Goal: Task Accomplishment & Management: Manage account settings

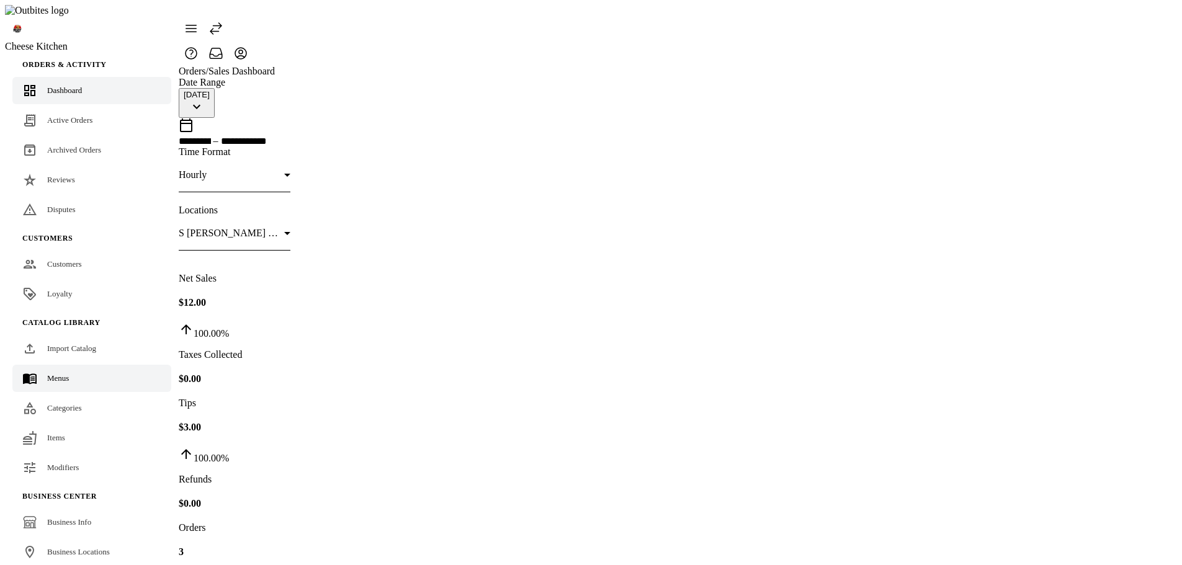
click at [56, 365] on link "Menus" at bounding box center [91, 378] width 159 height 27
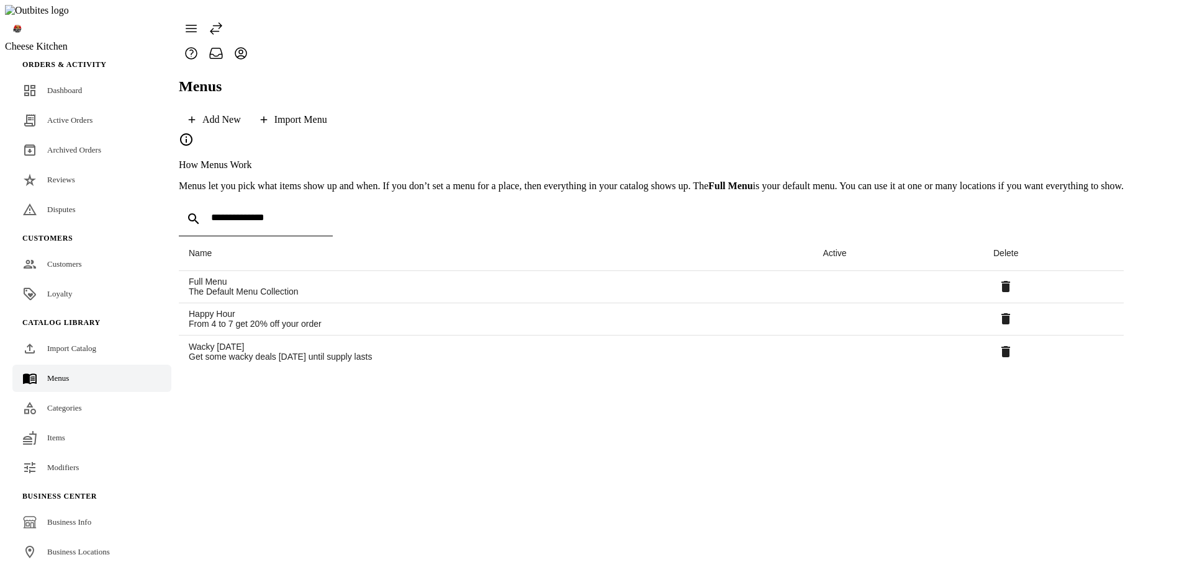
click at [56, 395] on link "Categories" at bounding box center [91, 408] width 159 height 27
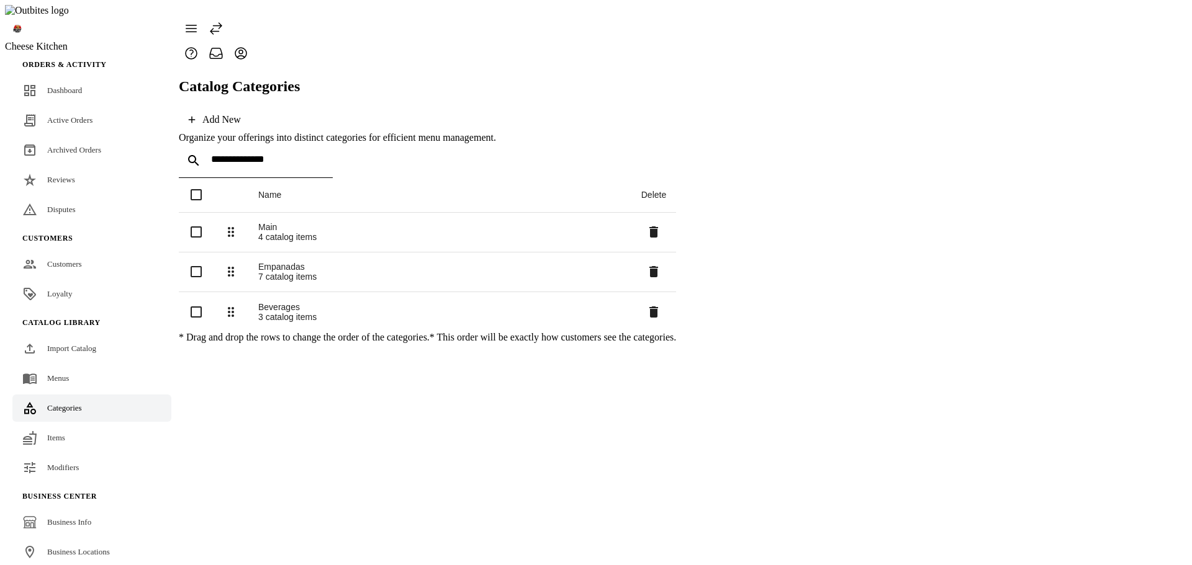
click at [58, 432] on div "Items" at bounding box center [56, 438] width 18 height 12
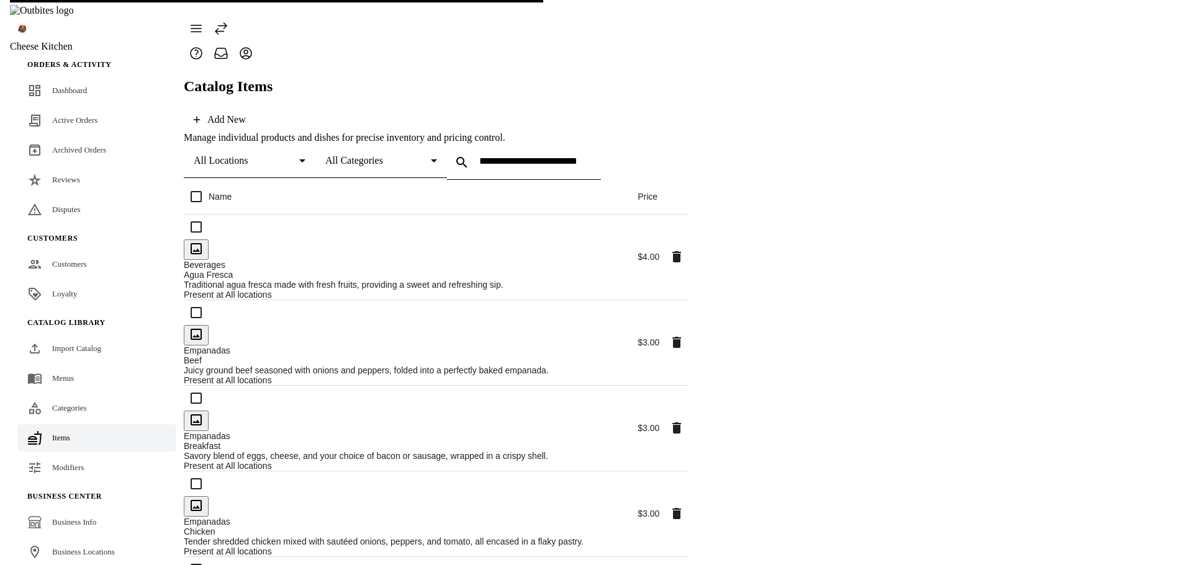
scroll to position [50, 0]
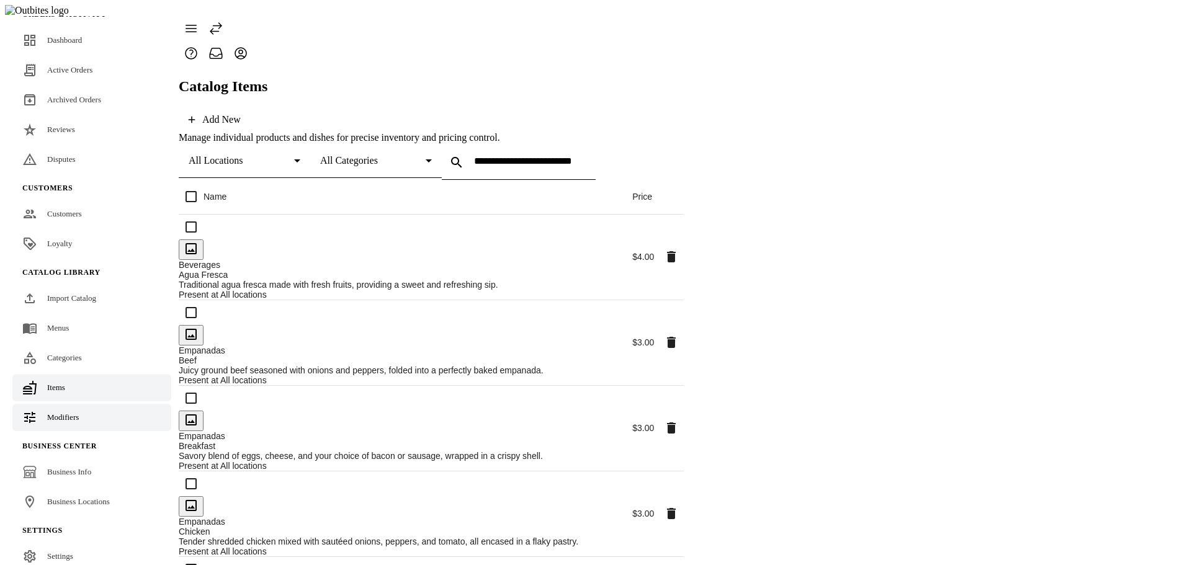
click at [53, 412] on div "Modifiers" at bounding box center [63, 418] width 32 height 12
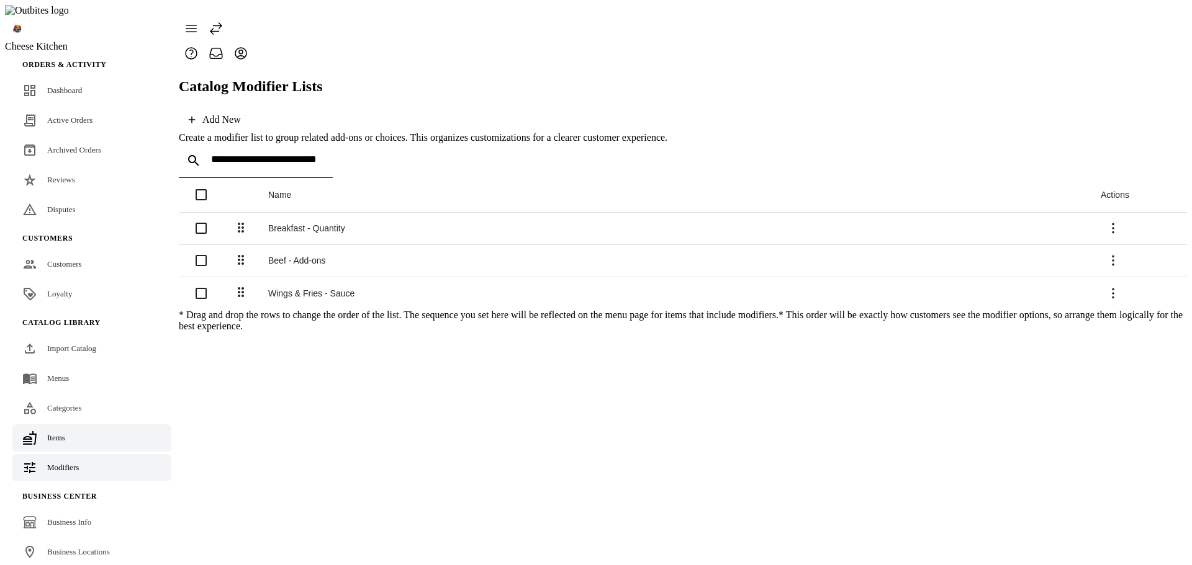
click at [70, 425] on link "Items" at bounding box center [91, 438] width 159 height 27
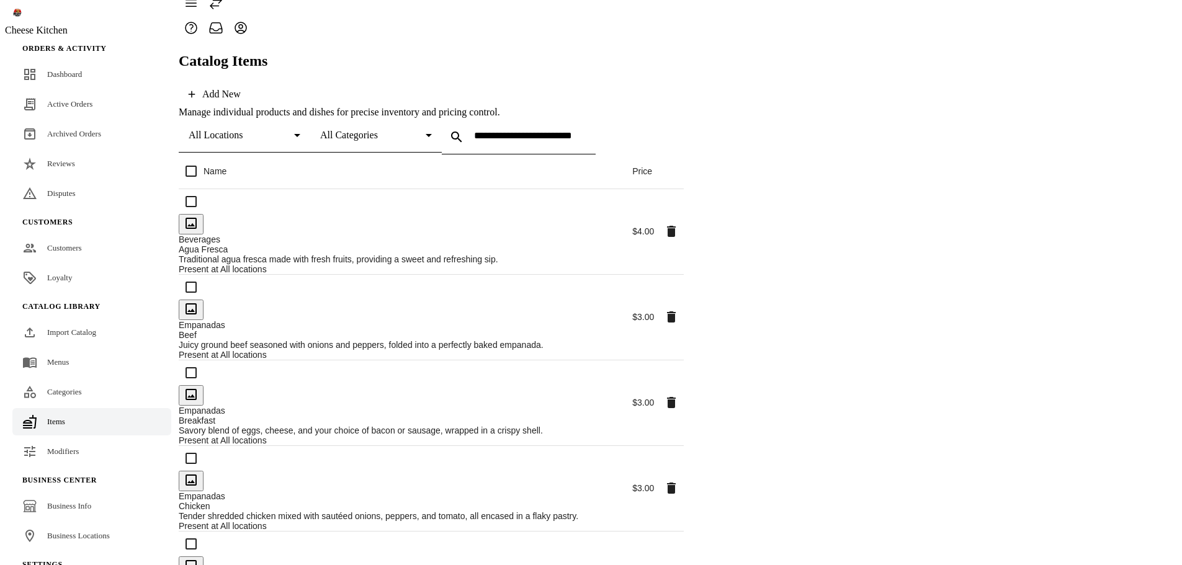
scroll to position [20, 0]
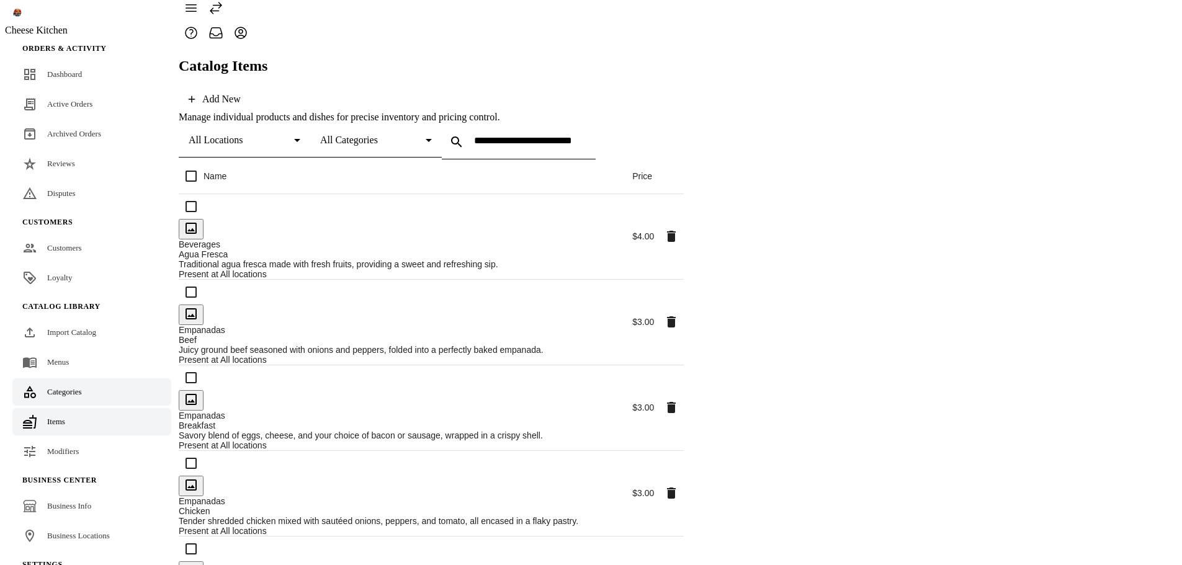
click at [62, 387] on span "Categories" at bounding box center [64, 391] width 35 height 9
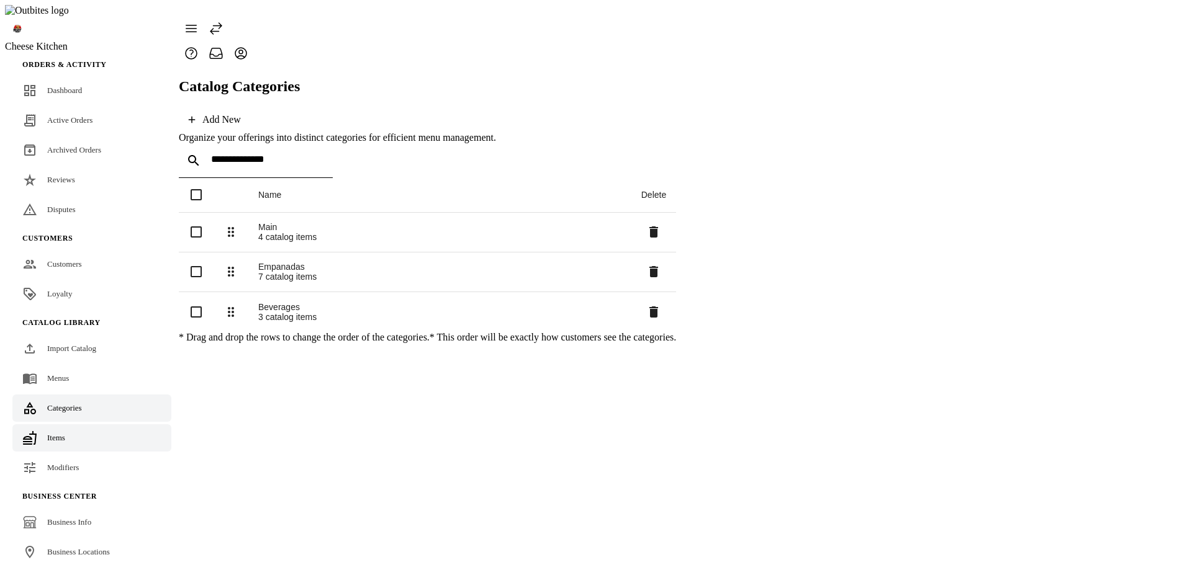
click at [65, 425] on link "Items" at bounding box center [91, 438] width 159 height 27
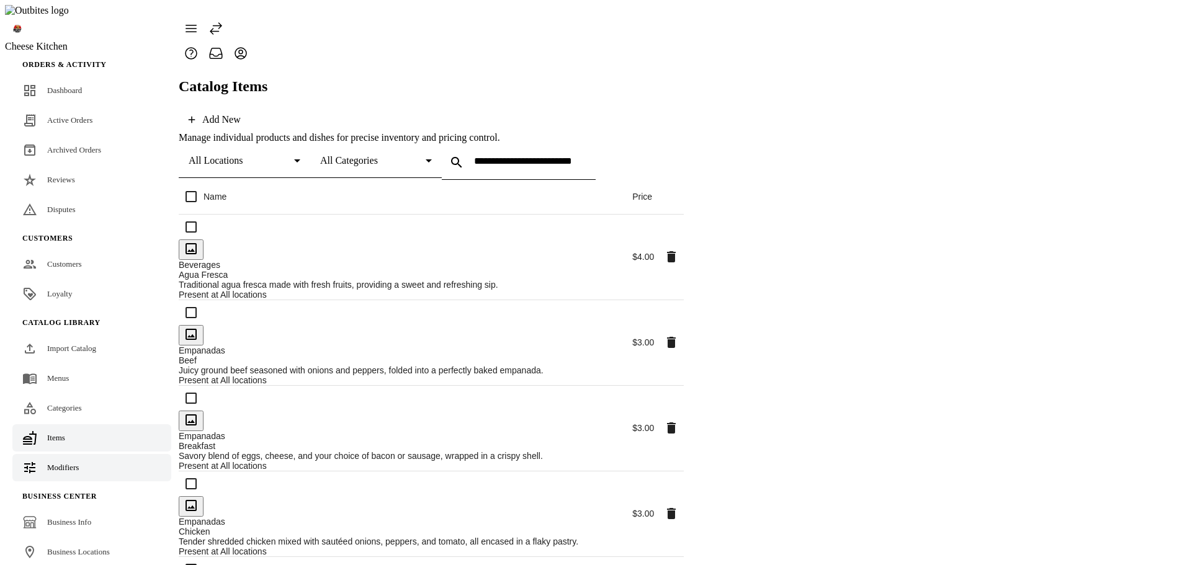
click at [65, 454] on link "Modifiers" at bounding box center [91, 467] width 159 height 27
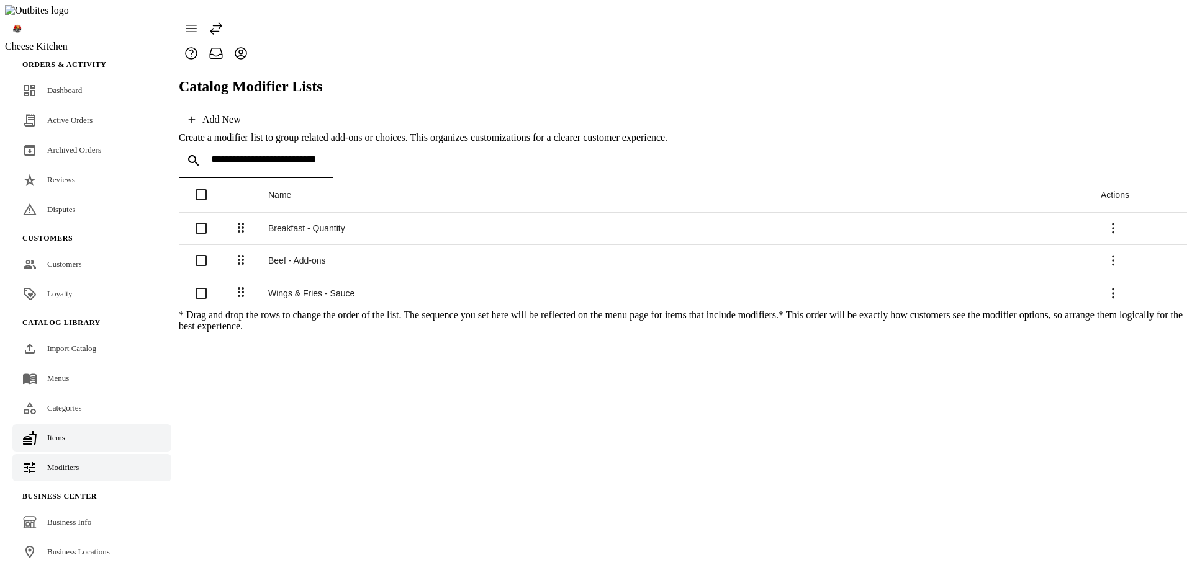
click at [86, 425] on link "Items" at bounding box center [91, 438] width 159 height 27
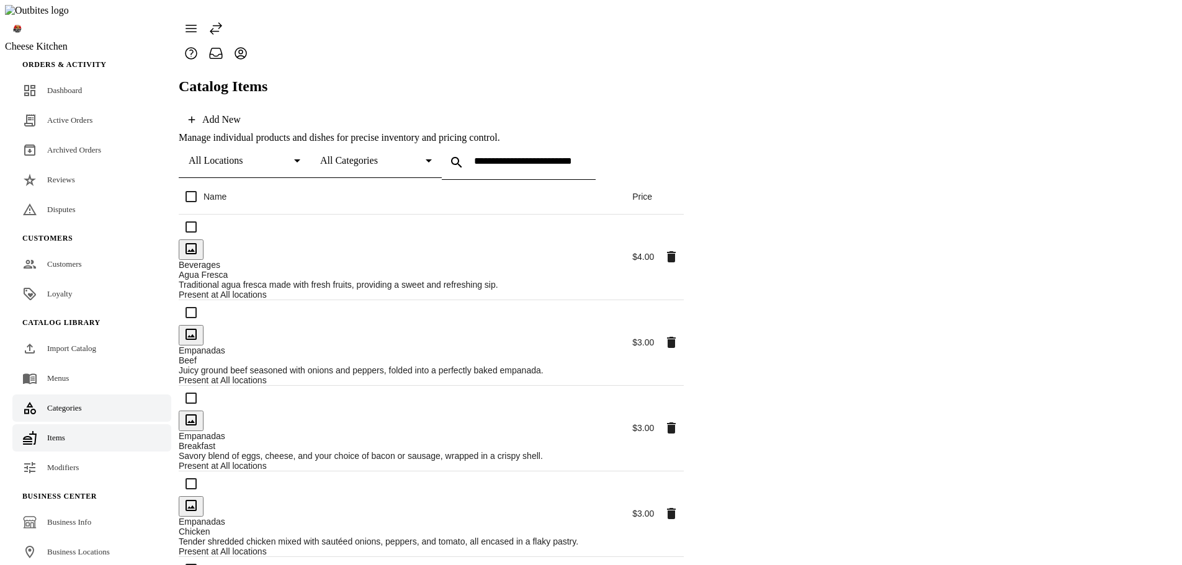
click at [82, 403] on span "Categories" at bounding box center [64, 407] width 35 height 9
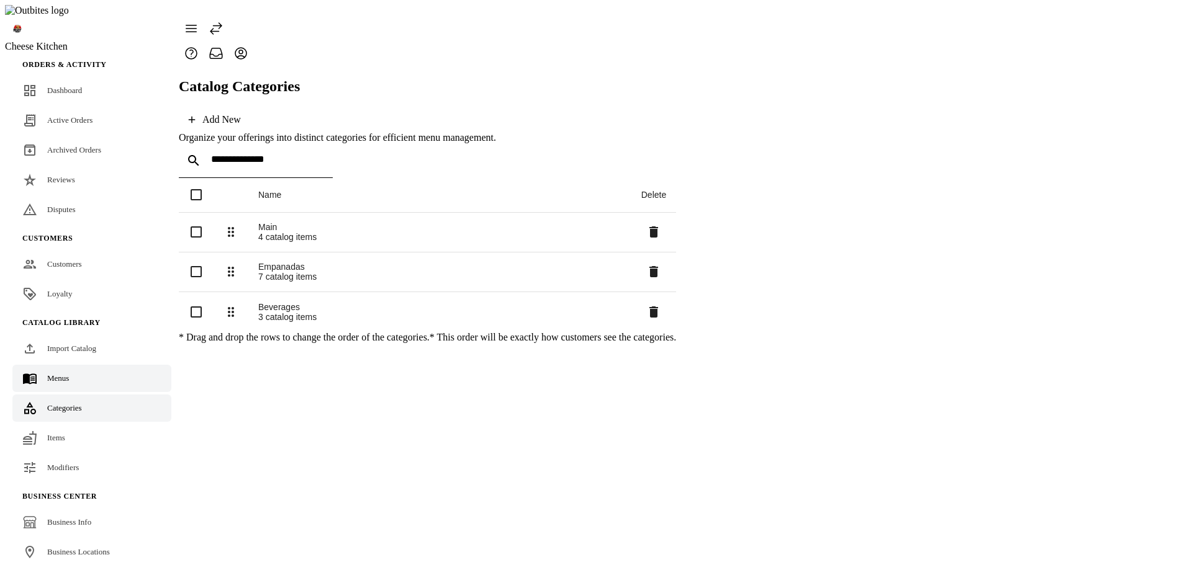
click at [81, 365] on link "Menus" at bounding box center [91, 378] width 159 height 27
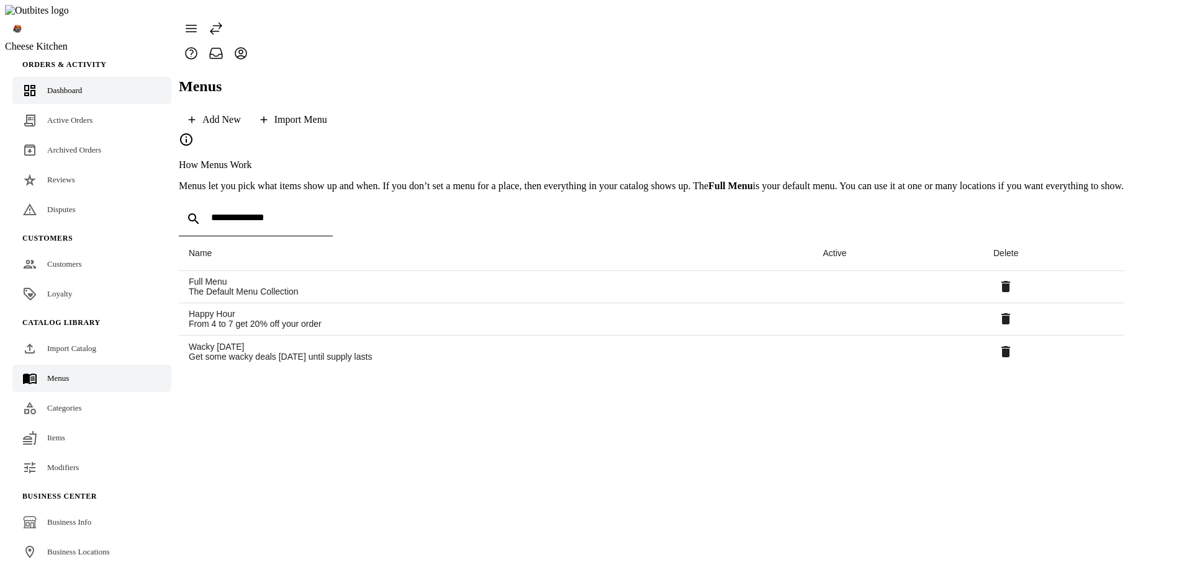
click at [61, 86] on span "Dashboard" at bounding box center [64, 90] width 35 height 9
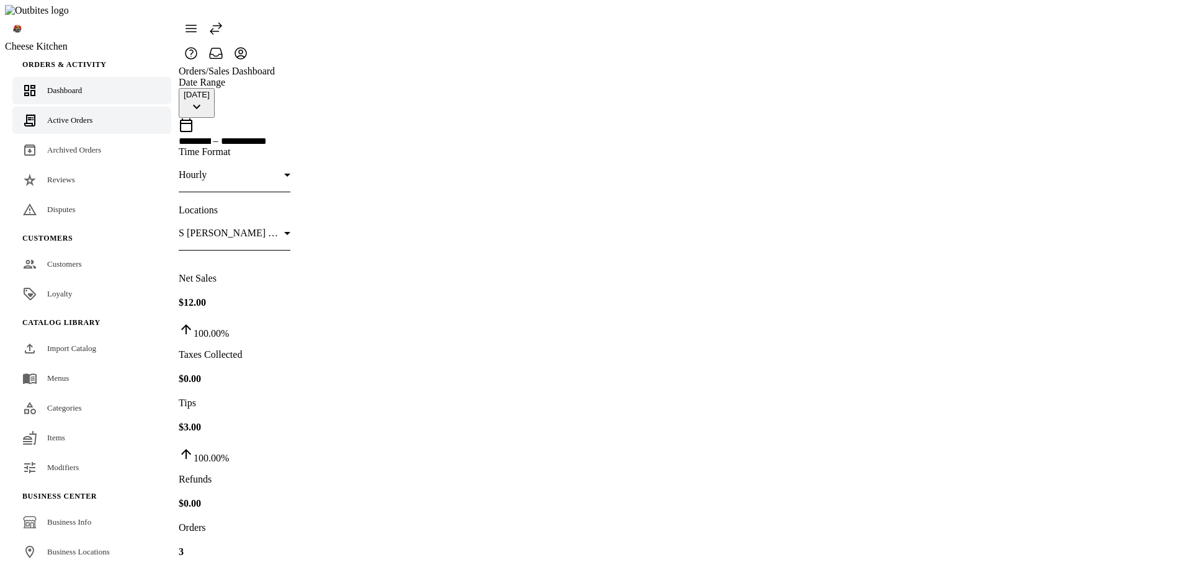
click at [75, 115] on span "Active Orders" at bounding box center [69, 119] width 45 height 9
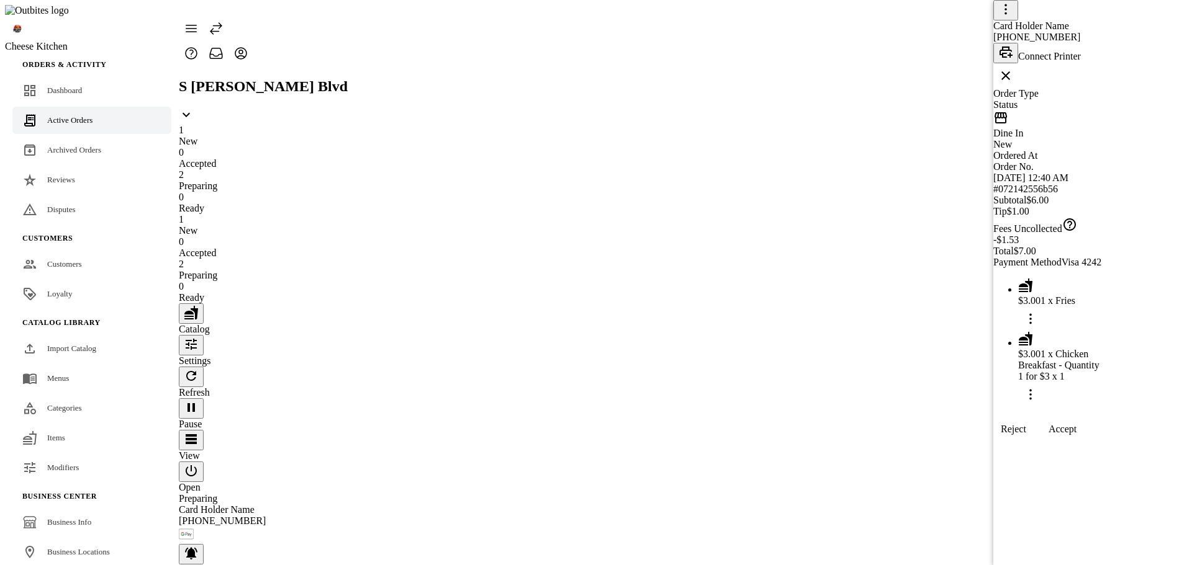
click at [1091, 444] on span at bounding box center [1062, 430] width 58 height 30
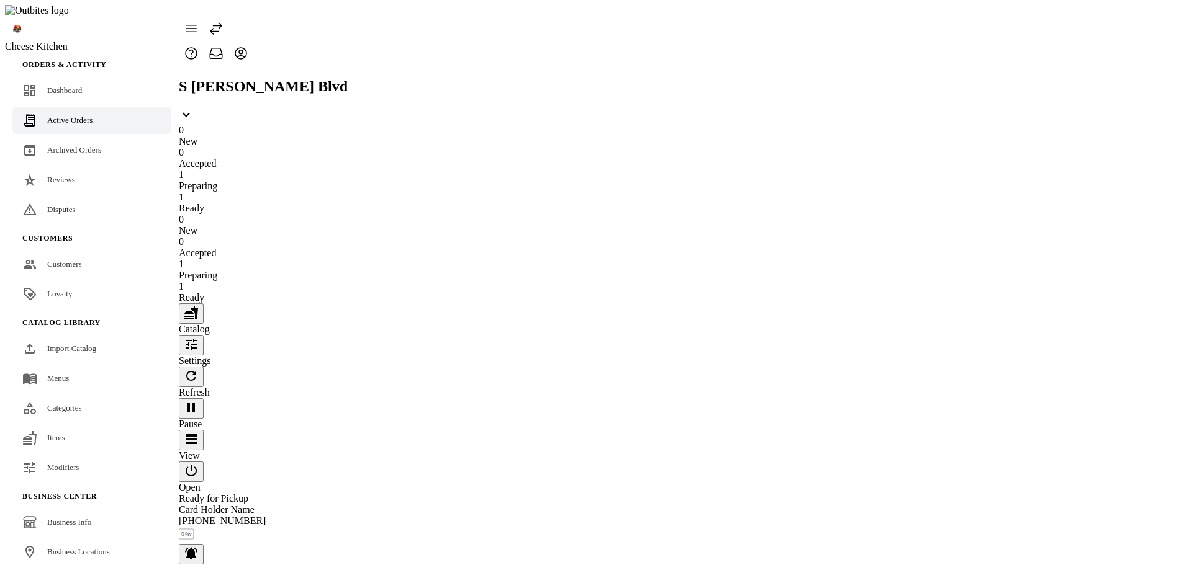
click at [199, 337] on icon "button" at bounding box center [191, 344] width 15 height 15
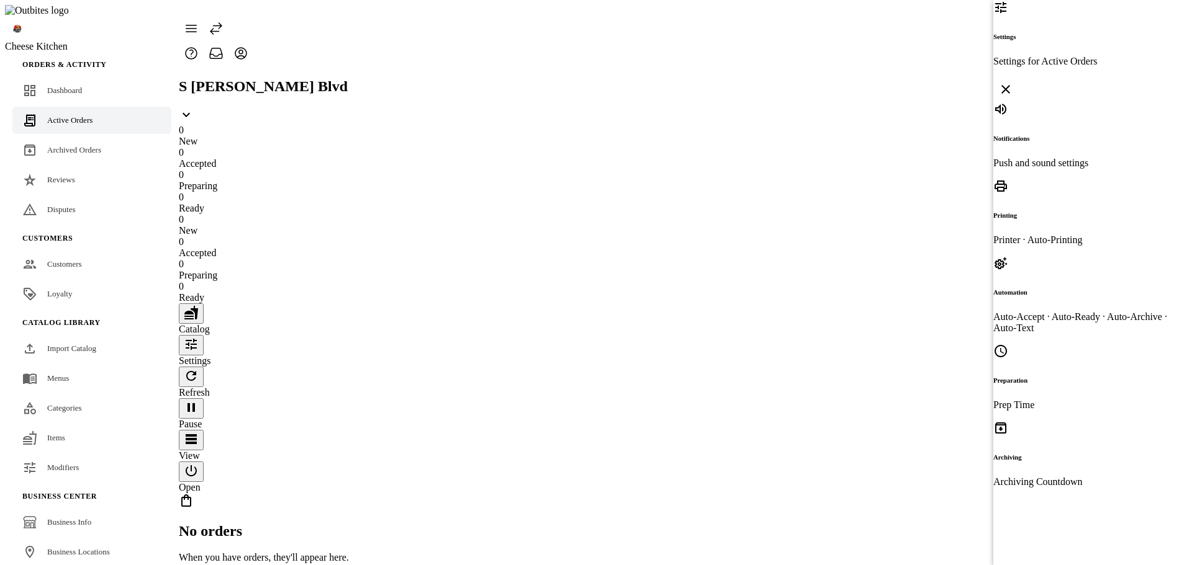
click at [1025, 135] on h6 "Notifications" at bounding box center [1080, 138] width 174 height 7
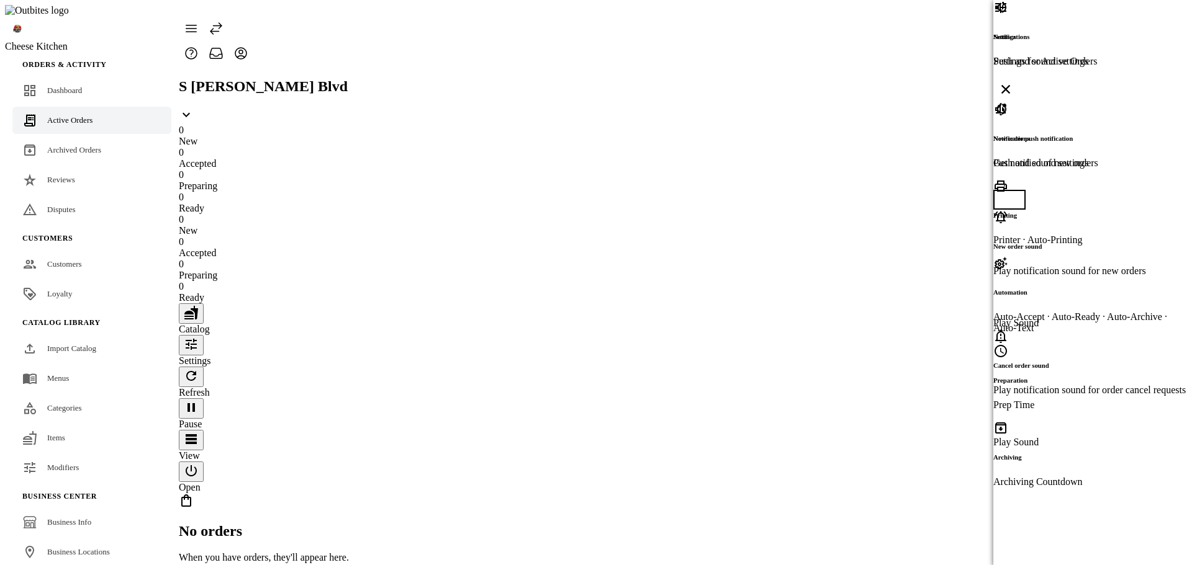
click at [1008, 195] on span "button" at bounding box center [1003, 200] width 10 height 10
click at [1028, 187] on span "button" at bounding box center [1015, 199] width 25 height 25
click at [1020, 74] on span at bounding box center [1006, 89] width 30 height 30
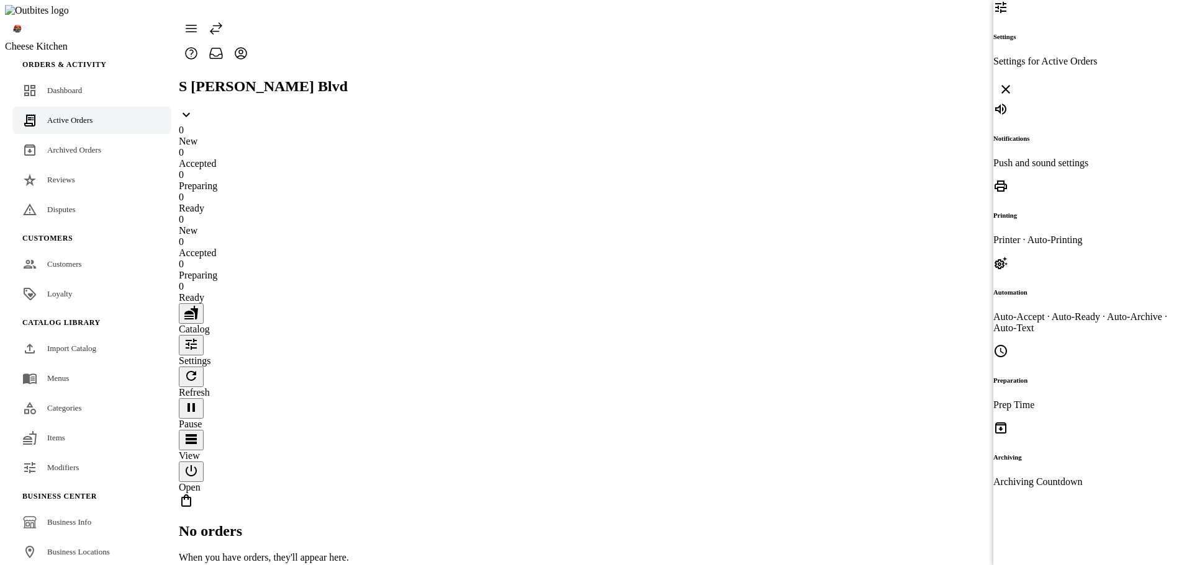
click at [1080, 179] on div "Printing Printer · Auto-Printing" at bounding box center [1080, 212] width 174 height 67
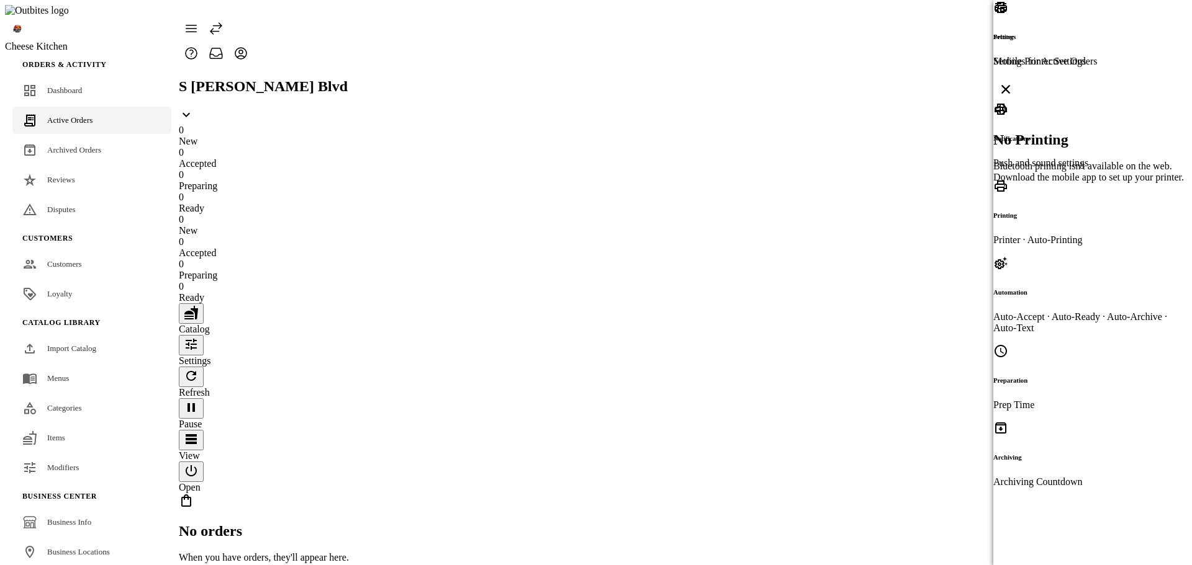
click at [1078, 148] on h2 "No Printing" at bounding box center [1092, 140] width 199 height 17
click at [1007, 115] on icon at bounding box center [1000, 109] width 12 height 11
click at [1013, 82] on icon at bounding box center [1005, 89] width 15 height 15
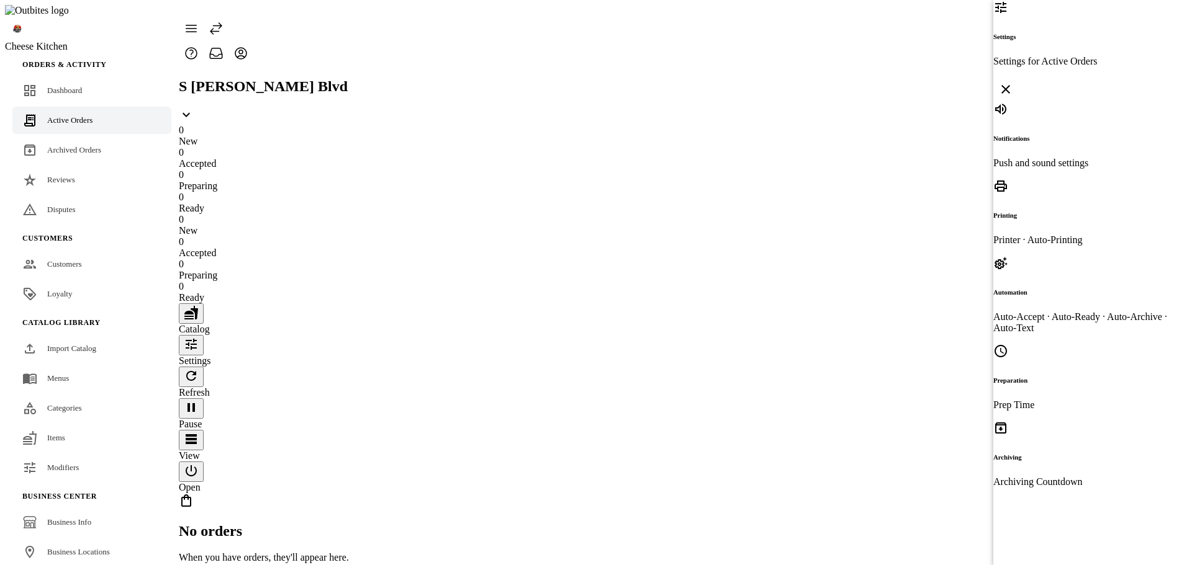
click at [1011, 344] on div "Preparation Prep Time" at bounding box center [1080, 377] width 174 height 67
click at [1013, 82] on icon at bounding box center [1005, 89] width 15 height 15
click at [1028, 235] on p "Printer · Auto-Printing" at bounding box center [1080, 240] width 174 height 11
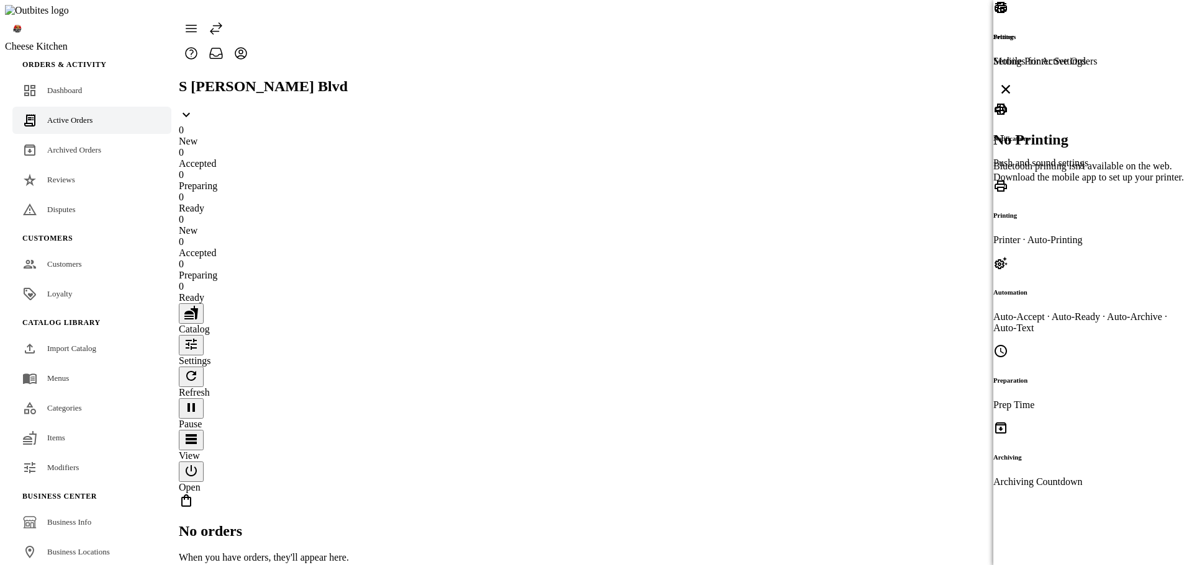
click at [1020, 74] on span at bounding box center [1006, 89] width 30 height 30
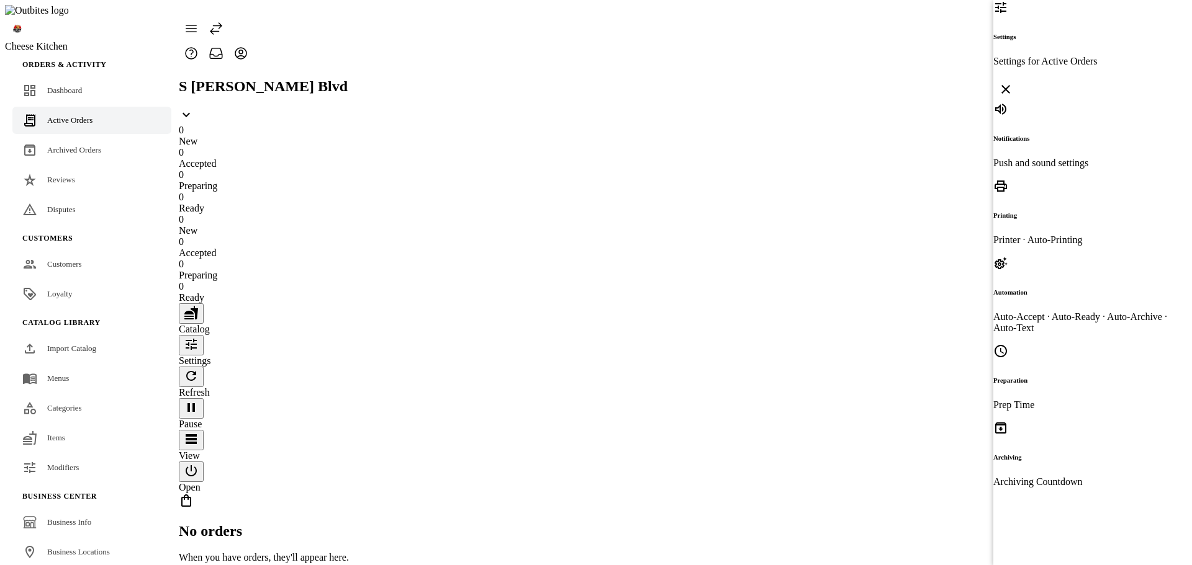
click at [1113, 102] on div "Notifications Push and sound settings" at bounding box center [1080, 135] width 174 height 67
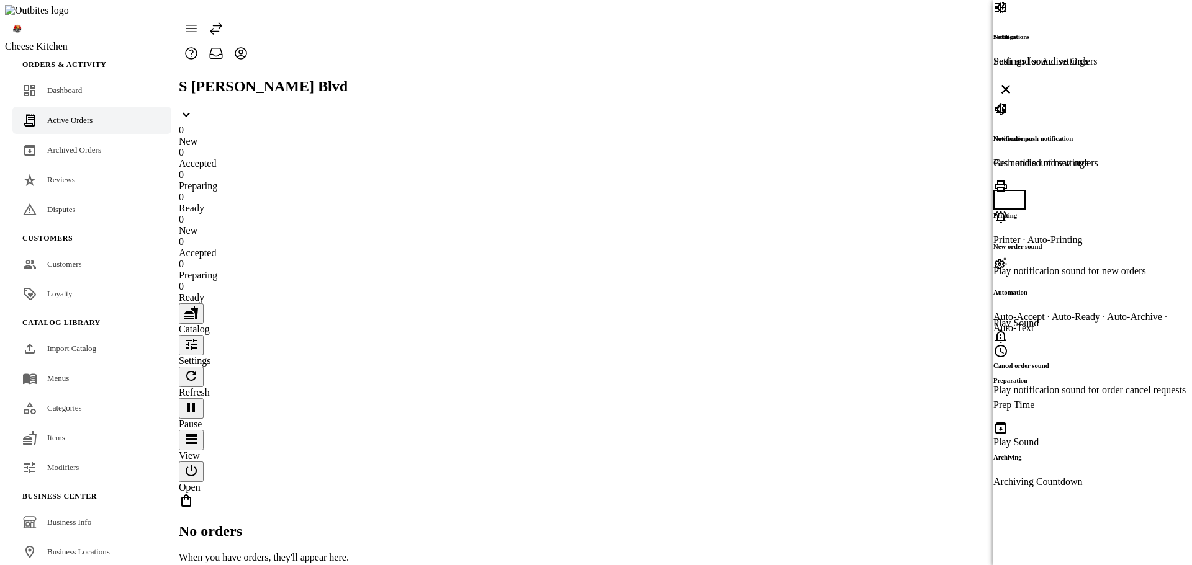
click at [1083, 318] on div "Play Sound" at bounding box center [1089, 323] width 192 height 11
click at [1076, 318] on div "Play Sound" at bounding box center [1089, 323] width 192 height 11
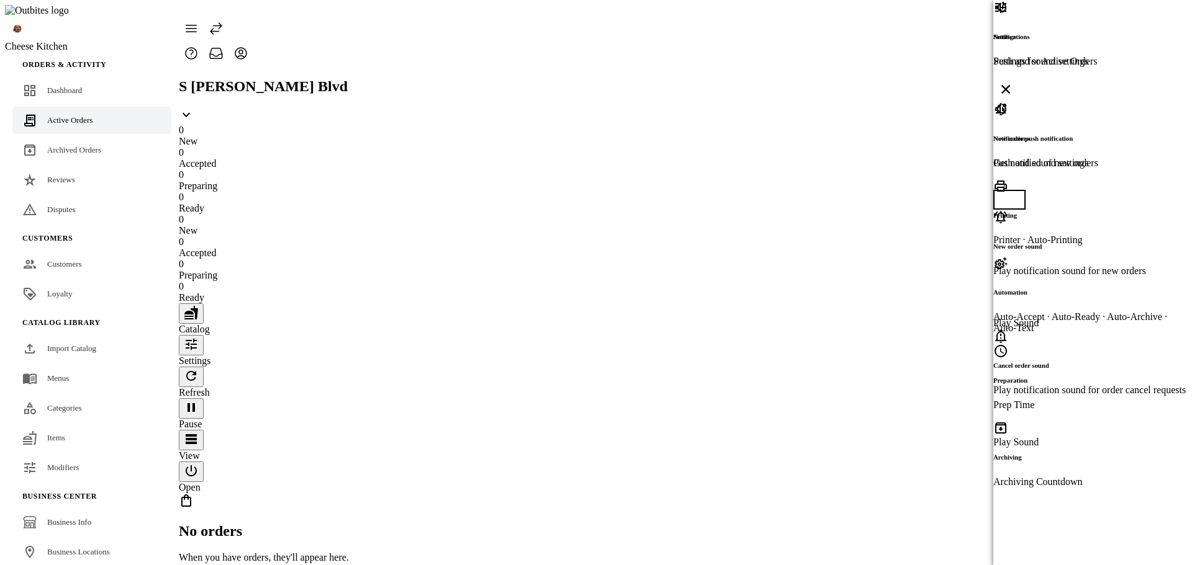
click at [1076, 318] on div "Play Sound" at bounding box center [1089, 323] width 192 height 11
click at [1066, 437] on div "Play Sound" at bounding box center [1089, 442] width 192 height 11
click at [1068, 318] on div "Play Sound" at bounding box center [1089, 323] width 192 height 11
click at [1059, 437] on div "Play Sound" at bounding box center [1089, 442] width 192 height 11
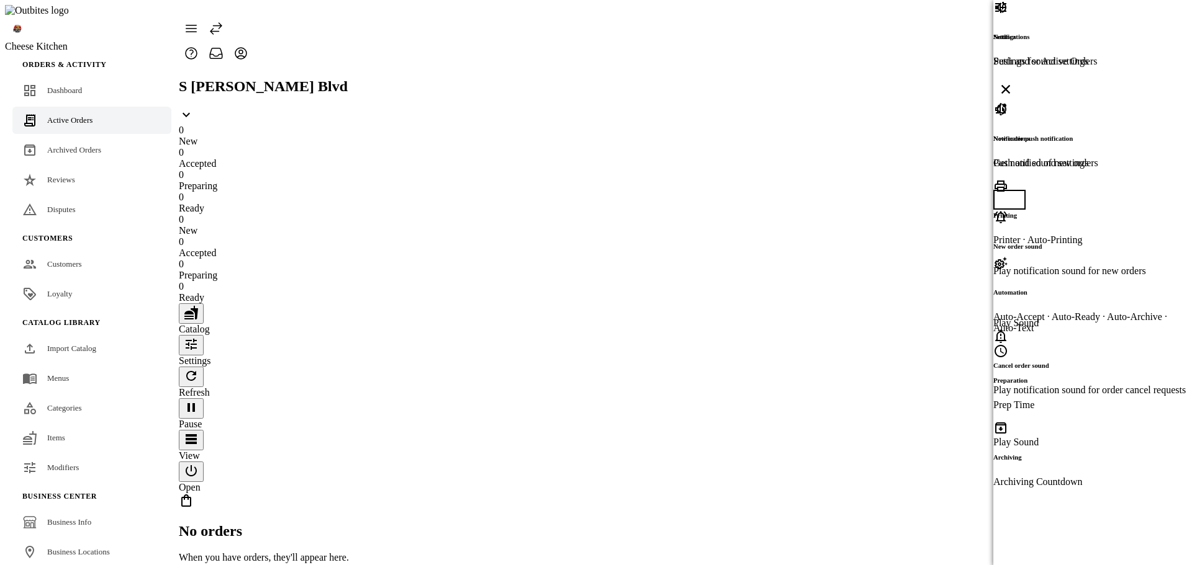
click at [1067, 318] on div "Play Sound" at bounding box center [1089, 323] width 192 height 11
click at [1056, 437] on div "Play Sound" at bounding box center [1089, 442] width 192 height 11
click at [1061, 318] on div "Play Sound" at bounding box center [1089, 323] width 192 height 11
drag, startPoint x: 1042, startPoint y: 238, endPoint x: 1042, endPoint y: 186, distance: 52.1
click at [1042, 437] on div "Play Sound" at bounding box center [1089, 442] width 192 height 11
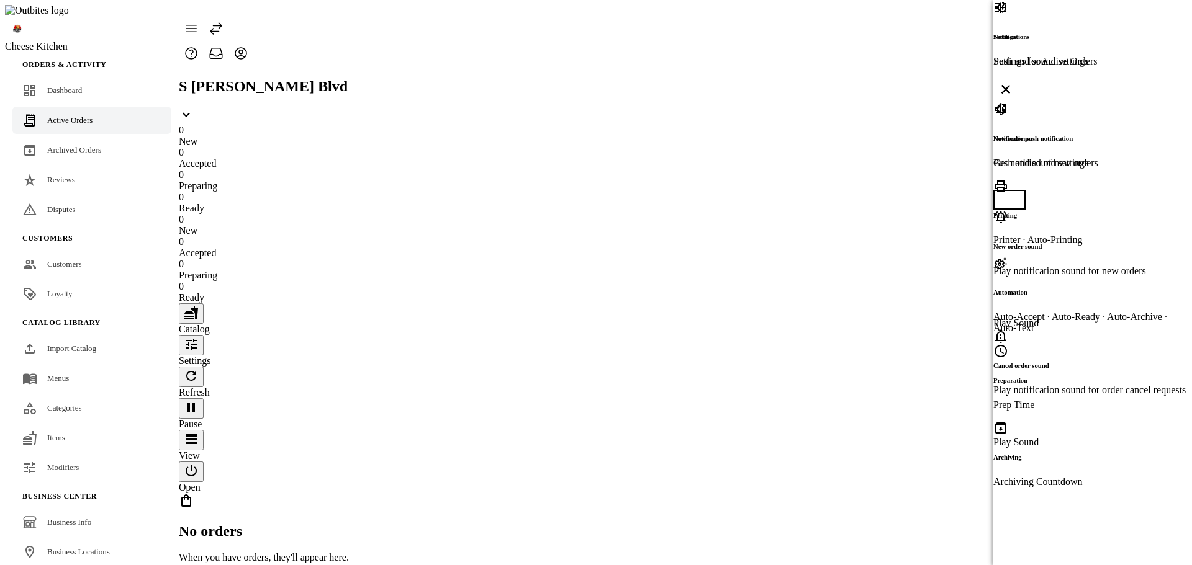
click at [1045, 318] on div "Play Sound" at bounding box center [1089, 323] width 192 height 11
drag, startPoint x: 1027, startPoint y: 254, endPoint x: 1035, endPoint y: 160, distance: 94.1
click at [1027, 437] on div "Play Sound" at bounding box center [1089, 442] width 192 height 11
click at [1024, 437] on div "Play Sound" at bounding box center [1089, 442] width 192 height 11
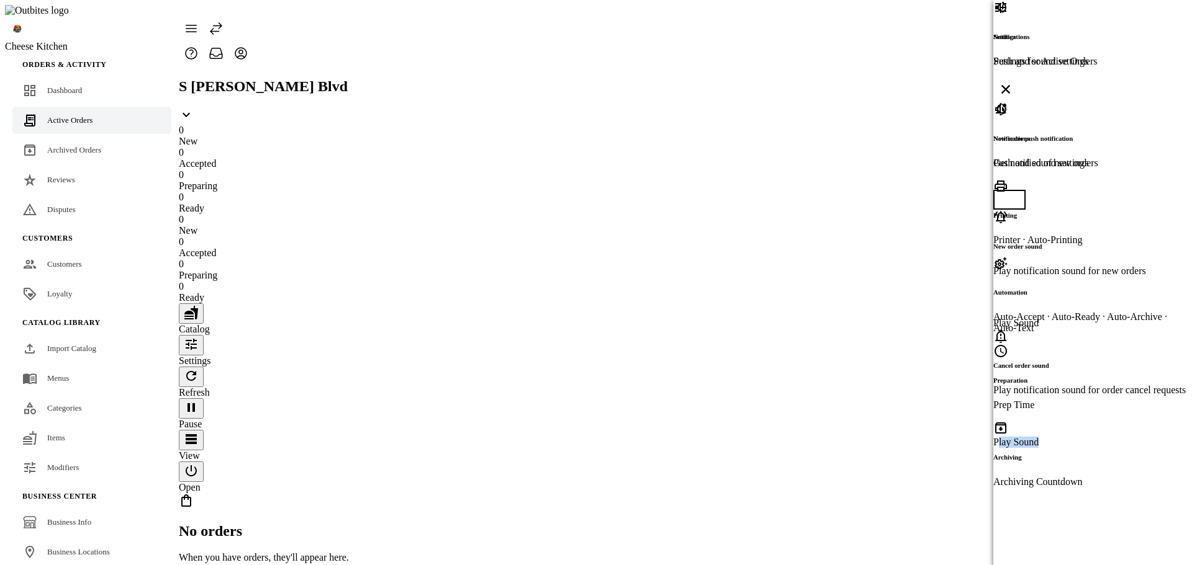
click at [1024, 437] on div "Play Sound" at bounding box center [1089, 442] width 192 height 11
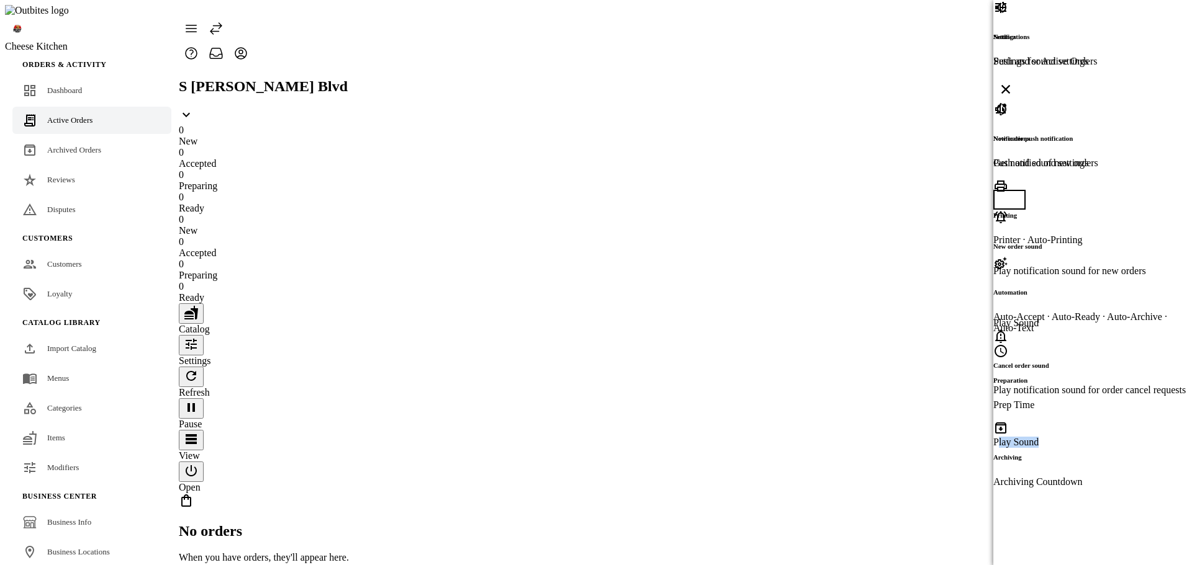
click at [1024, 437] on div "Play Sound" at bounding box center [1089, 442] width 192 height 11
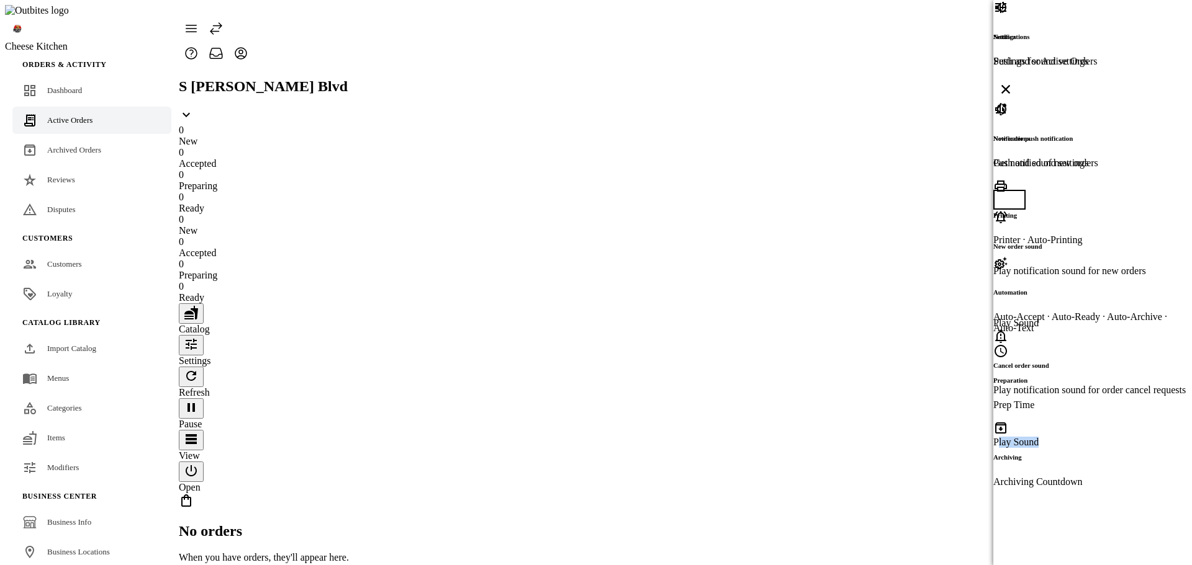
click at [1024, 437] on div "Play Sound" at bounding box center [1089, 442] width 192 height 11
click at [1019, 350] on div "Notifications Push and sound settings New order push notification Get notified …" at bounding box center [1089, 282] width 192 height 565
click at [1043, 318] on div "Play Sound" at bounding box center [1089, 323] width 192 height 11
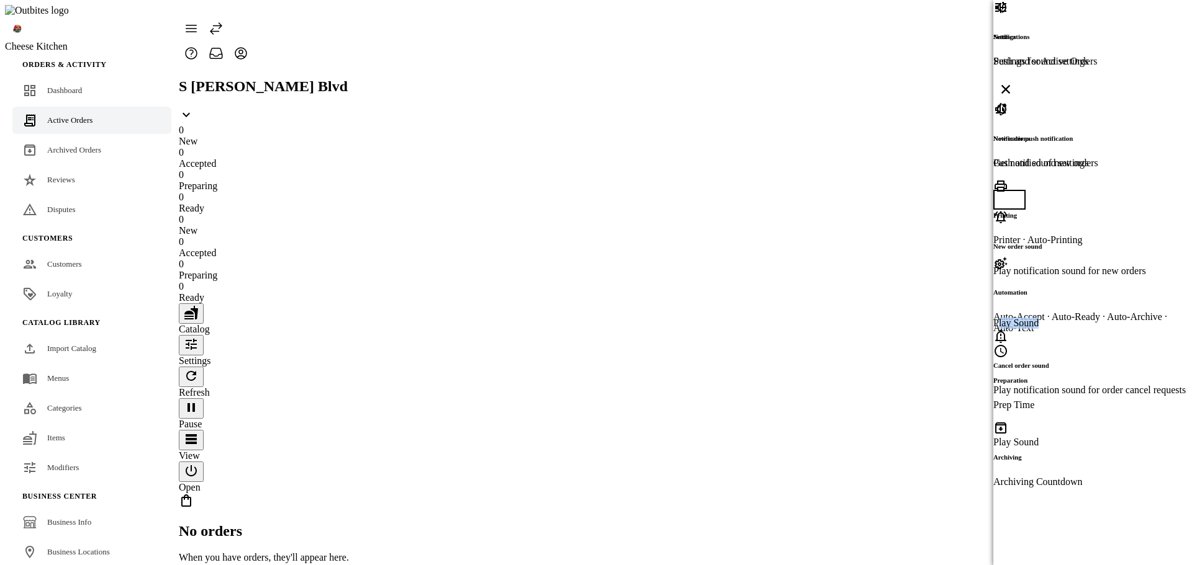
click at [1043, 318] on div "Play Sound" at bounding box center [1089, 323] width 192 height 11
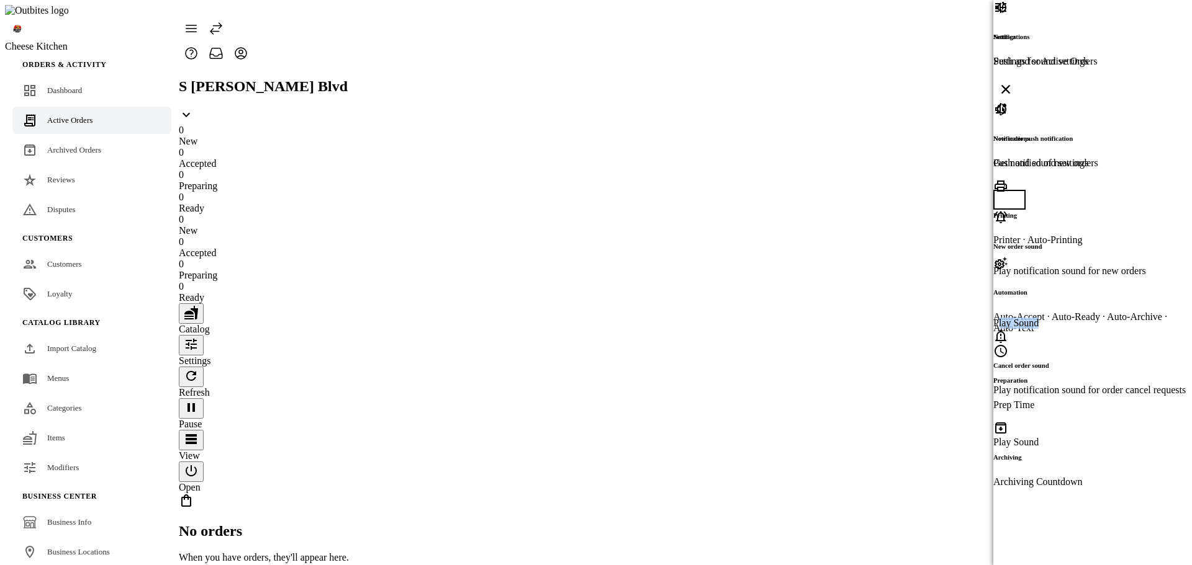
click at [1043, 318] on div "Play Sound" at bounding box center [1089, 323] width 192 height 11
click at [1080, 383] on div "Notifications Push and sound settings New order push notification Get notified …" at bounding box center [1089, 282] width 192 height 565
click at [831, 216] on div at bounding box center [596, 282] width 1192 height 565
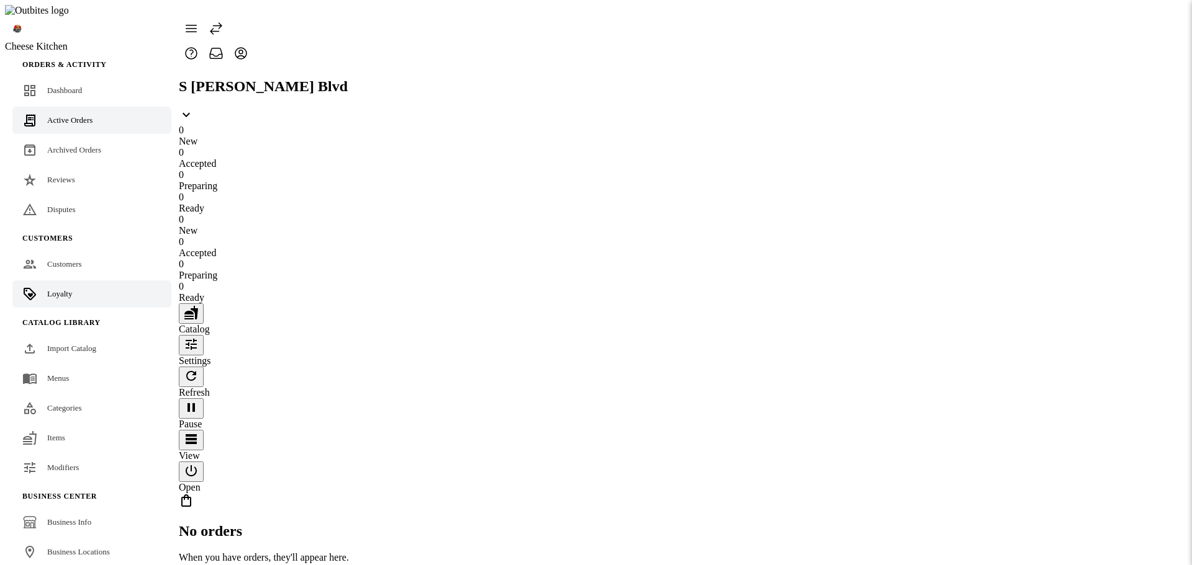
click at [86, 282] on link "Loyalty" at bounding box center [91, 294] width 159 height 27
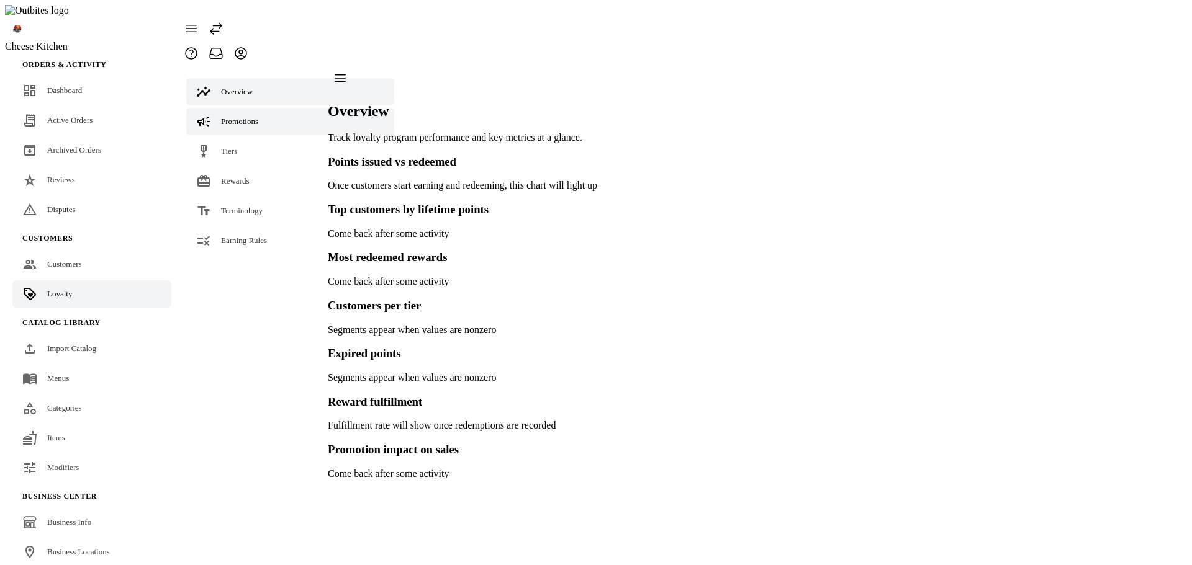
click at [223, 117] on span "Promotions" at bounding box center [239, 121] width 37 height 9
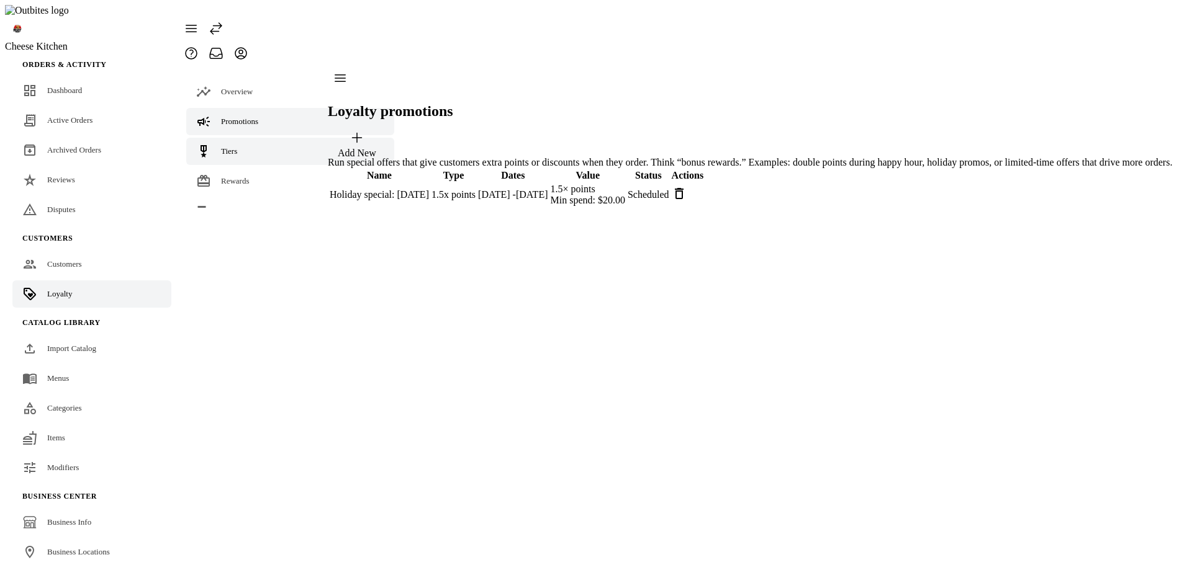
click at [224, 146] on span "Tiers" at bounding box center [229, 150] width 16 height 9
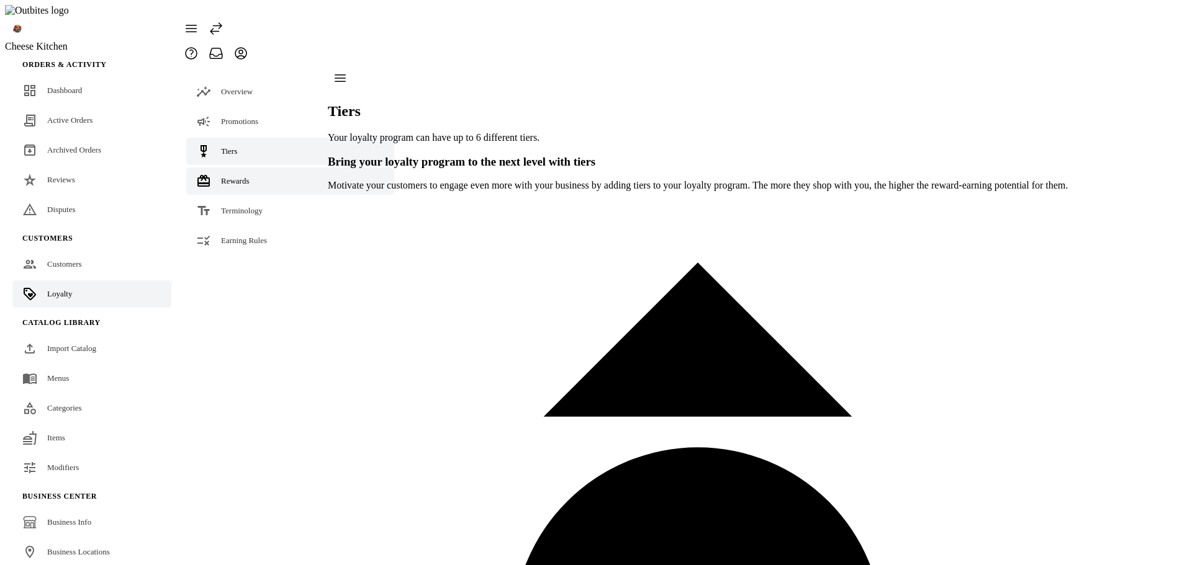
click at [224, 175] on div "Rewards" at bounding box center [235, 181] width 29 height 12
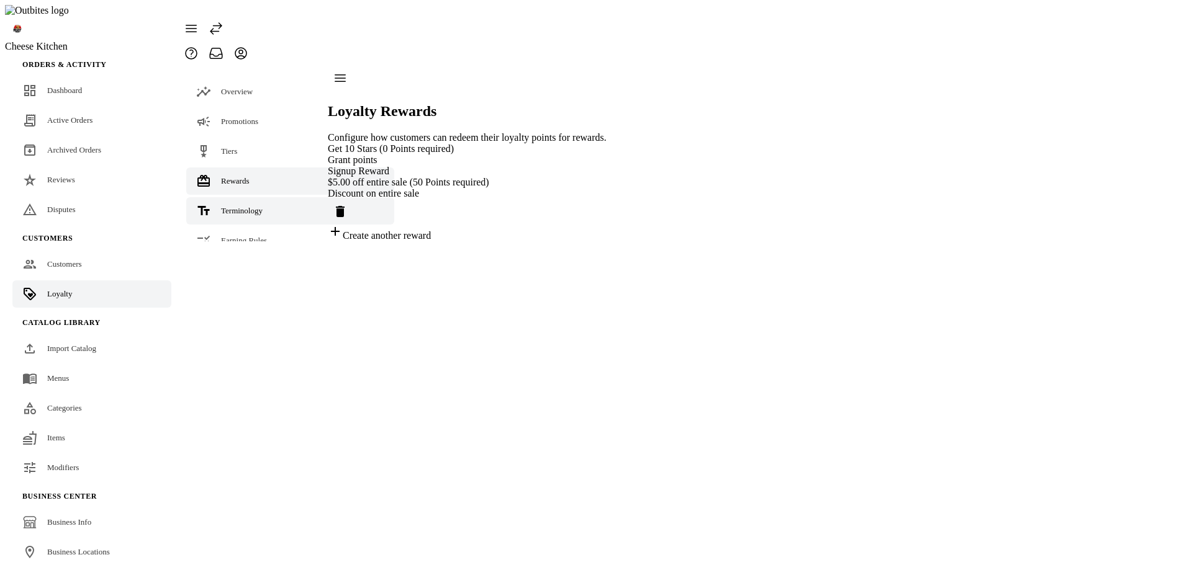
click at [223, 206] on span "Terminology" at bounding box center [242, 210] width 42 height 9
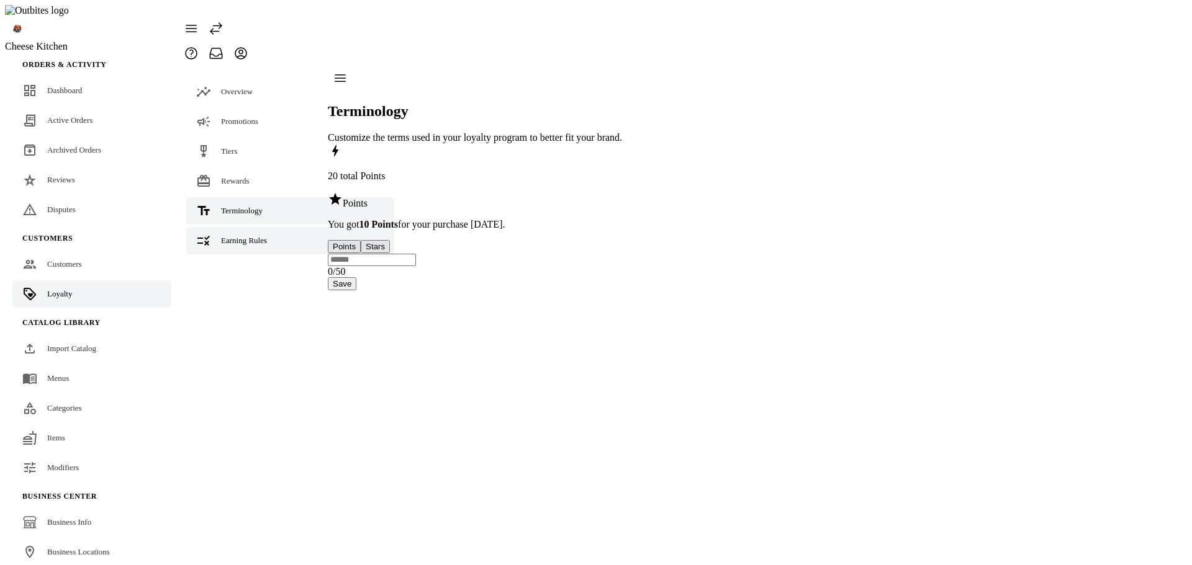
click at [227, 227] on link "Earning Rules" at bounding box center [290, 240] width 208 height 27
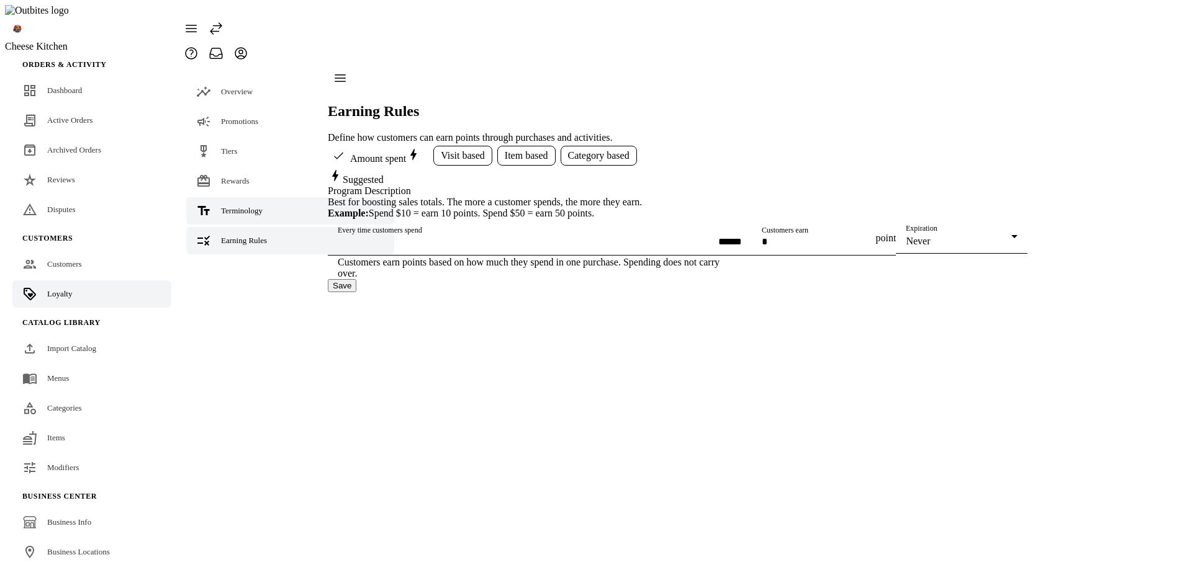
click at [264, 197] on link "Terminology" at bounding box center [290, 210] width 208 height 27
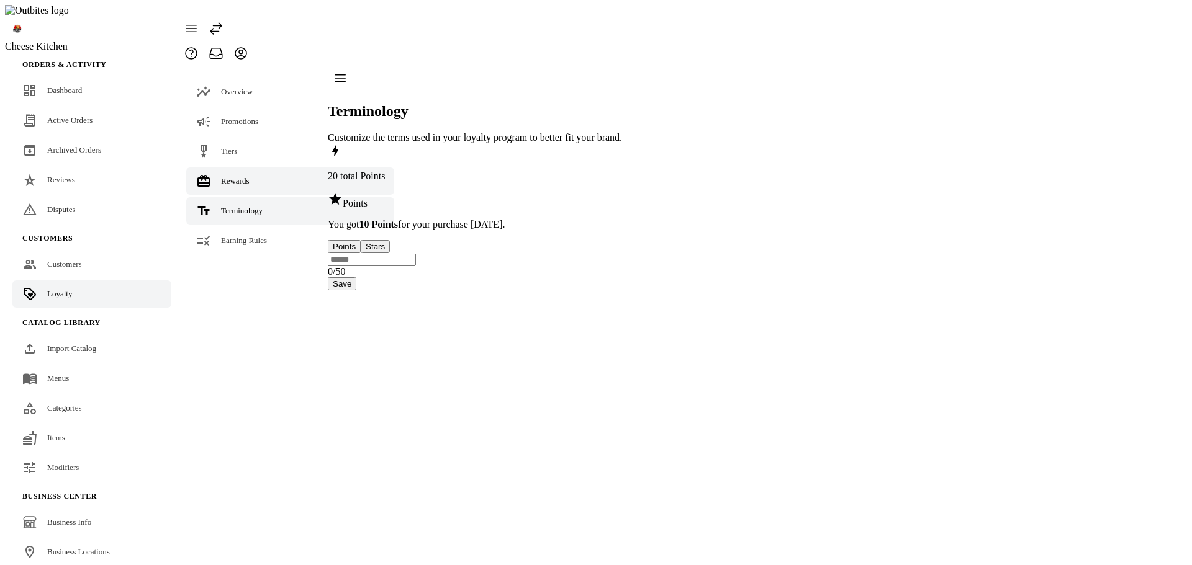
click at [248, 176] on span "Rewards" at bounding box center [235, 180] width 29 height 9
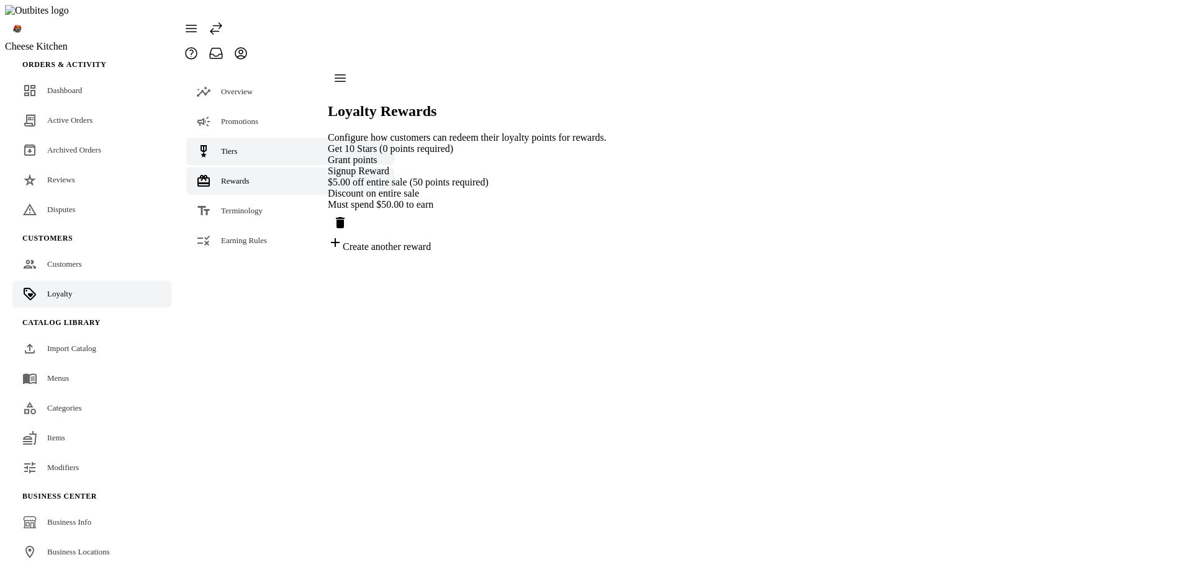
click at [248, 138] on link "Tiers" at bounding box center [290, 151] width 208 height 27
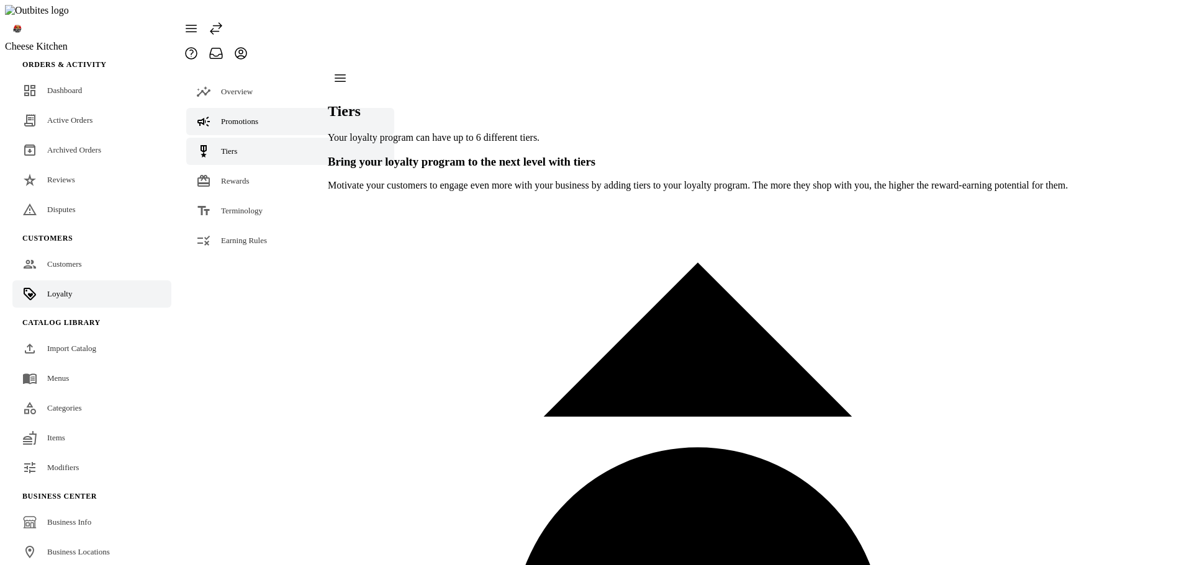
click at [257, 117] on span "Promotions" at bounding box center [239, 121] width 37 height 9
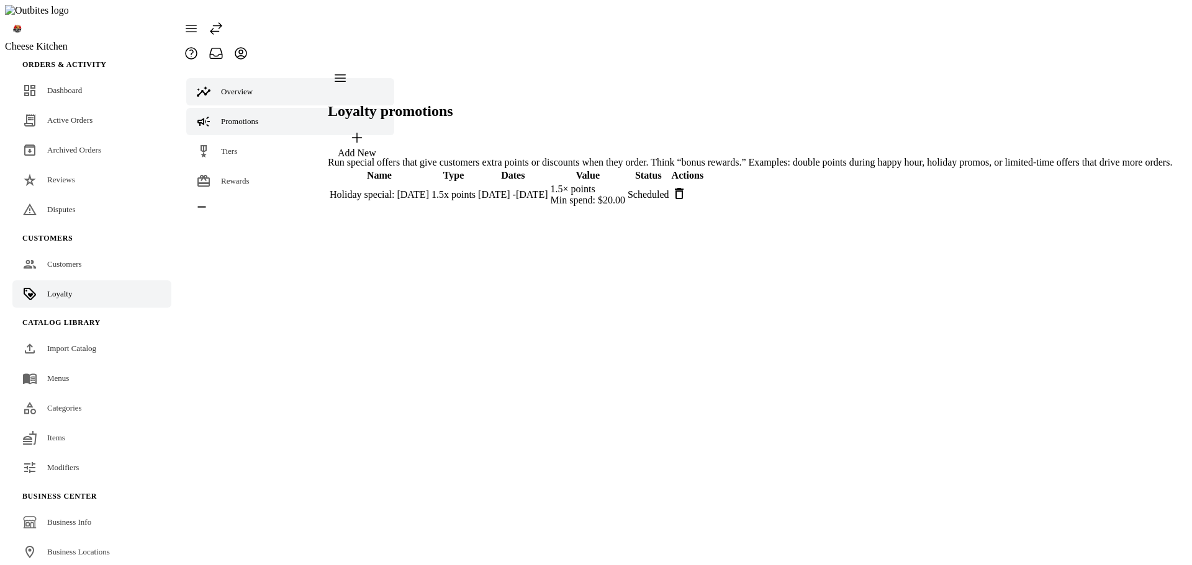
click at [262, 78] on link "Overview" at bounding box center [290, 91] width 208 height 27
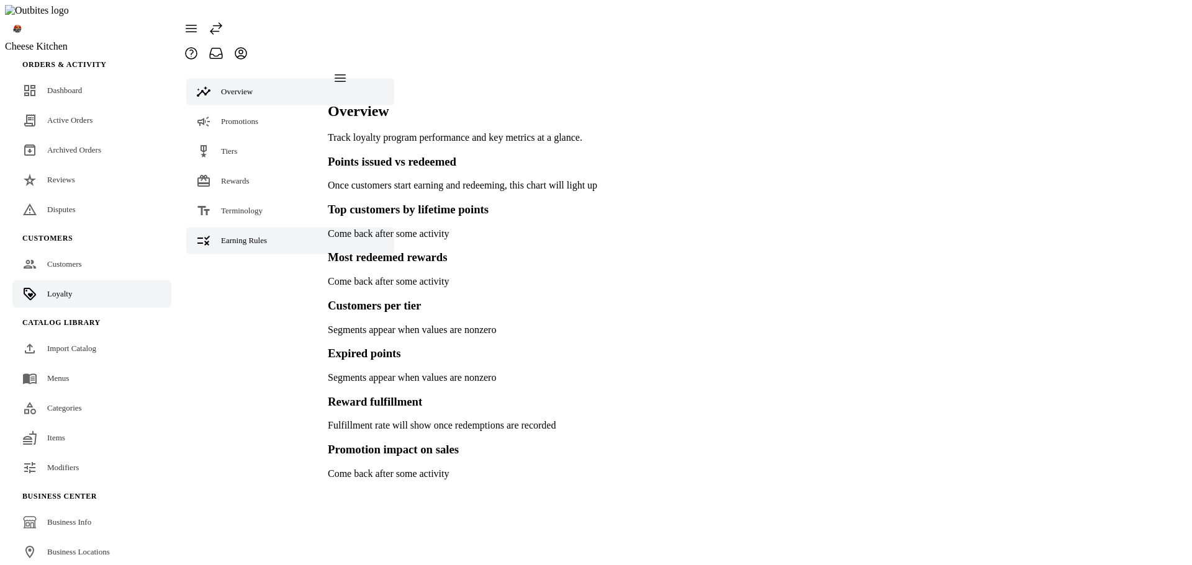
click at [221, 236] on span "Earning Rules" at bounding box center [244, 240] width 46 height 9
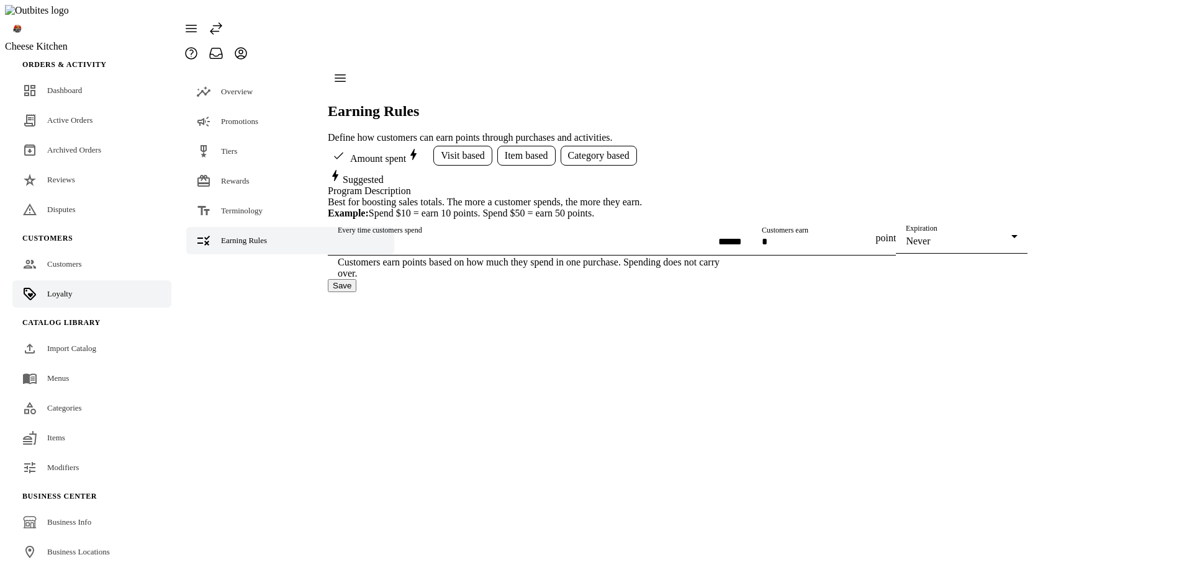
click at [465, 150] on span "Visit based" at bounding box center [463, 155] width 44 height 11
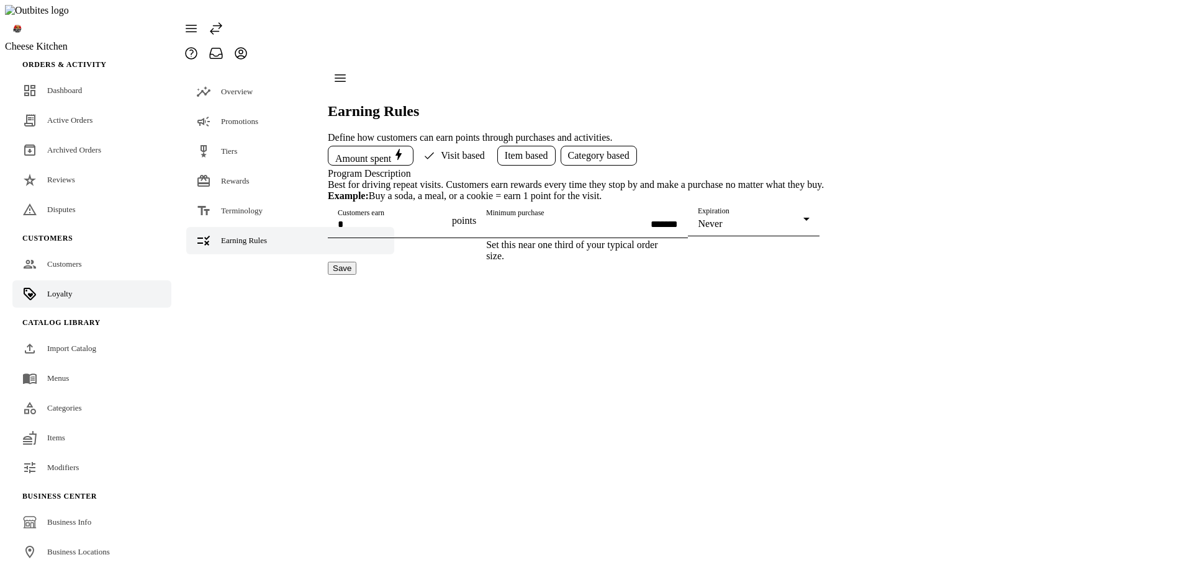
click at [388, 147] on span "Amount spent" at bounding box center [370, 155] width 71 height 17
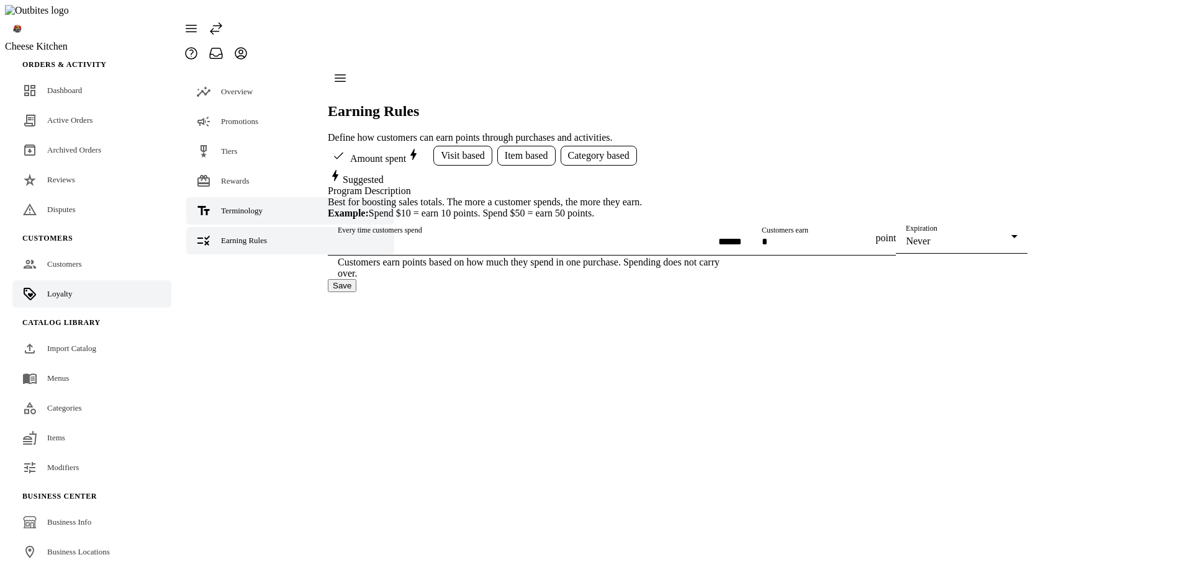
click at [269, 197] on link "Terminology" at bounding box center [290, 210] width 208 height 27
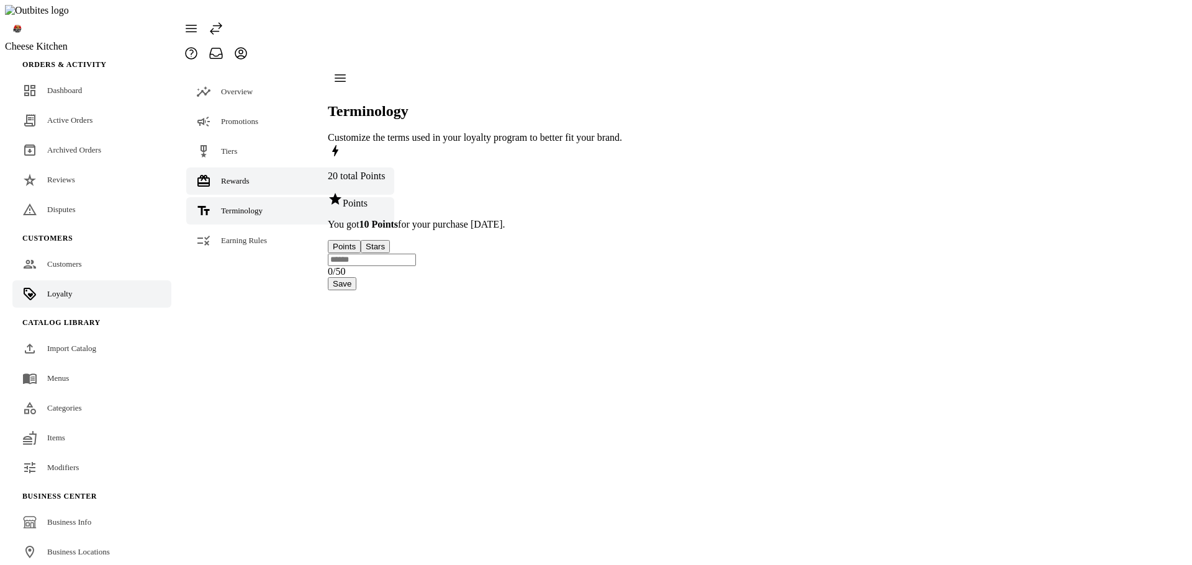
click at [246, 176] on span "Rewards" at bounding box center [235, 180] width 29 height 9
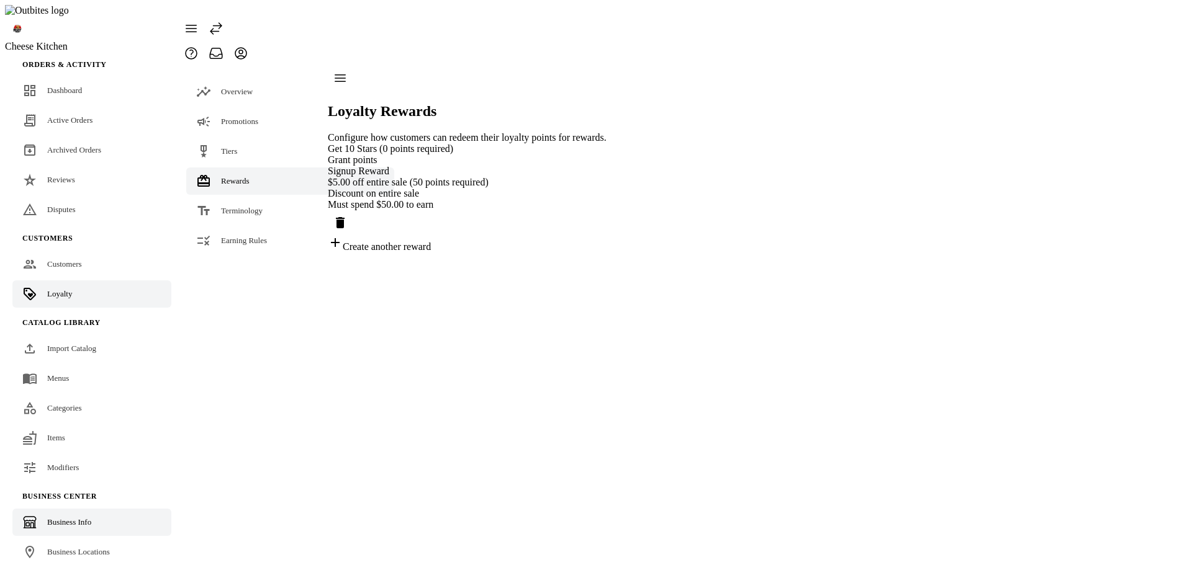
scroll to position [50, 0]
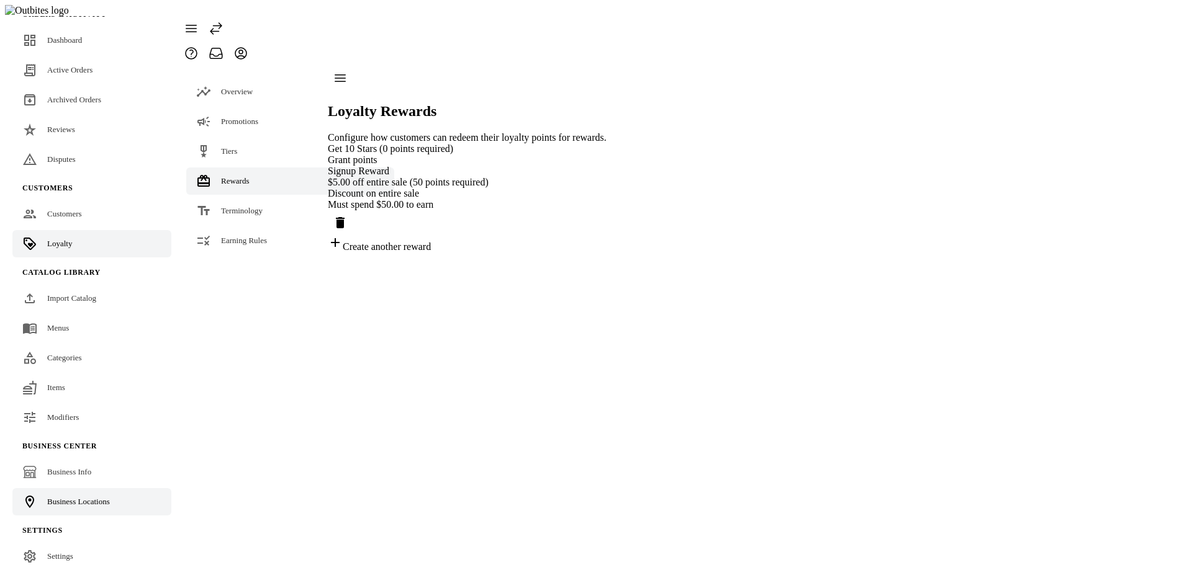
click at [96, 497] on span "Business Locations" at bounding box center [78, 501] width 63 height 9
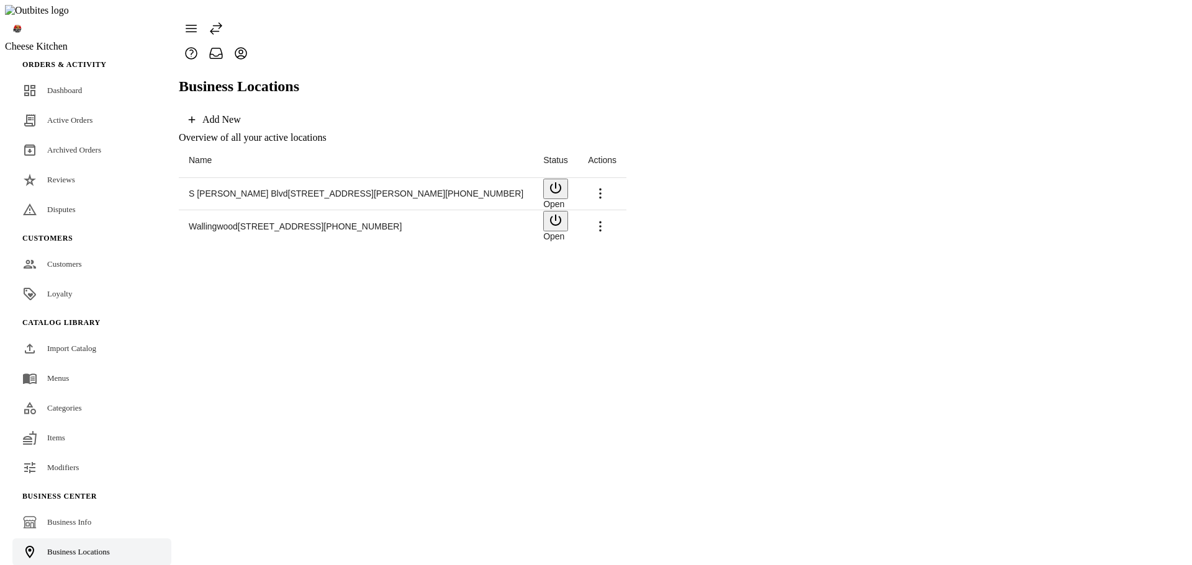
scroll to position [50, 0]
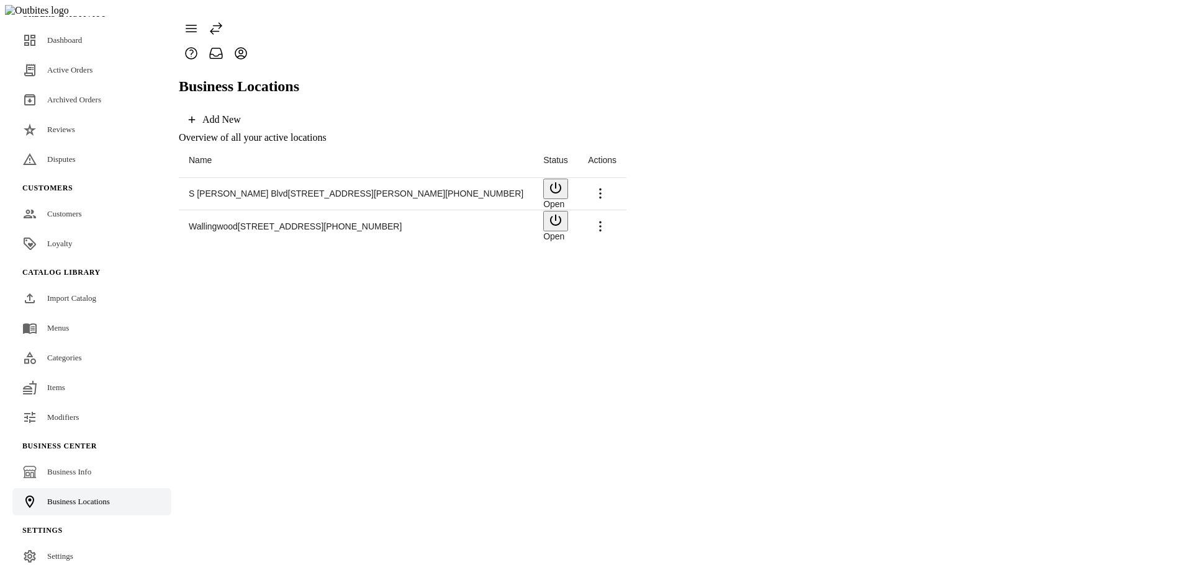
click at [615, 212] on span at bounding box center [600, 227] width 30 height 30
click at [1136, 230] on span "Launch" at bounding box center [1148, 232] width 33 height 11
click at [76, 230] on link "Loyalty" at bounding box center [91, 243] width 159 height 27
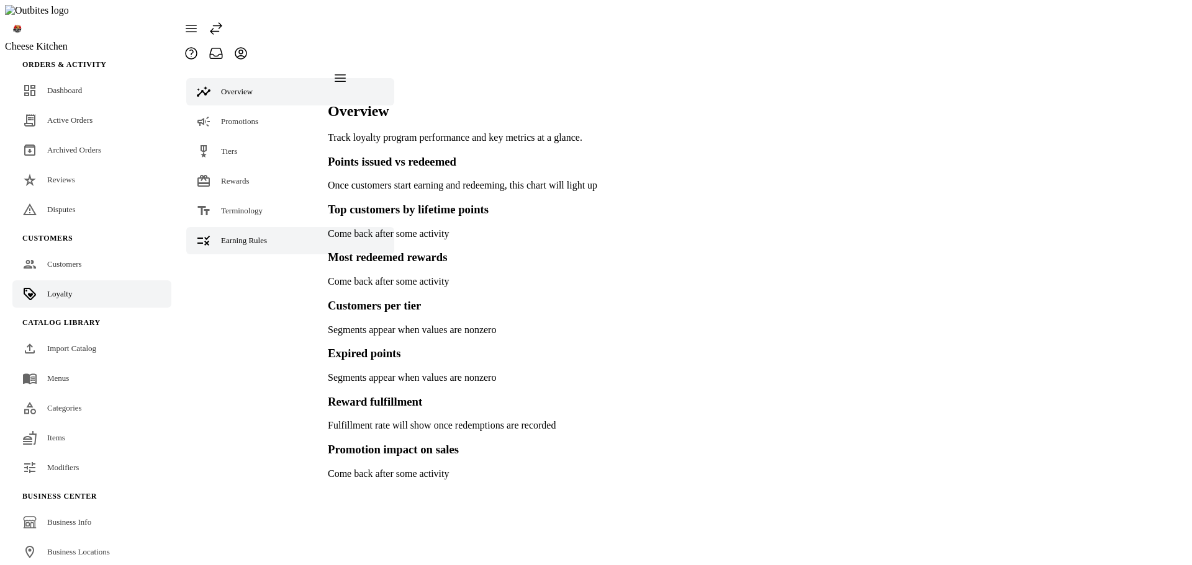
click at [274, 227] on link "Earning Rules" at bounding box center [290, 240] width 208 height 27
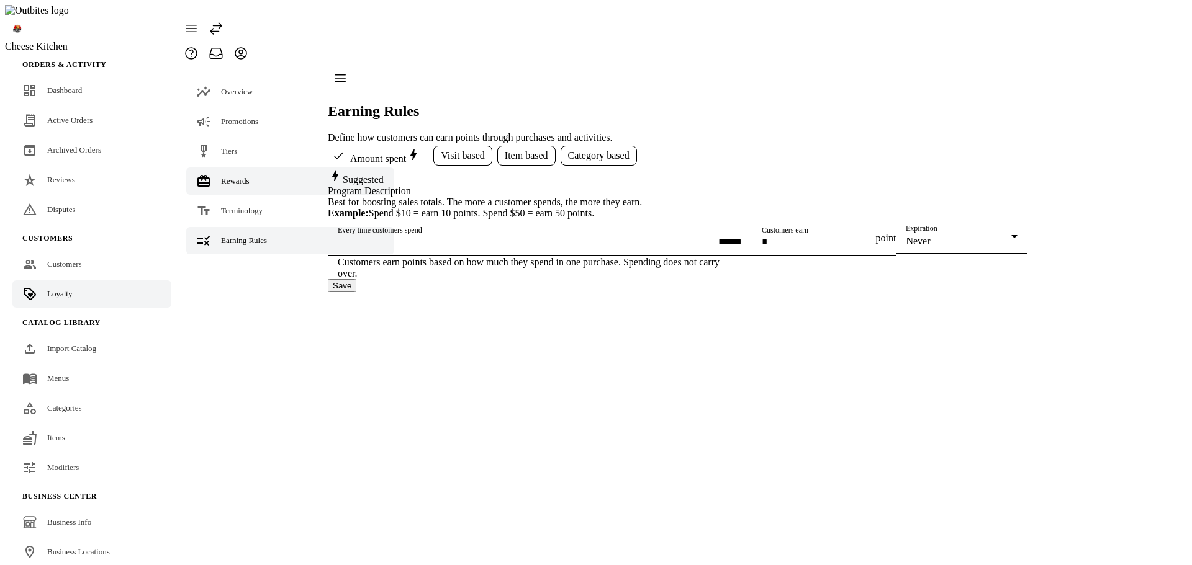
click at [252, 168] on link "Rewards" at bounding box center [290, 181] width 208 height 27
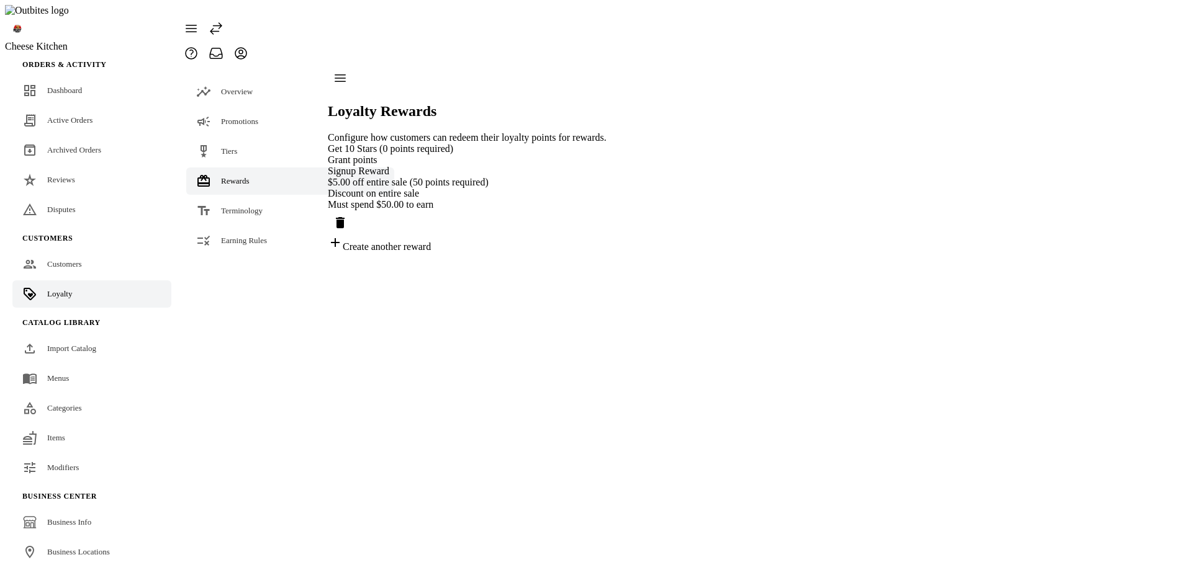
click at [437, 155] on div "Grant points" at bounding box center [467, 160] width 279 height 11
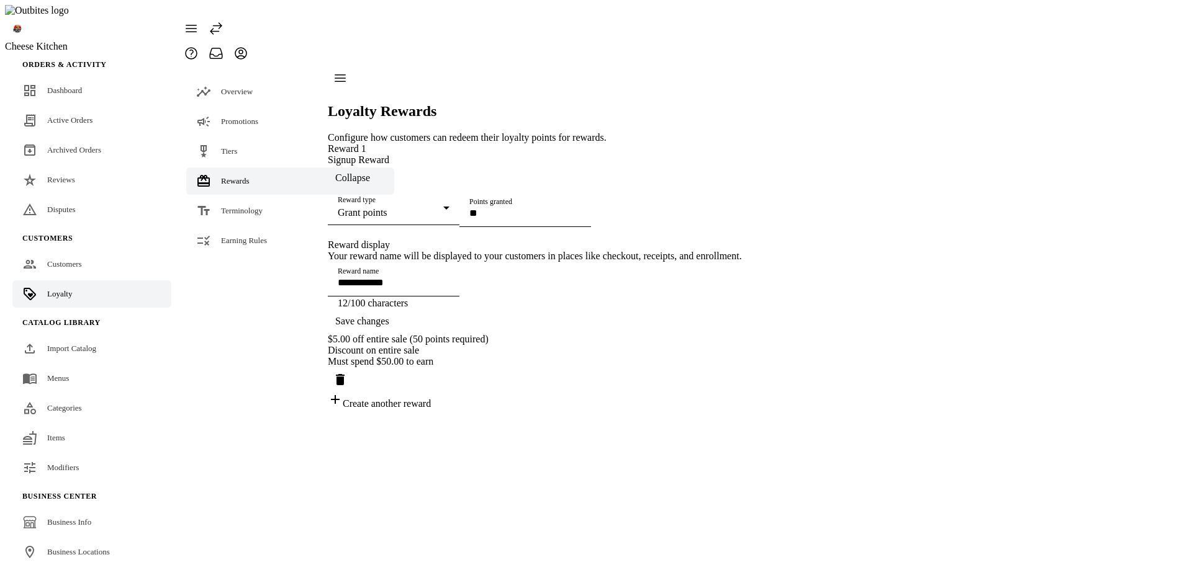
click at [572, 155] on div "Signup Reward Collapse" at bounding box center [535, 173] width 414 height 36
click at [578, 155] on div "Signup Reward" at bounding box center [535, 160] width 414 height 11
click at [443, 207] on div "Grant points" at bounding box center [391, 212] width 106 height 11
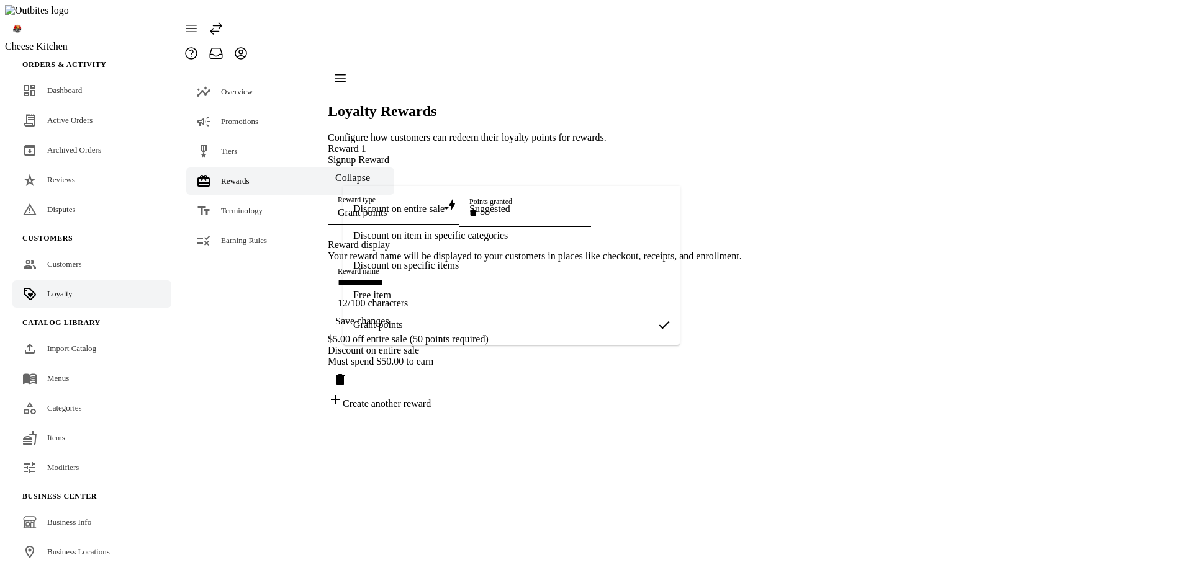
click at [452, 266] on span "Discount on specific items" at bounding box center [406, 265] width 106 height 11
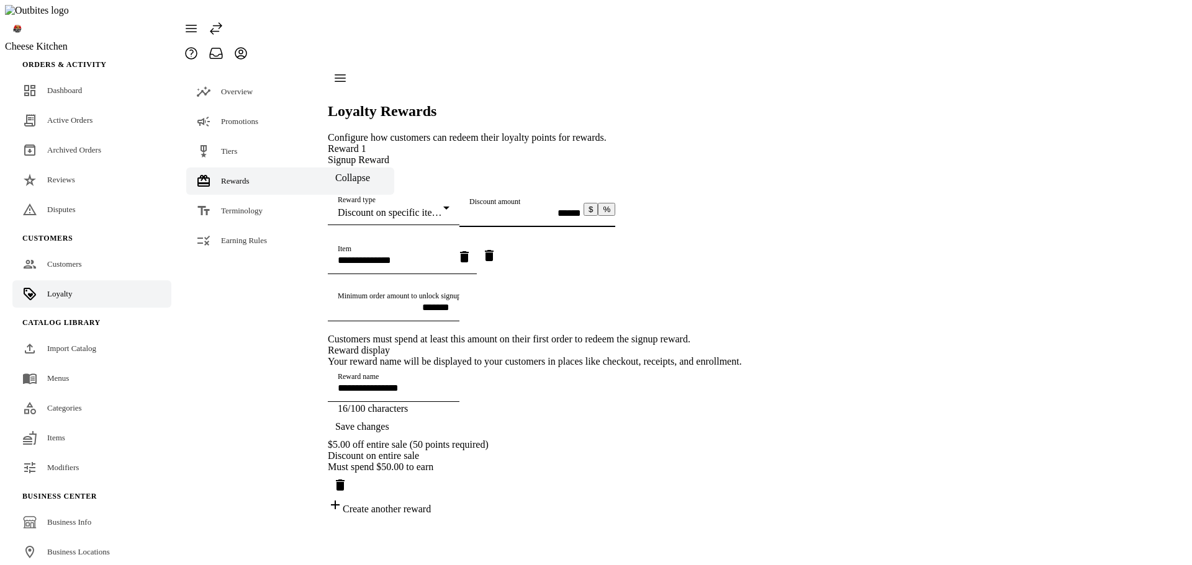
click at [469, 218] on input "Discount amount" at bounding box center [525, 213] width 112 height 11
click at [615, 216] on button "%" at bounding box center [606, 209] width 17 height 13
drag, startPoint x: 632, startPoint y: 229, endPoint x: 528, endPoint y: 230, distance: 104.3
click at [528, 218] on input "Discount amount" at bounding box center [525, 213] width 112 height 11
type input "**********"
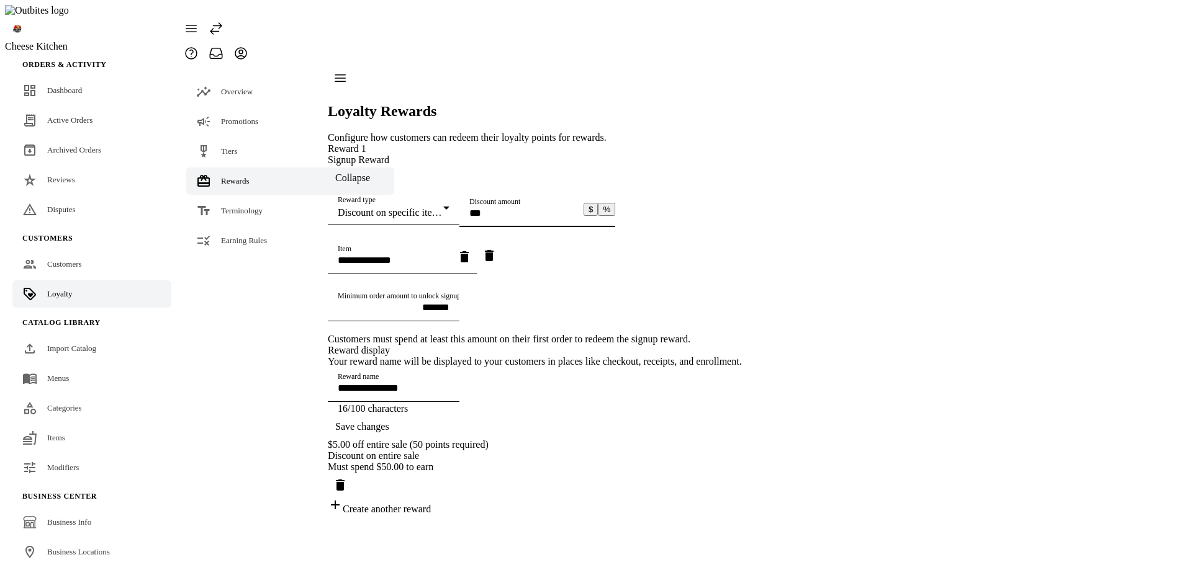
type input "*"
type input "**********"
type input "**"
click at [449, 266] on input "Item" at bounding box center [394, 260] width 112 height 11
drag, startPoint x: 445, startPoint y: 407, endPoint x: 443, endPoint y: 379, distance: 27.4
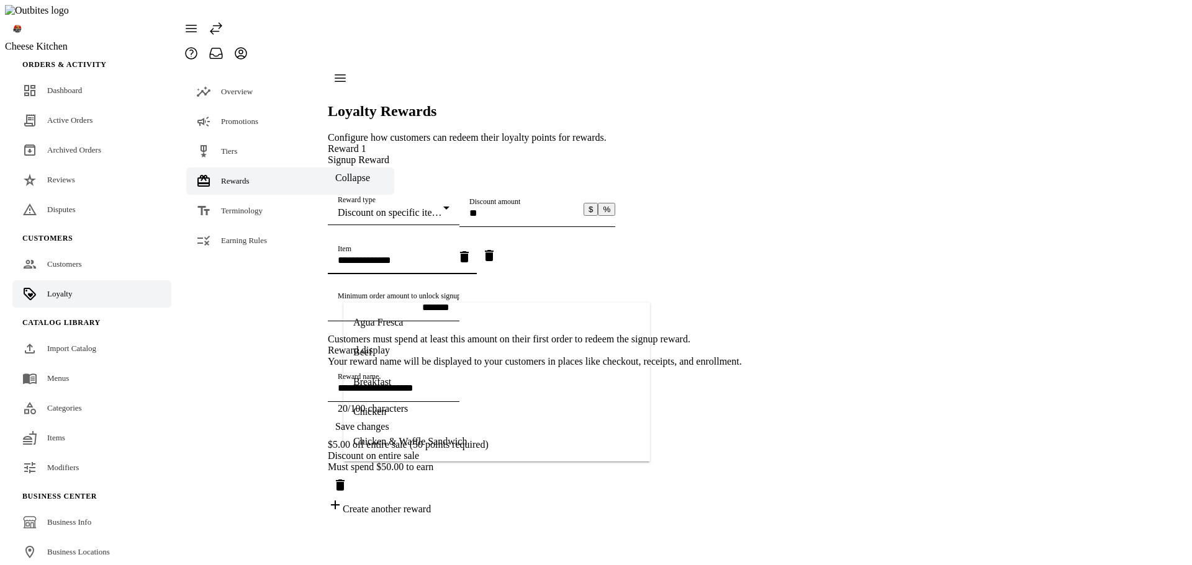
click at [444, 407] on mat-option "Chicken" at bounding box center [496, 412] width 307 height 30
type input "**********"
type input "*******"
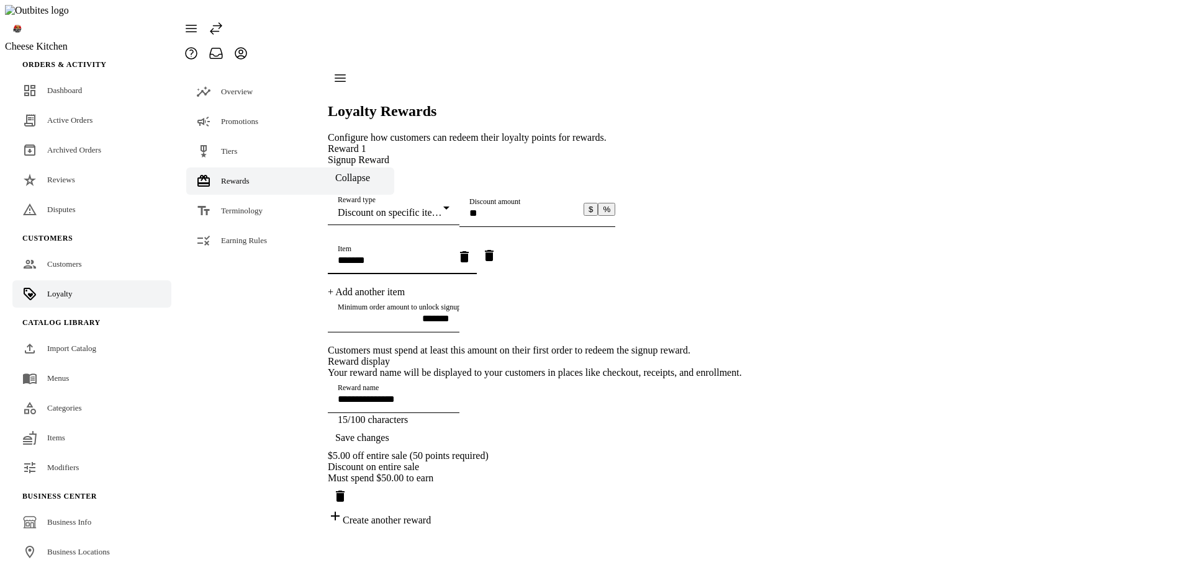
scroll to position [62, 0]
click at [397, 453] on span "button" at bounding box center [362, 438] width 69 height 30
click at [421, 191] on div "Reward type Discount on specific items" at bounding box center [394, 208] width 112 height 35
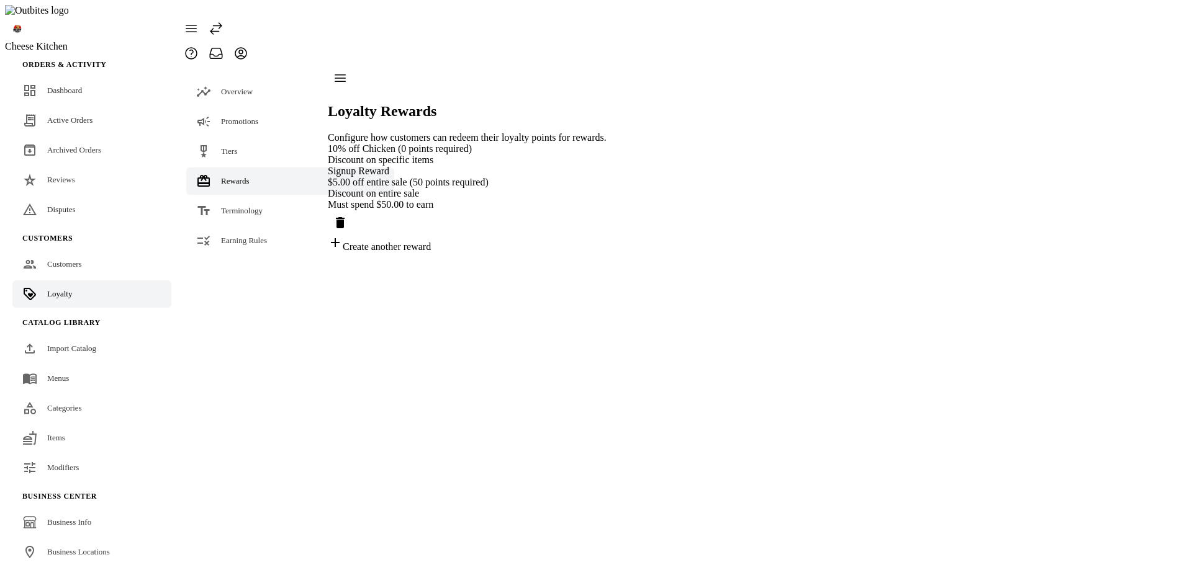
click at [423, 143] on div "10% off Chicken (0 points required)" at bounding box center [467, 148] width 279 height 11
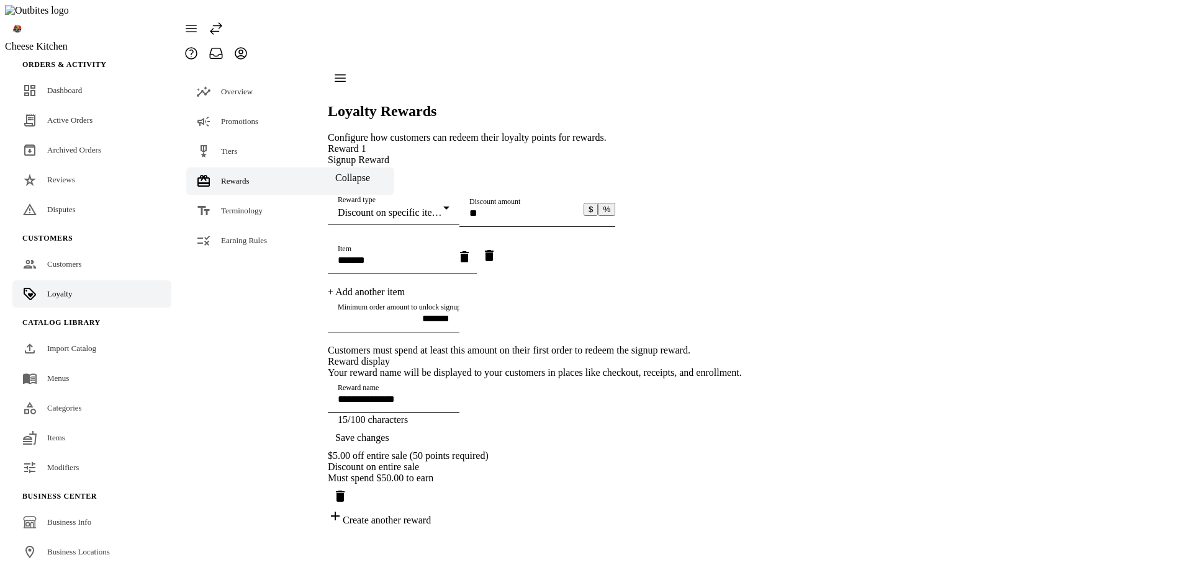
click at [411, 191] on div "Reward type Discount on specific items" at bounding box center [394, 208] width 112 height 35
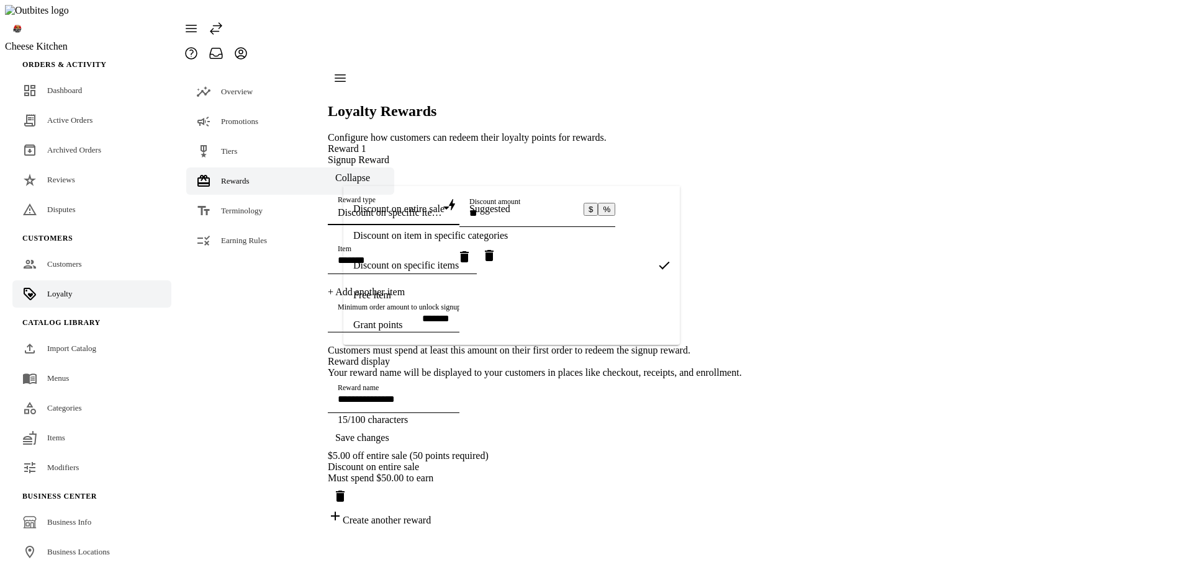
click at [410, 230] on span "Discount on item in specific categories" at bounding box center [430, 235] width 155 height 11
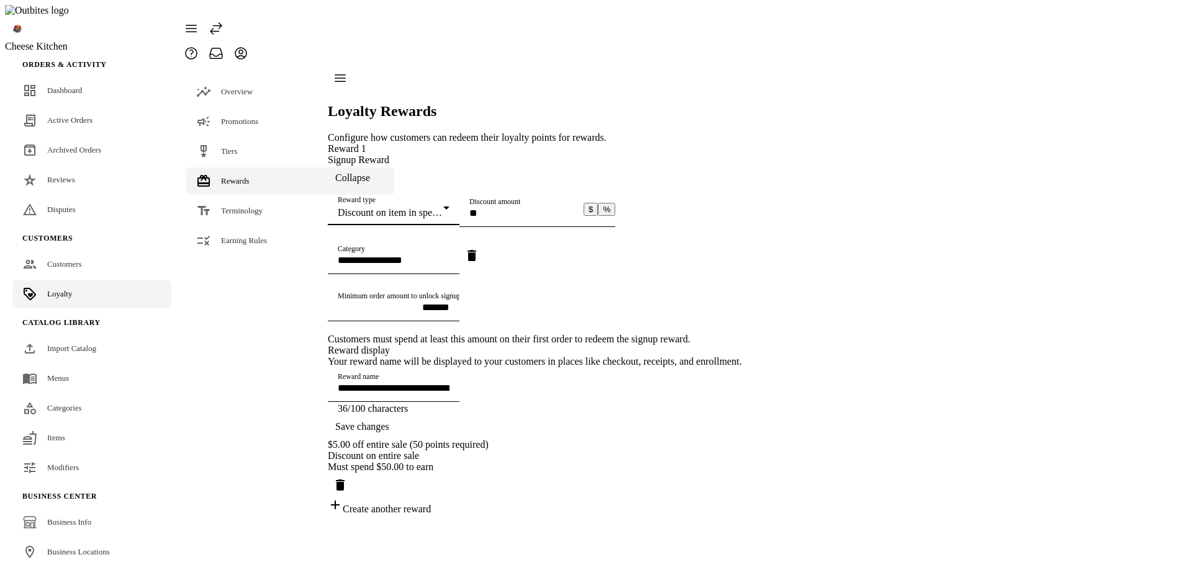
click at [405, 274] on div "Category" at bounding box center [394, 257] width 112 height 35
click at [397, 353] on span "Empanadas" at bounding box center [376, 352] width 46 height 11
type input "**********"
type input "*********"
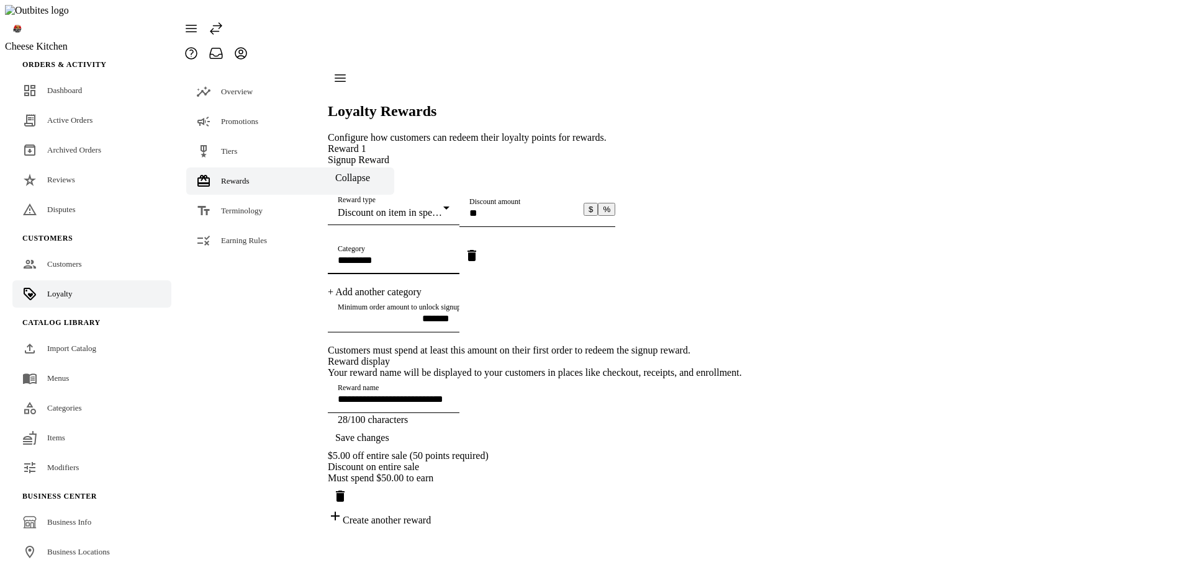
click at [397, 453] on span "button" at bounding box center [362, 438] width 69 height 30
click at [446, 191] on div "Reward type Discount on item in specific categories" at bounding box center [394, 208] width 112 height 35
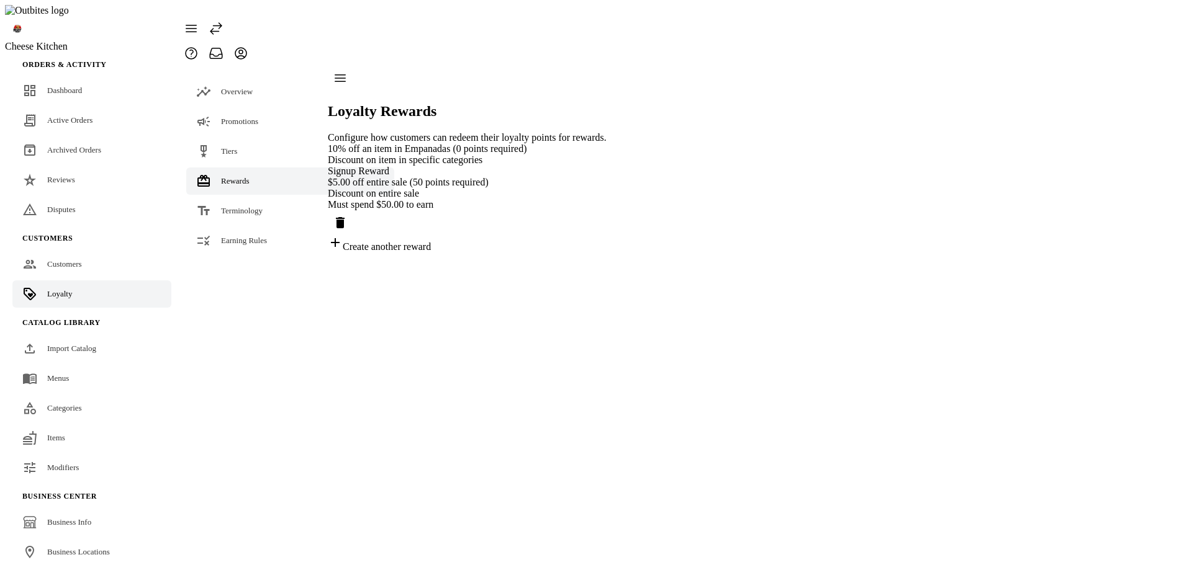
click at [449, 155] on div "Discount on item in specific categories" at bounding box center [467, 160] width 279 height 11
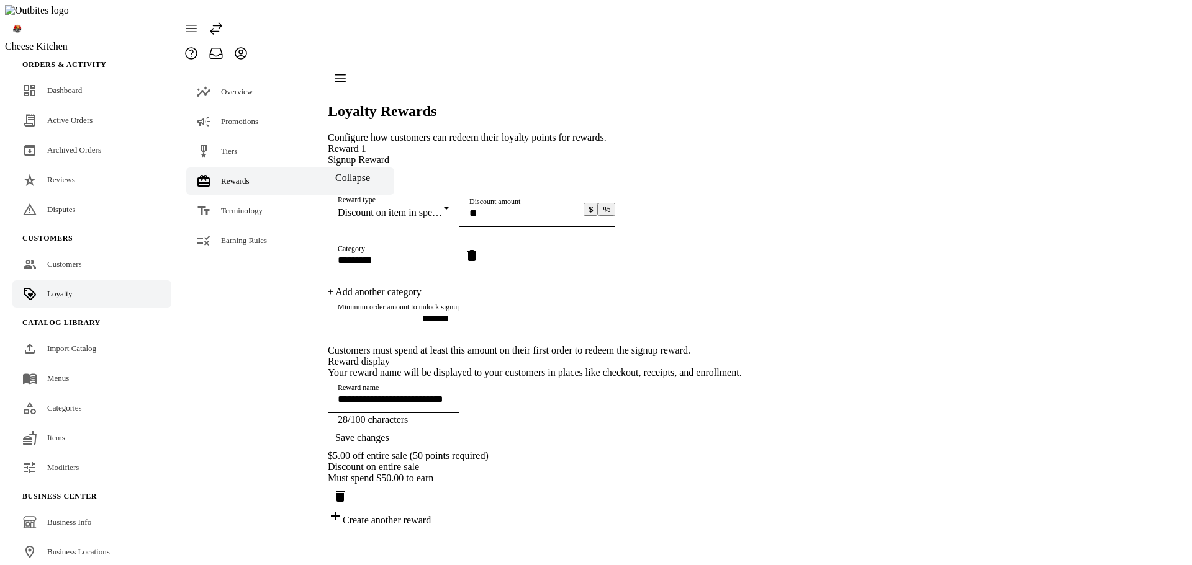
click at [441, 191] on div "Reward type Discount on item in specific categories" at bounding box center [394, 208] width 112 height 35
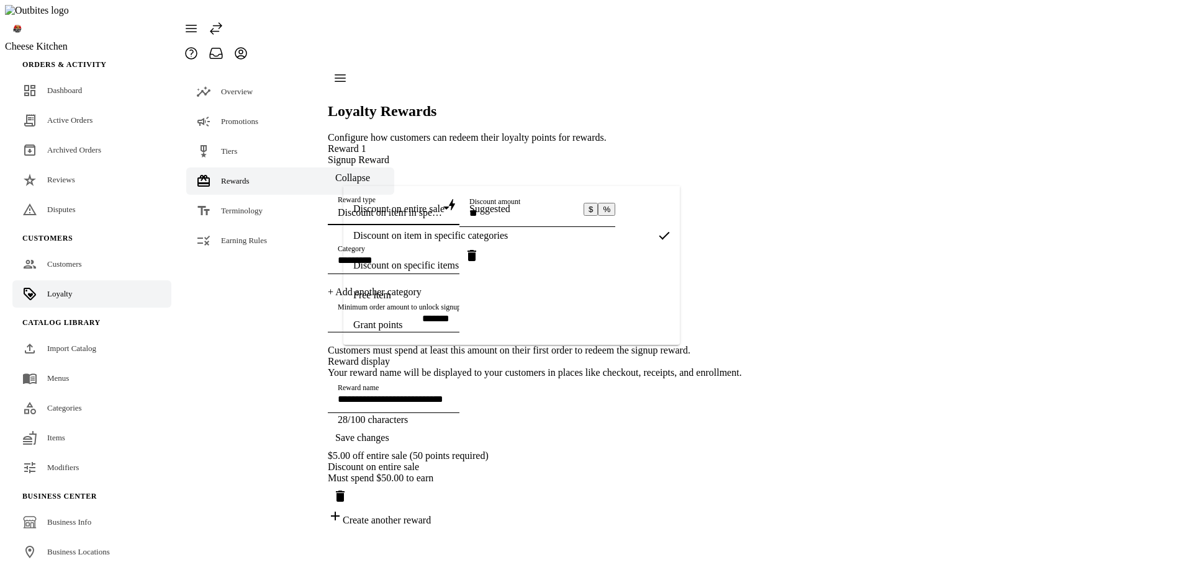
click at [410, 211] on span "Discount on entire sale" at bounding box center [398, 209] width 91 height 11
type input "**********"
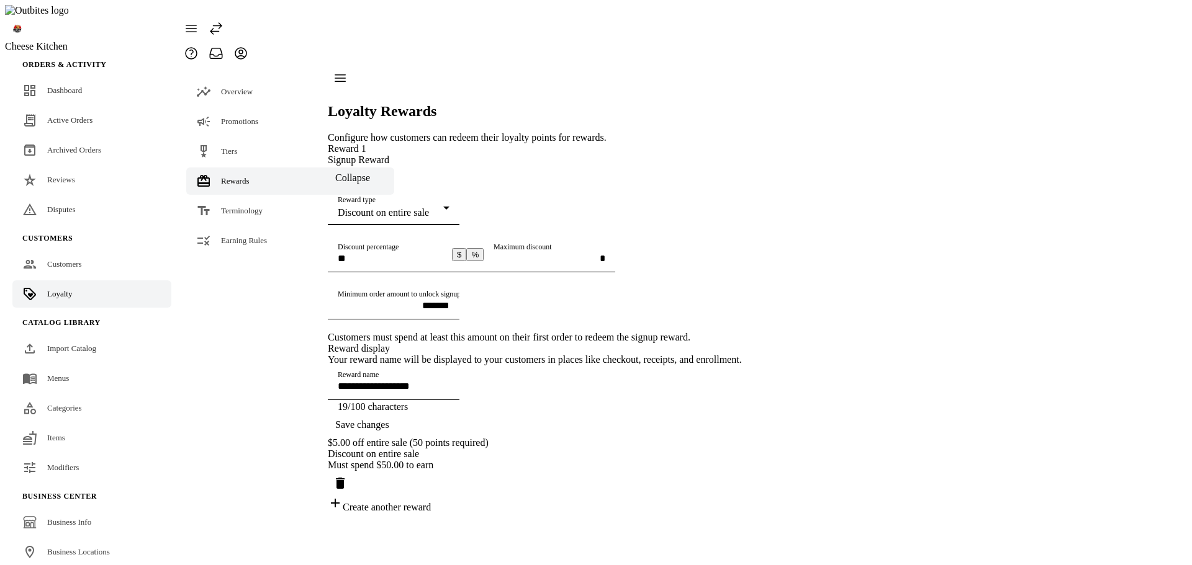
click at [493, 272] on div "Maximum discount" at bounding box center [549, 255] width 112 height 35
type input "*******"
click at [397, 440] on span "button" at bounding box center [362, 425] width 69 height 30
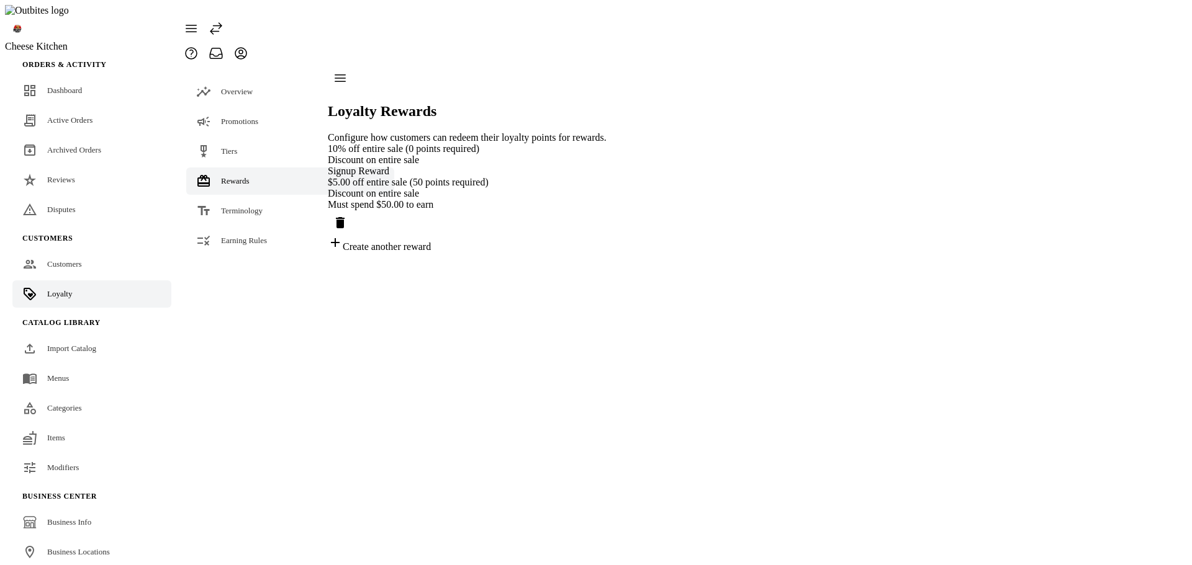
click at [438, 155] on div "Discount on entire sale" at bounding box center [467, 160] width 279 height 11
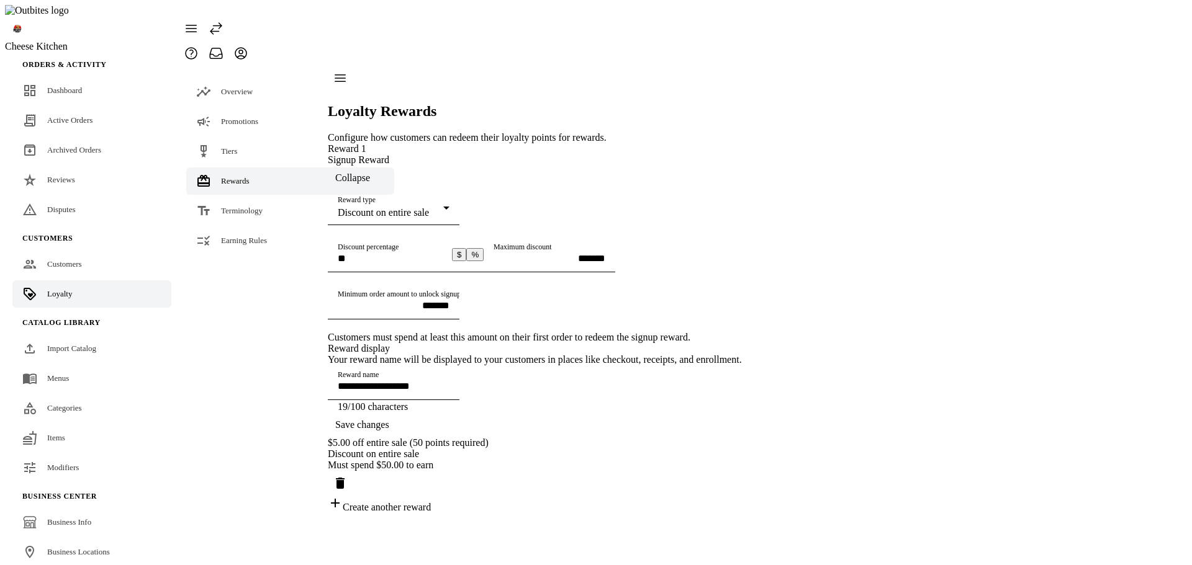
click at [426, 207] on mat-select-trigger "Discount on entire sale" at bounding box center [383, 212] width 91 height 11
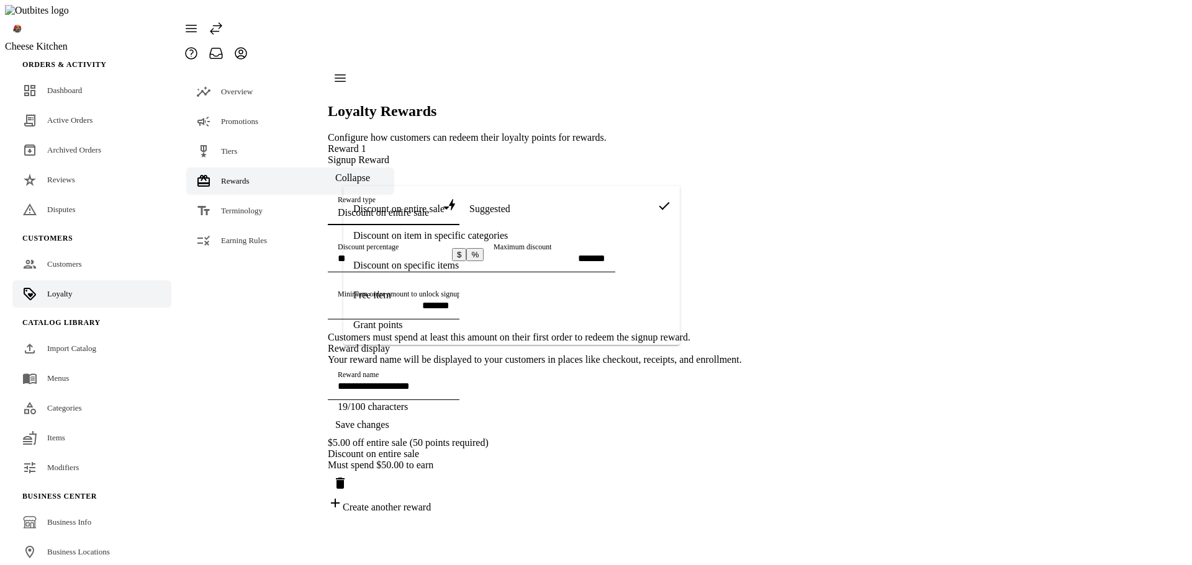
click at [387, 300] on span "Free item" at bounding box center [372, 295] width 38 height 11
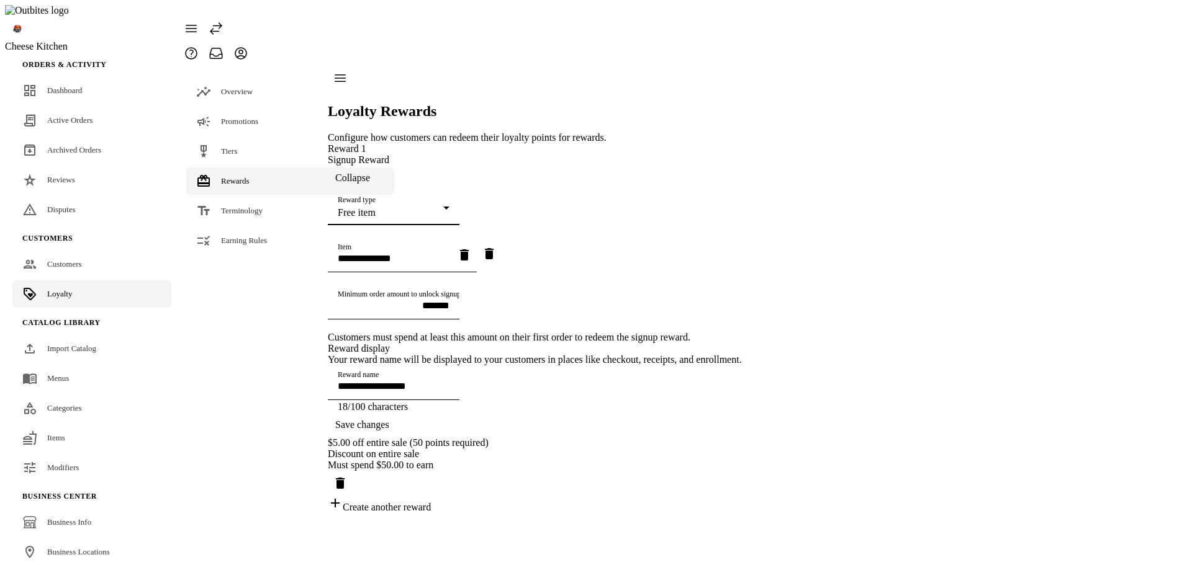
click at [417, 253] on input "Item" at bounding box center [394, 258] width 112 height 11
click at [419, 333] on mat-option "Breakfast" at bounding box center [496, 324] width 307 height 30
type input "**********"
type input "*********"
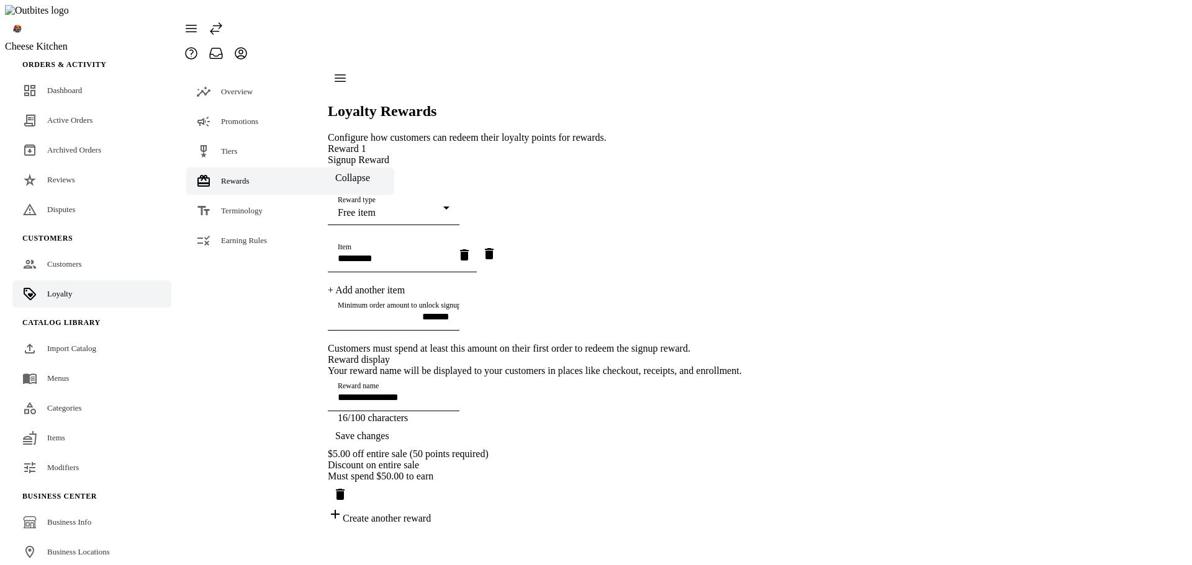
click at [389, 442] on span "Save changes" at bounding box center [362, 436] width 54 height 11
click at [436, 412] on div "**********" at bounding box center [394, 394] width 112 height 35
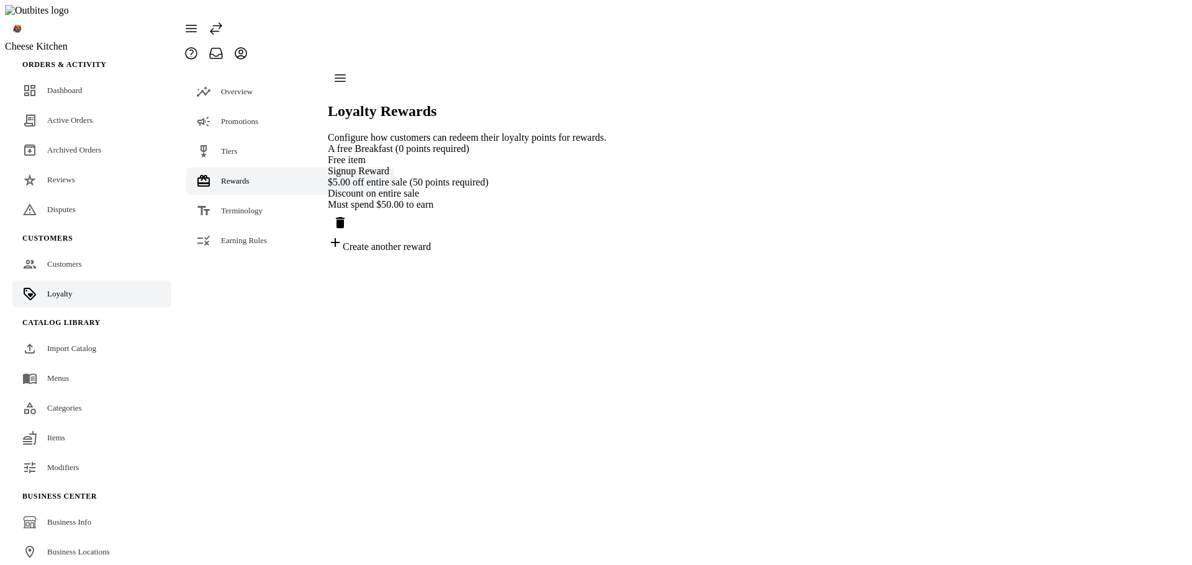
click at [452, 94] on div "Loyalty Rewards Configure how customers can redeem their loyalty points for rew…" at bounding box center [467, 159] width 279 height 187
click at [442, 155] on div "Free item" at bounding box center [467, 160] width 279 height 11
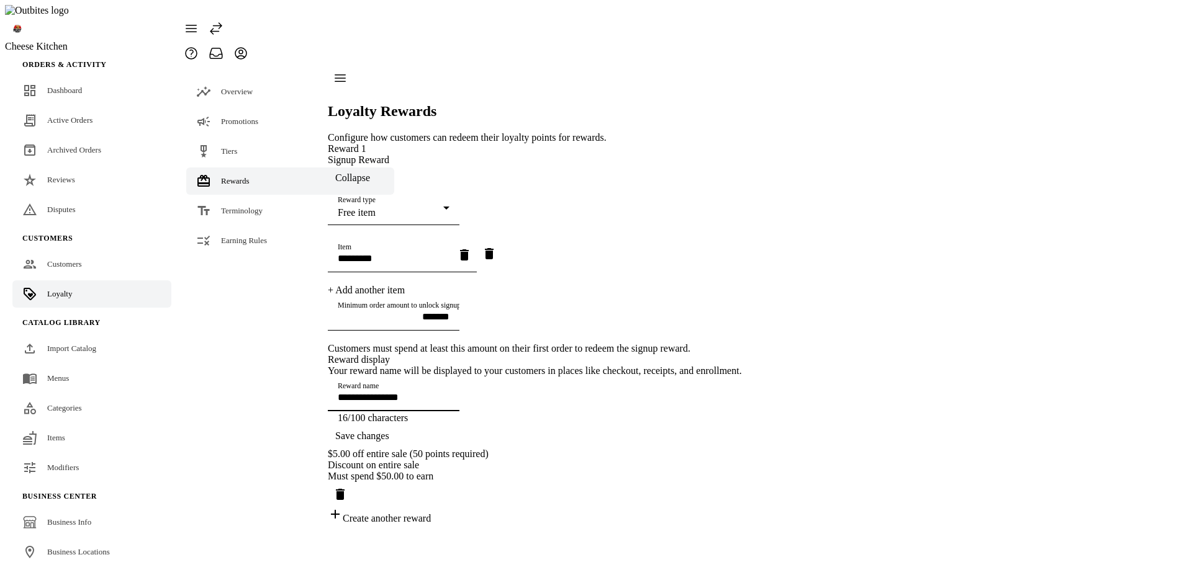
click at [431, 403] on input "**********" at bounding box center [394, 397] width 112 height 11
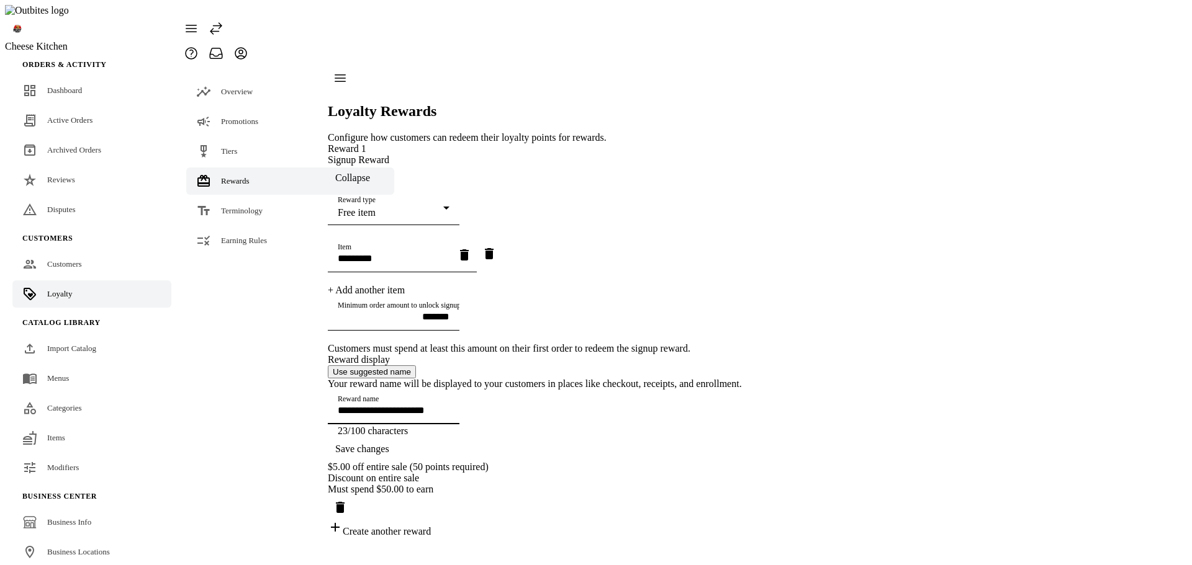
type input "**********"
drag, startPoint x: 644, startPoint y: 479, endPoint x: 698, endPoint y: 468, distance: 55.0
click at [389, 455] on span "Save changes" at bounding box center [362, 449] width 54 height 11
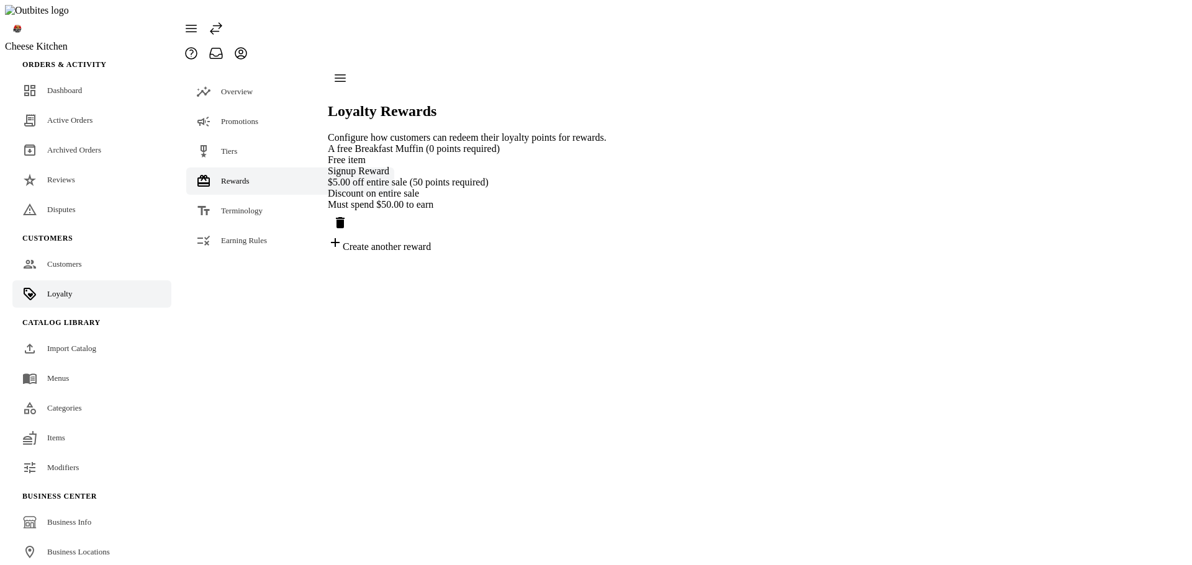
drag, startPoint x: 383, startPoint y: 431, endPoint x: 314, endPoint y: 426, distance: 69.0
click at [472, 143] on div "A free Breakfast Muffin (0 points required) Free item Signup Reward" at bounding box center [467, 160] width 279 height 34
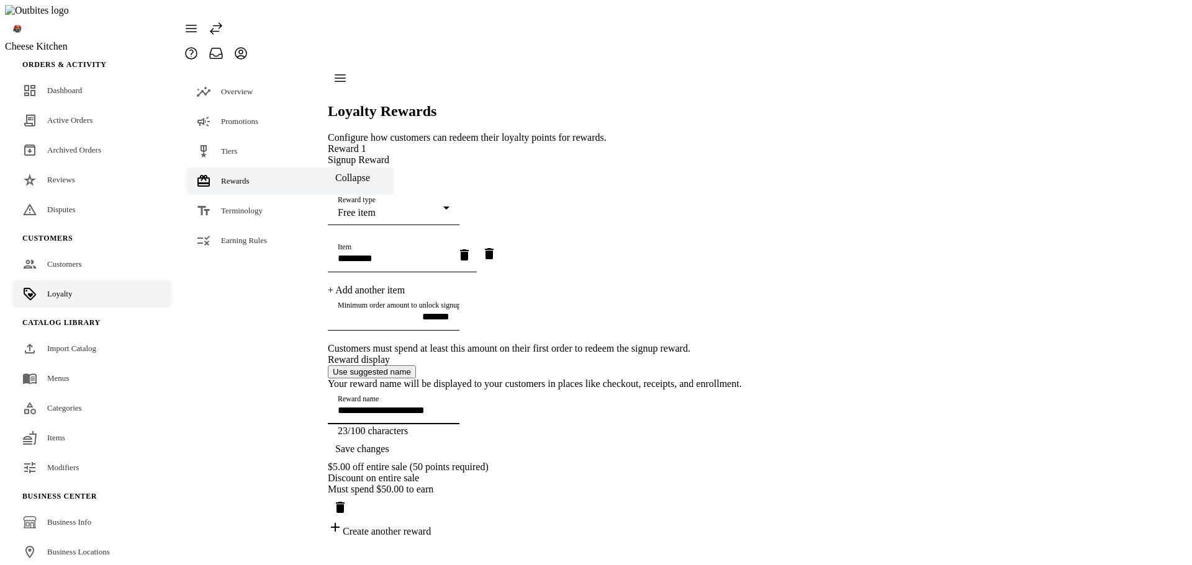
click at [394, 416] on input "**********" at bounding box center [394, 410] width 112 height 11
drag, startPoint x: 383, startPoint y: 430, endPoint x: 336, endPoint y: 425, distance: 47.4
click at [292, 428] on mat-drawer-container "**********" at bounding box center [460, 302] width 563 height 472
type input "**********"
click at [389, 455] on span "Save changes" at bounding box center [362, 449] width 54 height 11
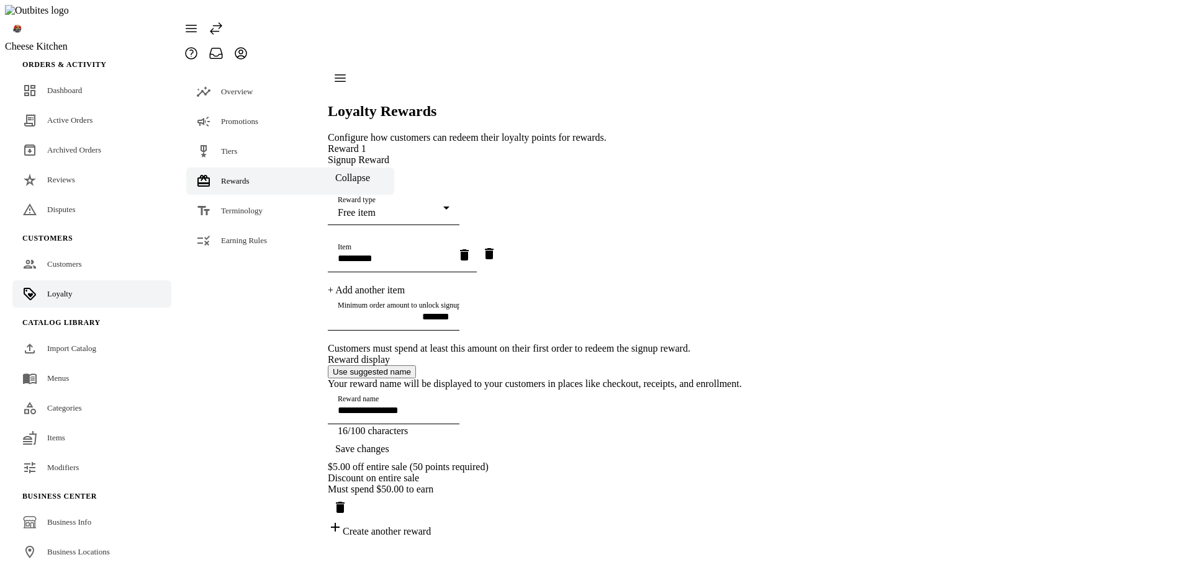
scroll to position [47, 0]
click at [416, 538] on div "Create another reward" at bounding box center [535, 528] width 414 height 17
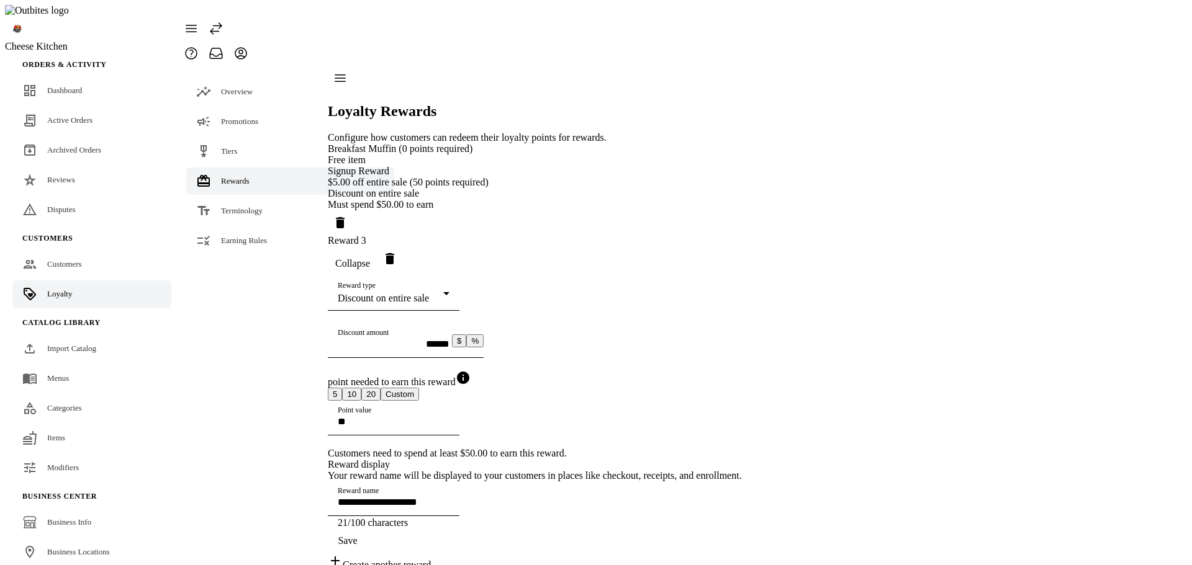
click at [443, 293] on div "Discount on entire sale" at bounding box center [391, 298] width 106 height 11
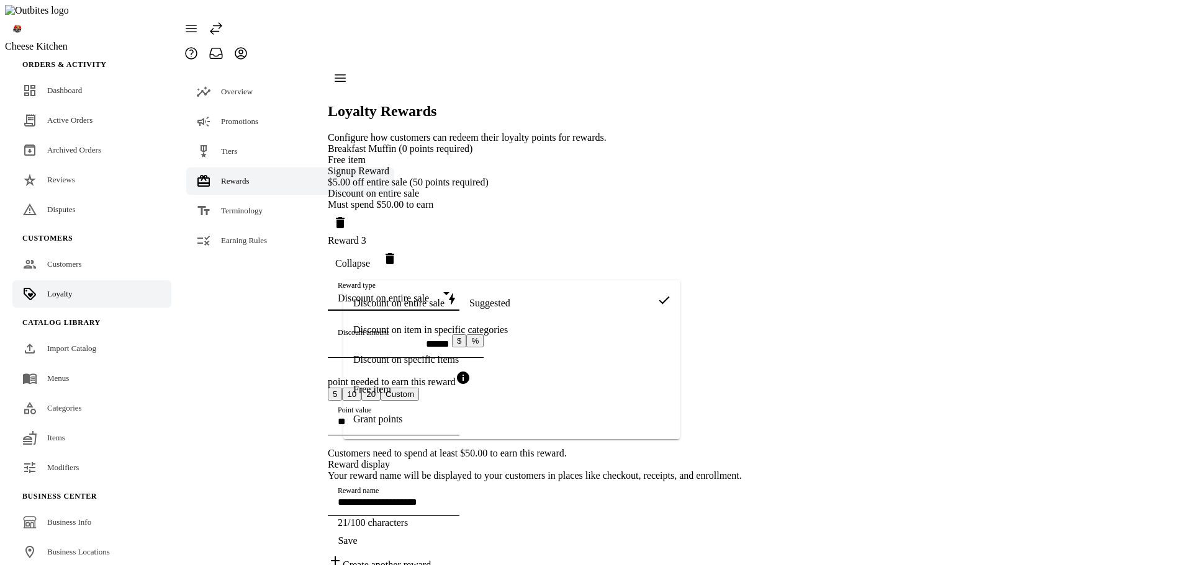
click at [429, 358] on span "Discount on specific items" at bounding box center [406, 359] width 106 height 11
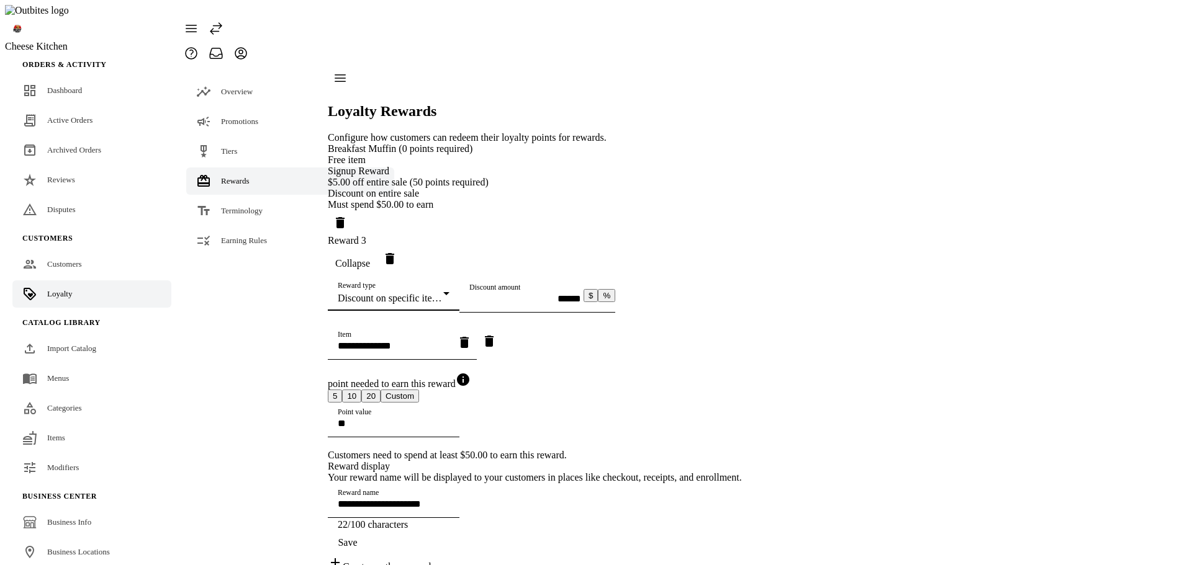
click at [391, 360] on div "Item" at bounding box center [394, 342] width 112 height 35
click at [397, 467] on mat-option "Breakfast" at bounding box center [496, 477] width 307 height 30
type input "**********"
type input "*********"
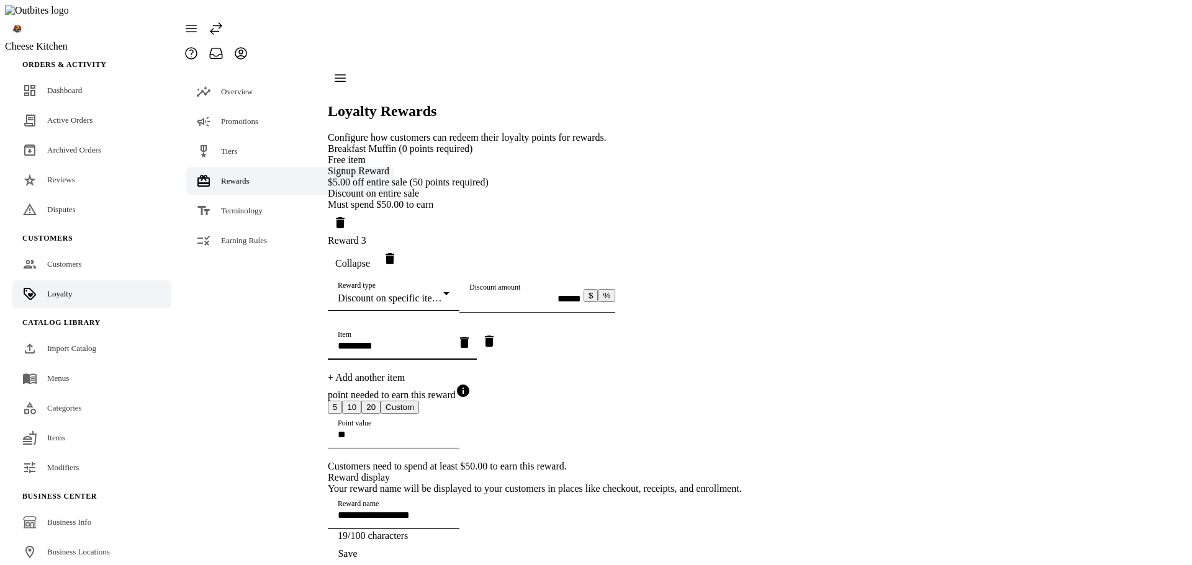
scroll to position [227, 0]
click at [357, 549] on span "Save" at bounding box center [347, 554] width 19 height 11
click at [361, 401] on button "10" at bounding box center [351, 407] width 19 height 13
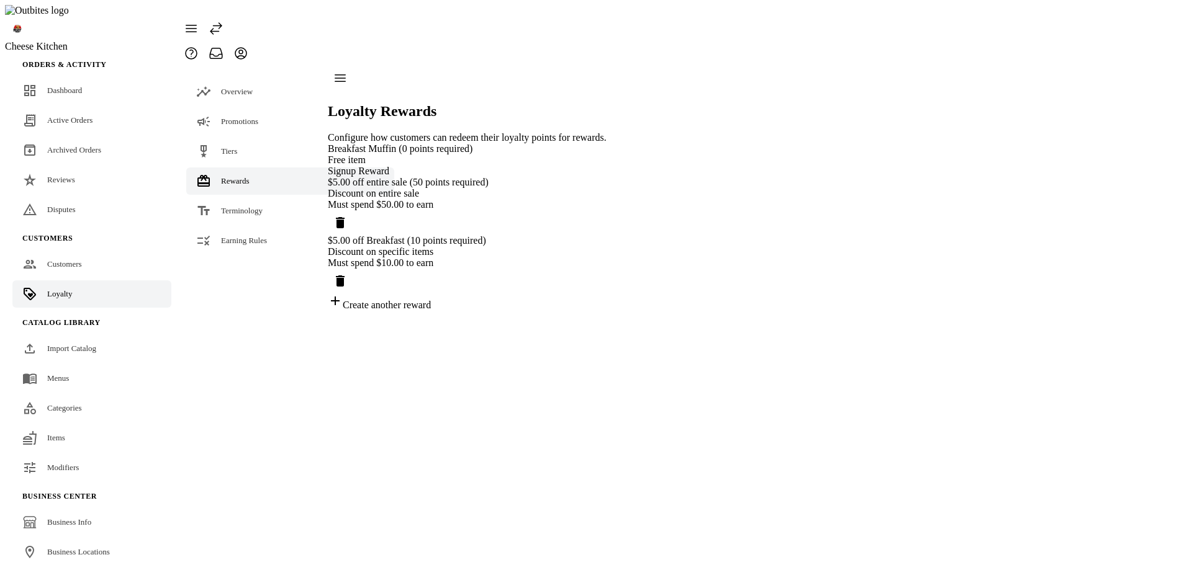
scroll to position [0, 0]
click at [397, 311] on div "Create another reward" at bounding box center [467, 302] width 279 height 17
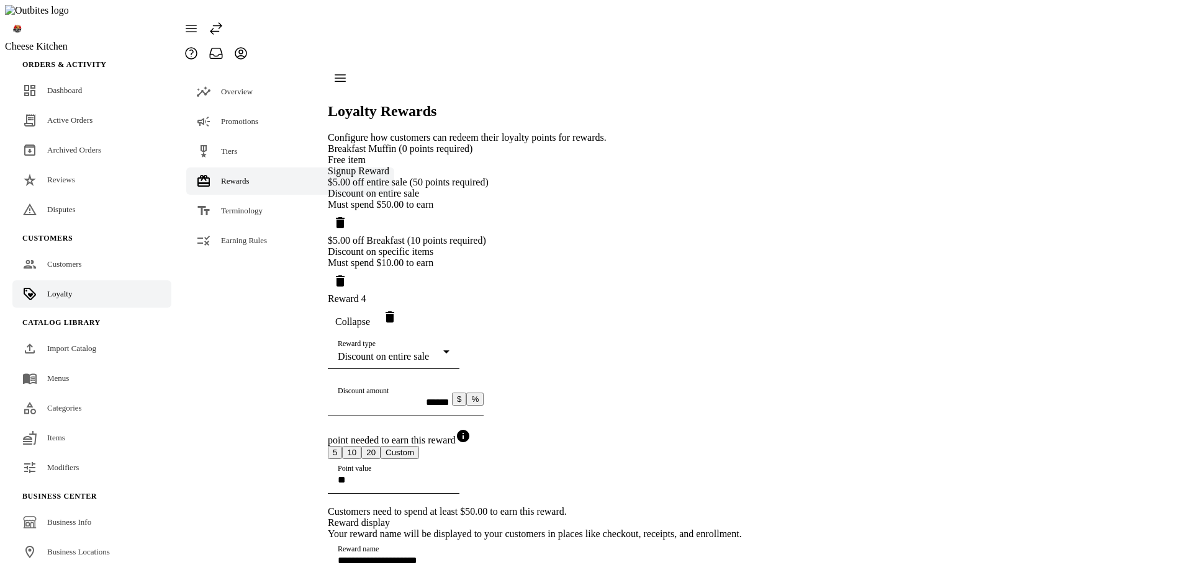
scroll to position [186, 0]
click at [449, 335] on div "Reward type Discount on entire sale" at bounding box center [394, 352] width 112 height 35
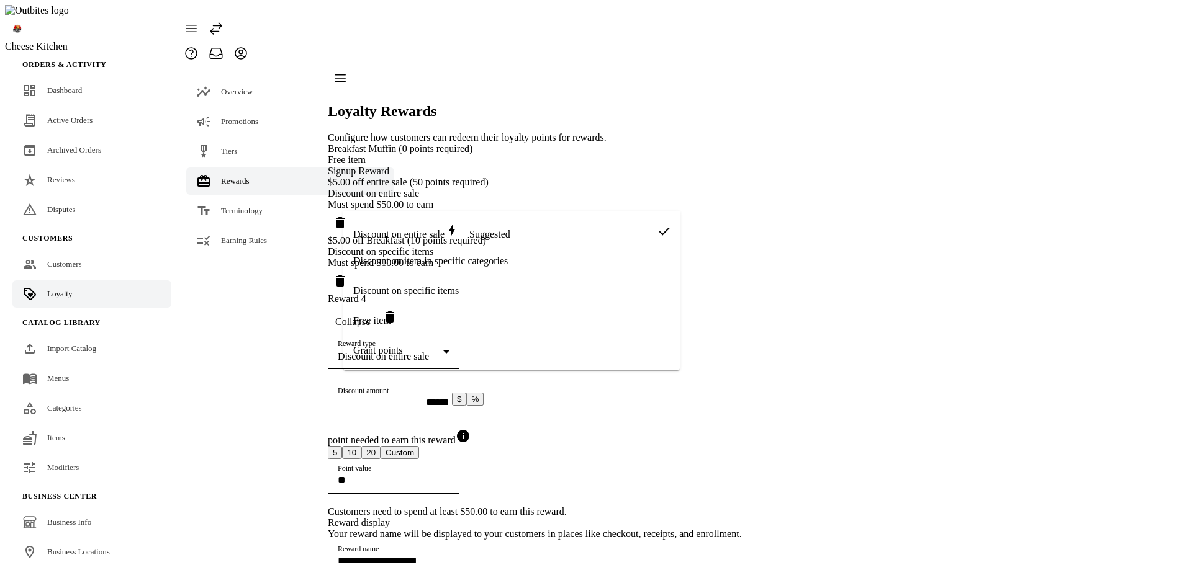
click at [439, 349] on mat-option "Grant points" at bounding box center [511, 351] width 336 height 30
type input "*********"
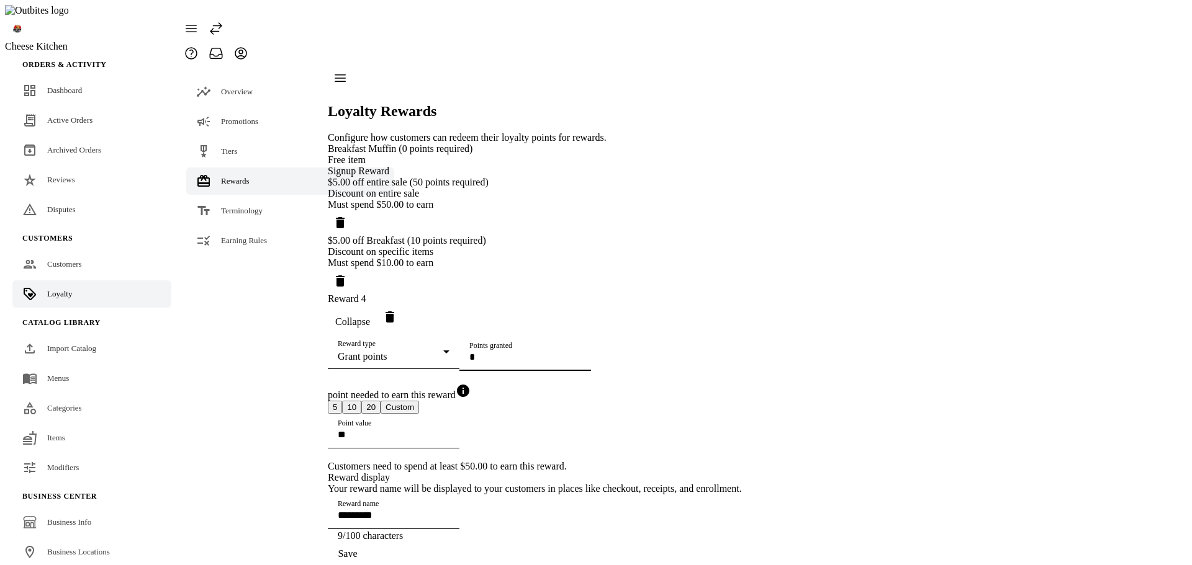
click at [470, 352] on input "Points granted" at bounding box center [525, 357] width 112 height 11
type input "**"
click at [449, 430] on input "**" at bounding box center [394, 435] width 112 height 11
click at [357, 549] on span "Save" at bounding box center [347, 554] width 19 height 11
click at [384, 430] on input "**" at bounding box center [394, 435] width 112 height 11
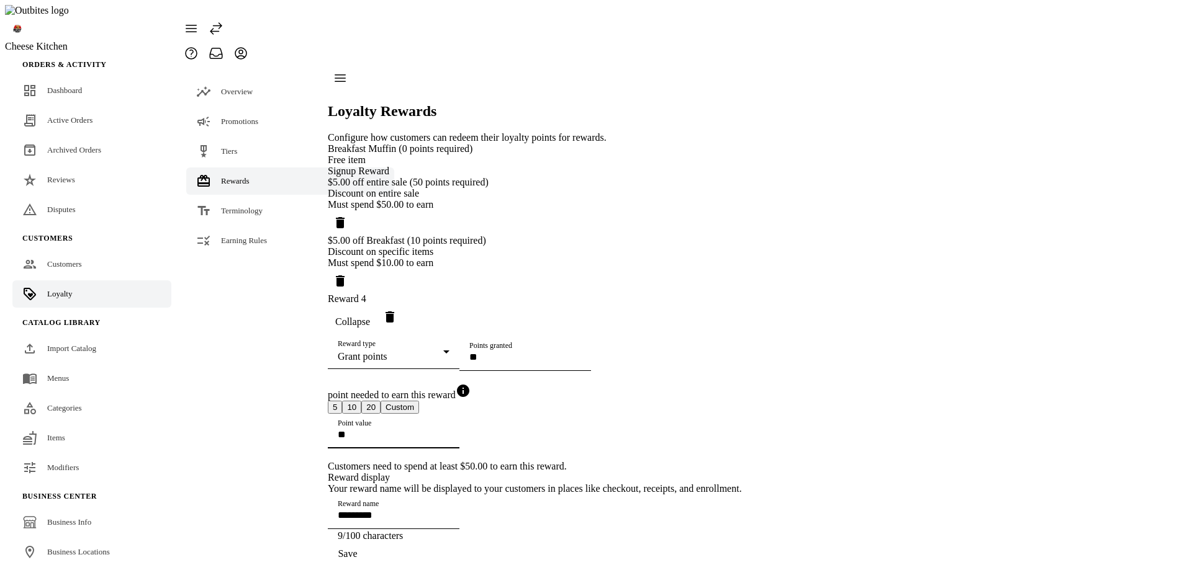
click at [342, 401] on button "5" at bounding box center [335, 407] width 14 height 13
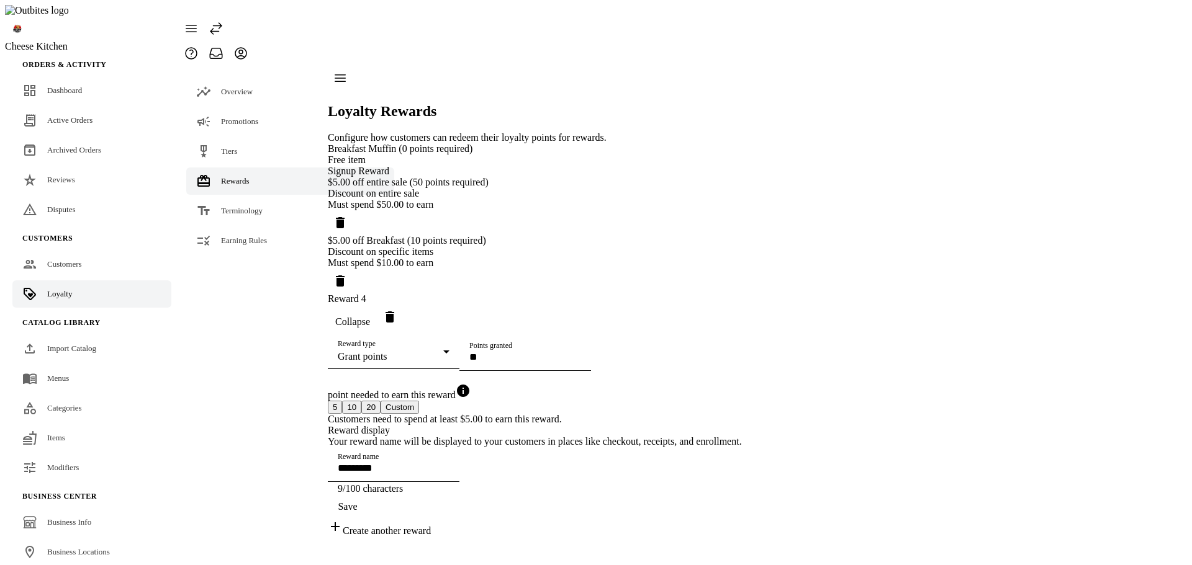
click at [367, 510] on span "button" at bounding box center [348, 507] width 40 height 30
click at [441, 351] on div "Grant points" at bounding box center [391, 356] width 106 height 11
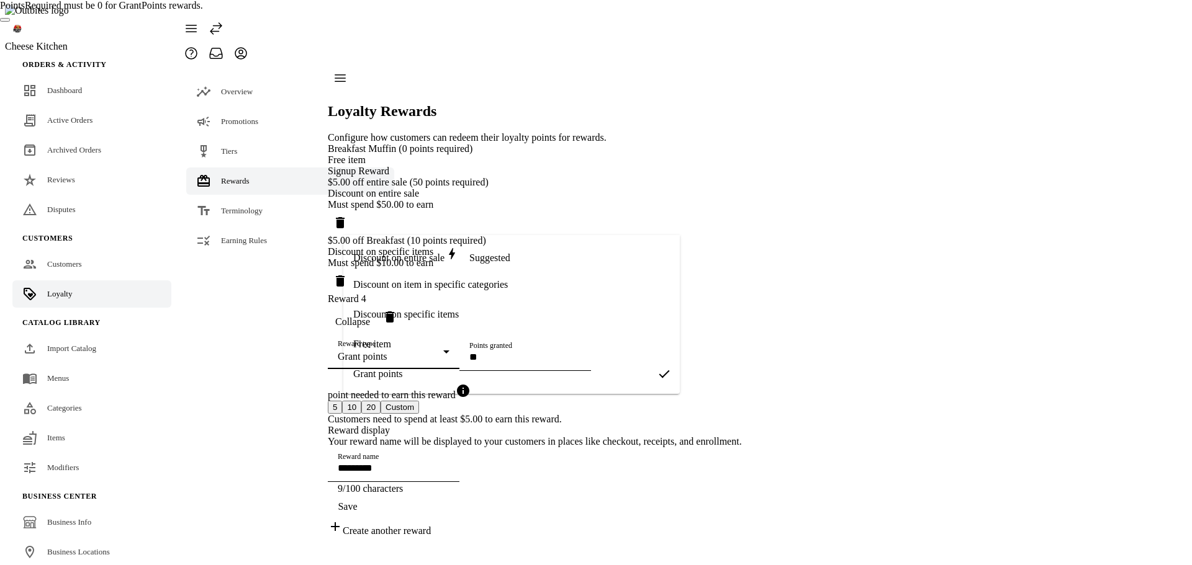
click at [466, 296] on mat-option "Discount on item in specific categories" at bounding box center [511, 285] width 336 height 30
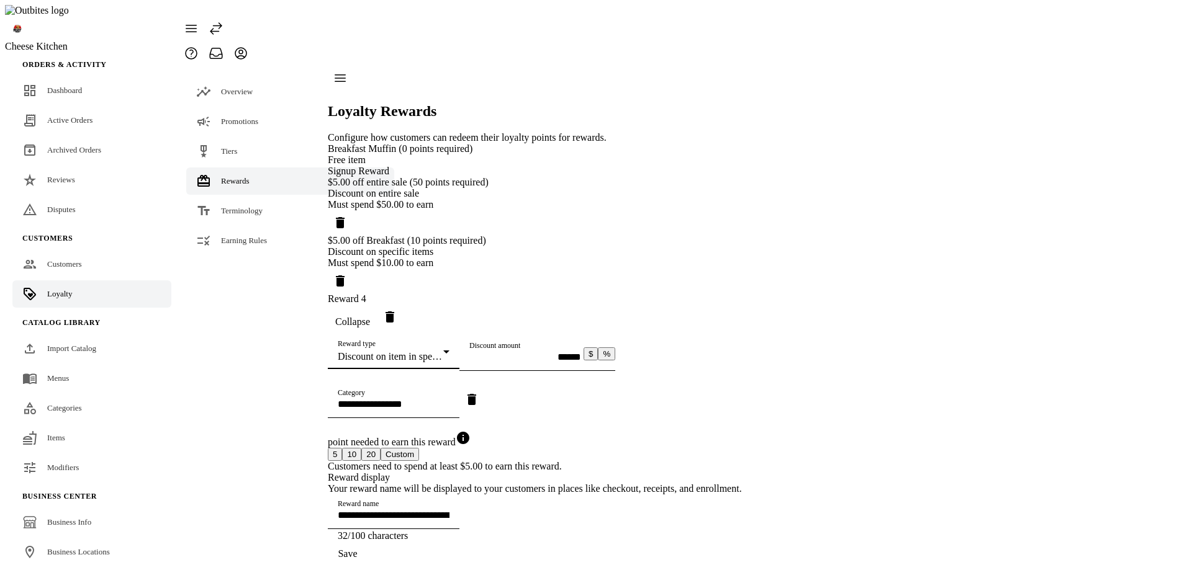
click at [469, 352] on input "Discount amount" at bounding box center [525, 357] width 112 height 11
click at [572, 352] on input "Discount amount" at bounding box center [525, 357] width 112 height 11
type input "**********"
type input "******"
type input "**********"
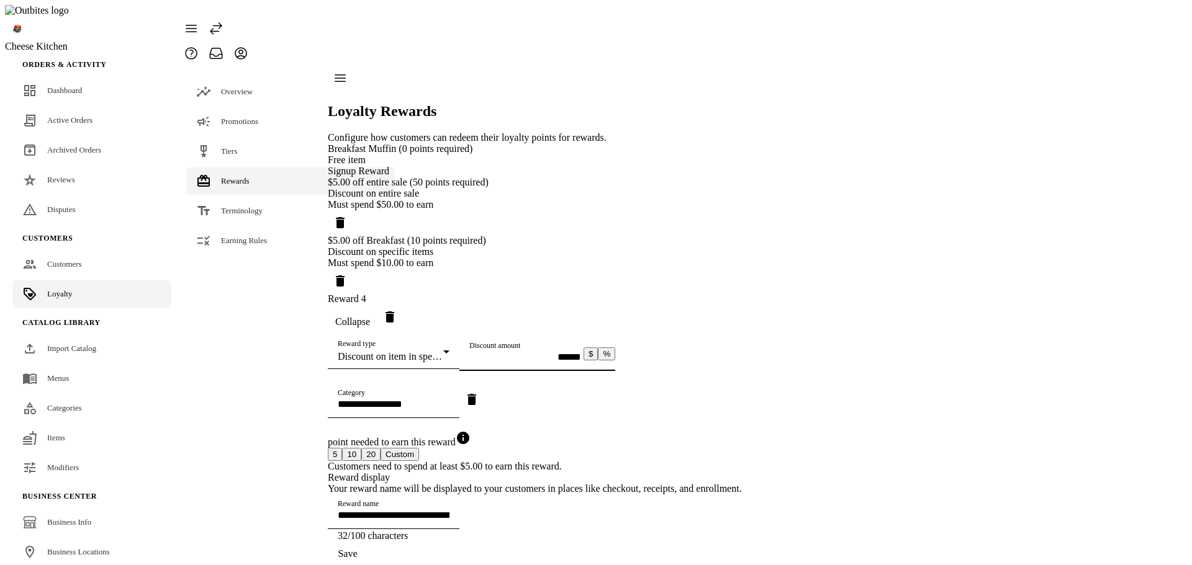
type input "******"
type input "**********"
type input "******"
type input "**********"
type input "*******"
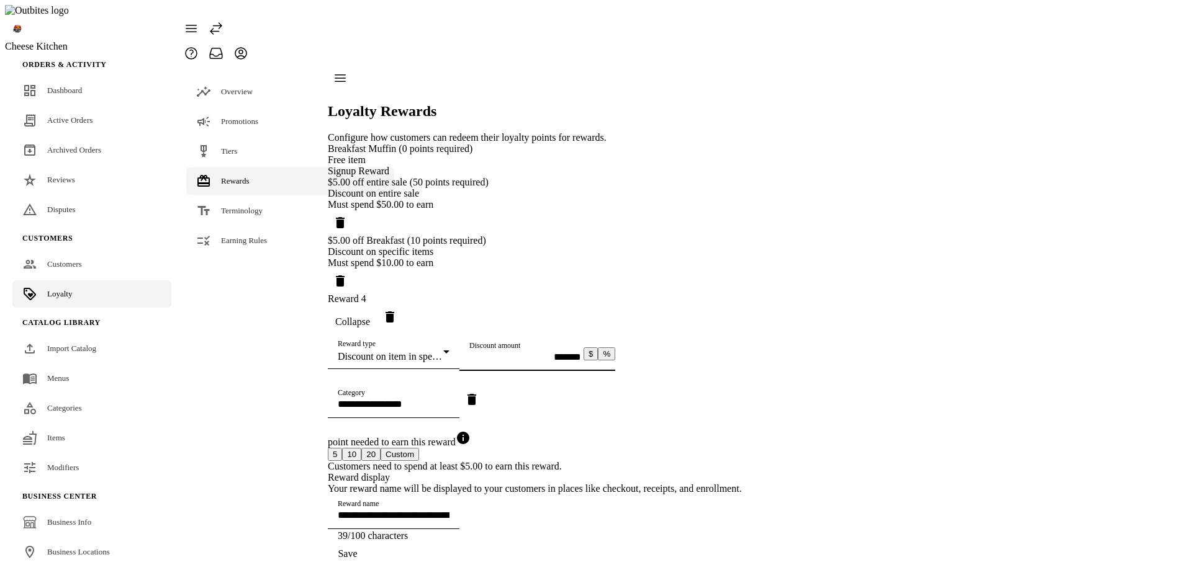
click at [449, 399] on input "Category" at bounding box center [394, 404] width 112 height 11
click at [479, 369] on mat-option "Main" at bounding box center [496, 372] width 307 height 30
type input "**********"
type input "****"
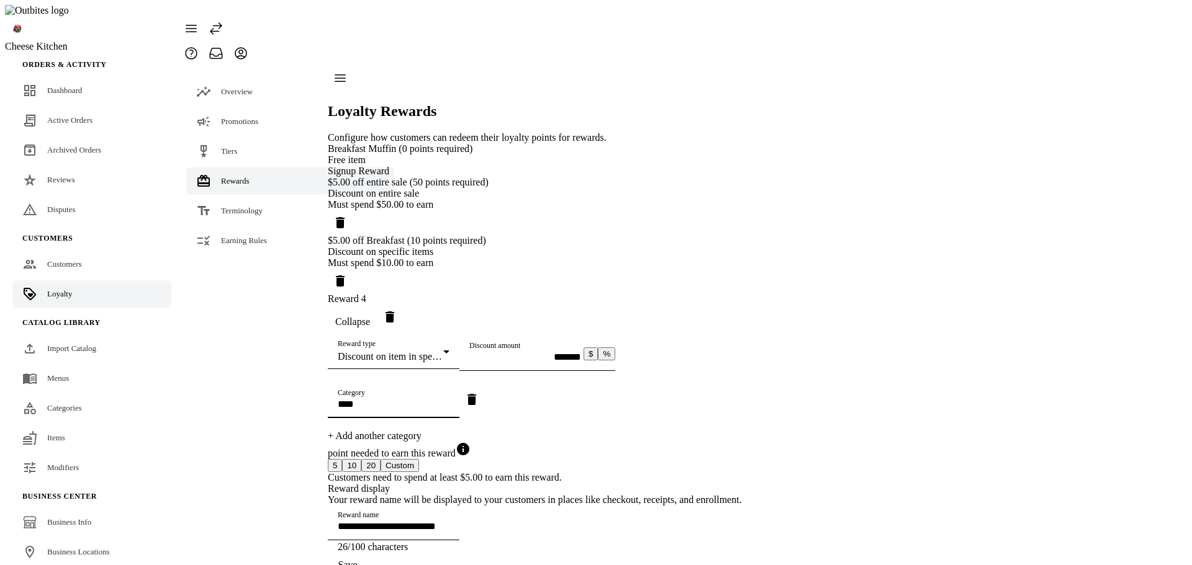
scroll to position [225, 0]
click at [380, 459] on button "20" at bounding box center [370, 465] width 19 height 13
drag, startPoint x: 657, startPoint y: 511, endPoint x: 698, endPoint y: 434, distance: 87.7
click at [357, 560] on span "Save" at bounding box center [347, 565] width 19 height 11
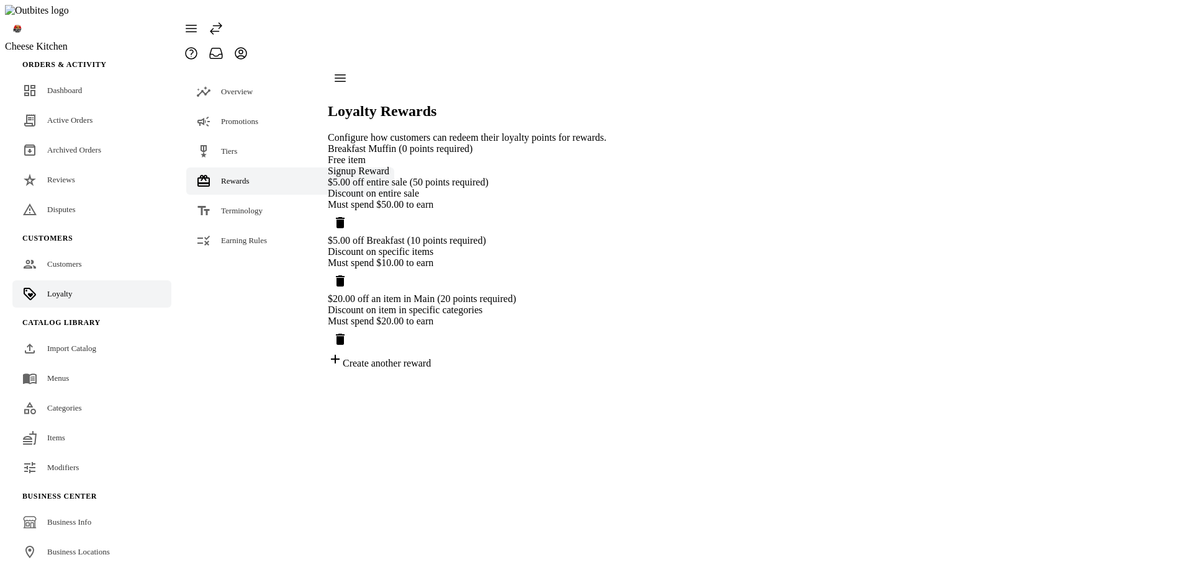
click at [348, 335] on icon "Delete reward" at bounding box center [340, 339] width 15 height 15
click at [225, 146] on span "Tiers" at bounding box center [229, 150] width 16 height 9
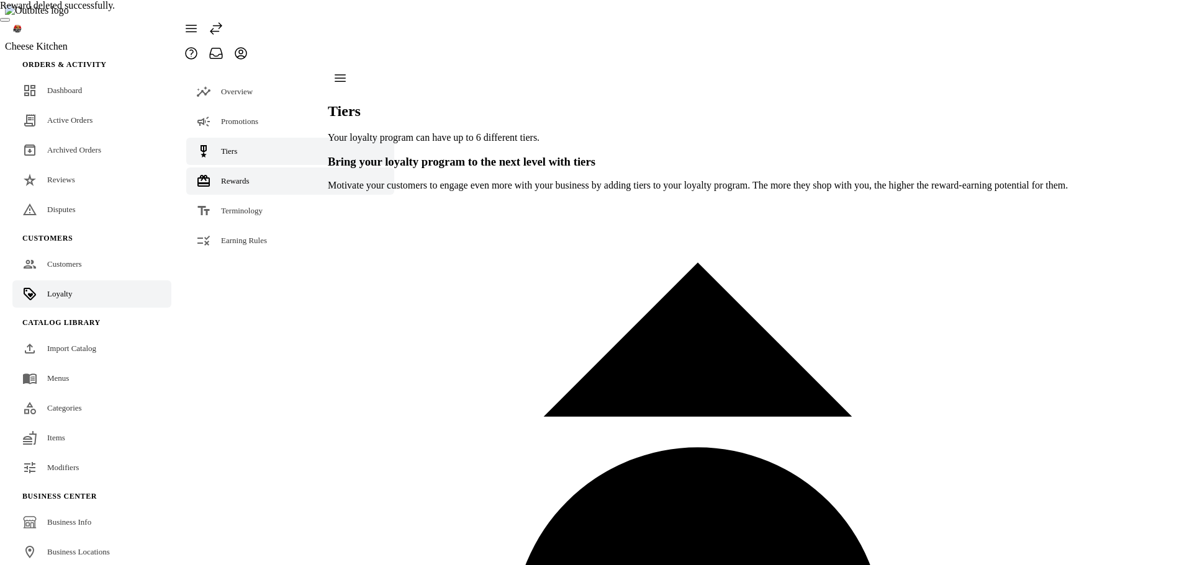
click at [237, 176] on span "Rewards" at bounding box center [235, 180] width 29 height 9
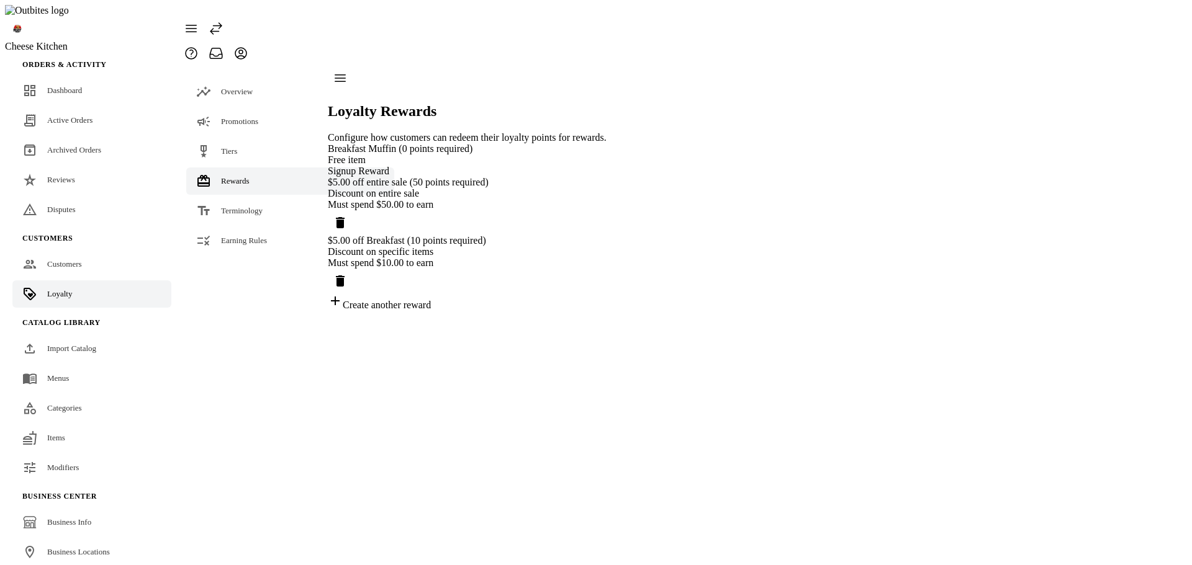
click at [344, 276] on icon "Delete reward" at bounding box center [340, 281] width 9 height 11
click at [227, 146] on span "Tiers" at bounding box center [229, 150] width 16 height 9
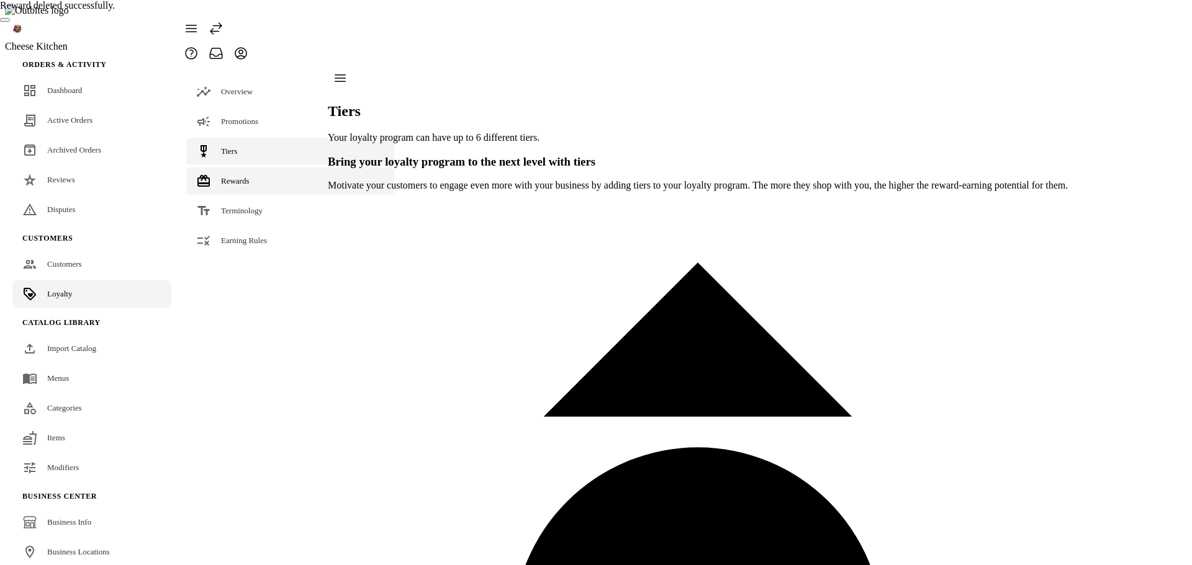
click at [239, 176] on span "Rewards" at bounding box center [235, 180] width 29 height 9
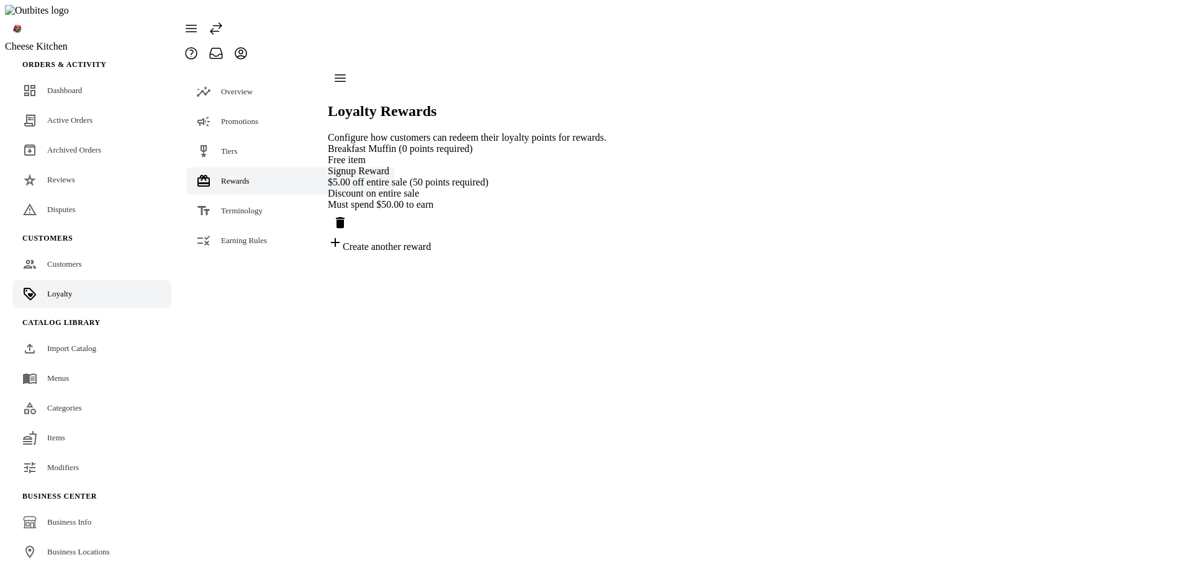
click at [406, 246] on div "Create another reward" at bounding box center [467, 243] width 279 height 17
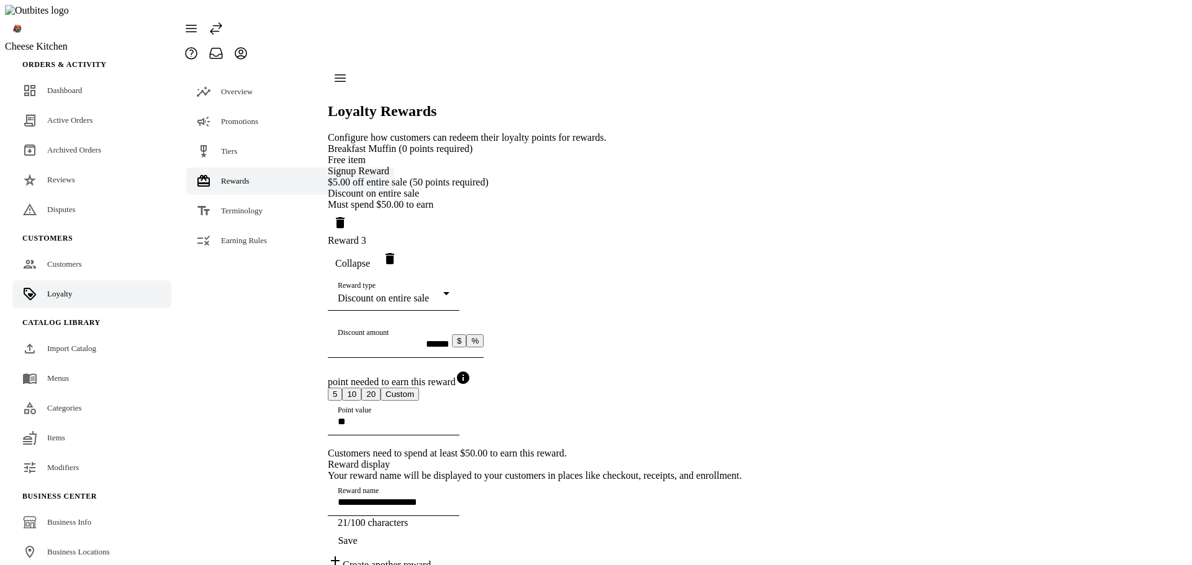
scroll to position [158, 0]
click at [414, 554] on div "Create another reward" at bounding box center [535, 562] width 414 height 17
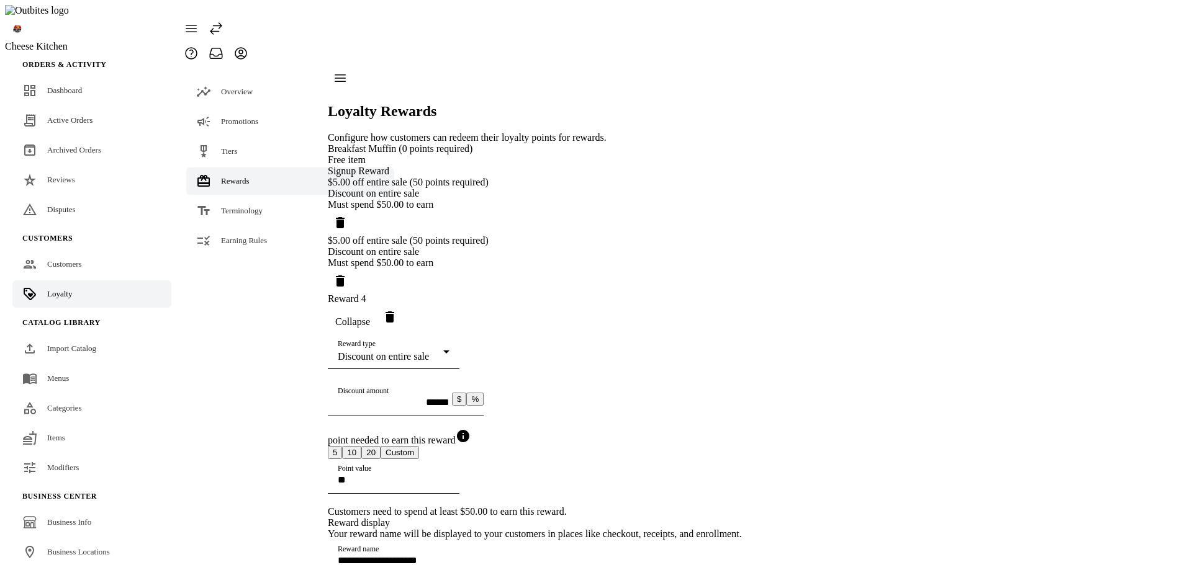
scroll to position [228, 0]
click at [446, 335] on div "Reward type Discount on entire sale" at bounding box center [394, 352] width 112 height 35
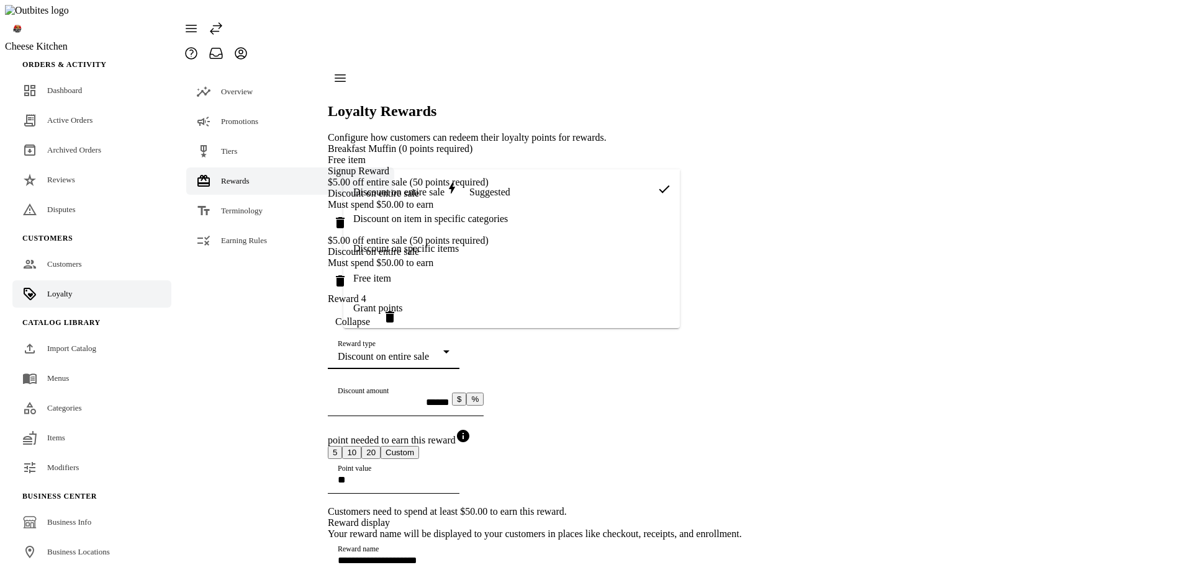
click at [437, 277] on mat-option "Free item" at bounding box center [511, 279] width 336 height 30
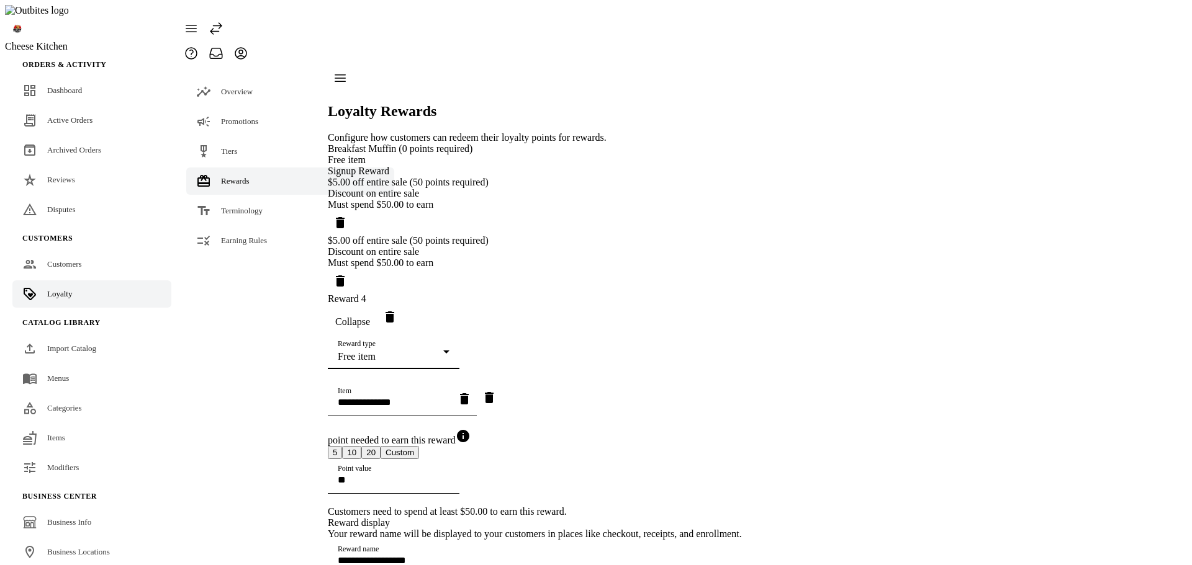
click at [430, 382] on div "Item" at bounding box center [394, 399] width 112 height 35
click at [418, 284] on mat-option "Beef" at bounding box center [496, 280] width 307 height 30
type input "**********"
type input "****"
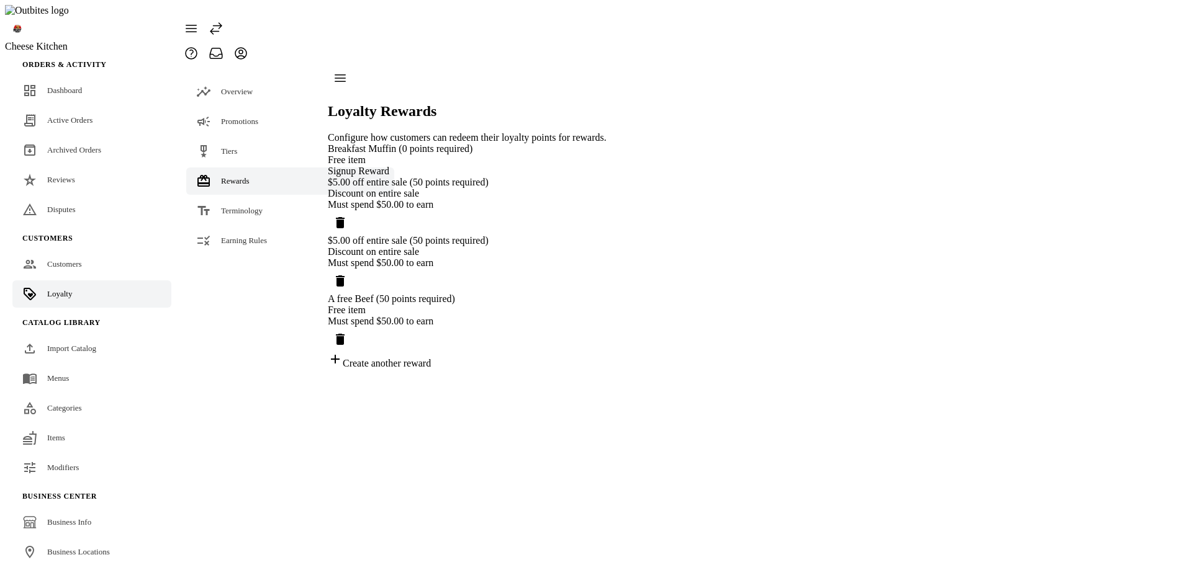
click at [531, 305] on div "A free Beef (50 points required)" at bounding box center [467, 299] width 279 height 11
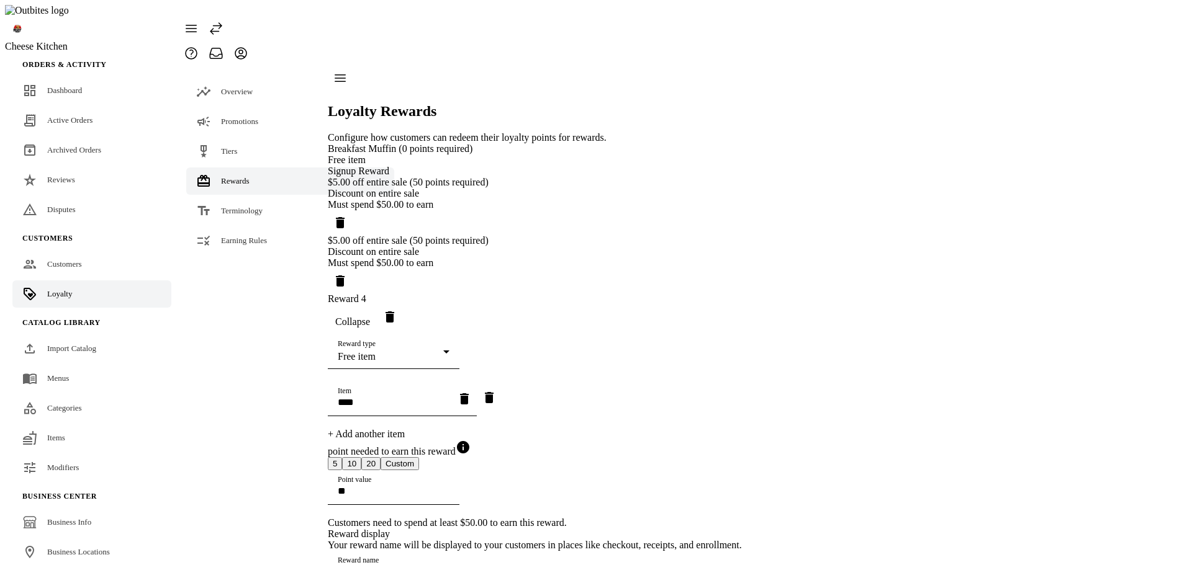
scroll to position [186, 0]
click at [449, 486] on input "**" at bounding box center [394, 491] width 112 height 11
type input "***"
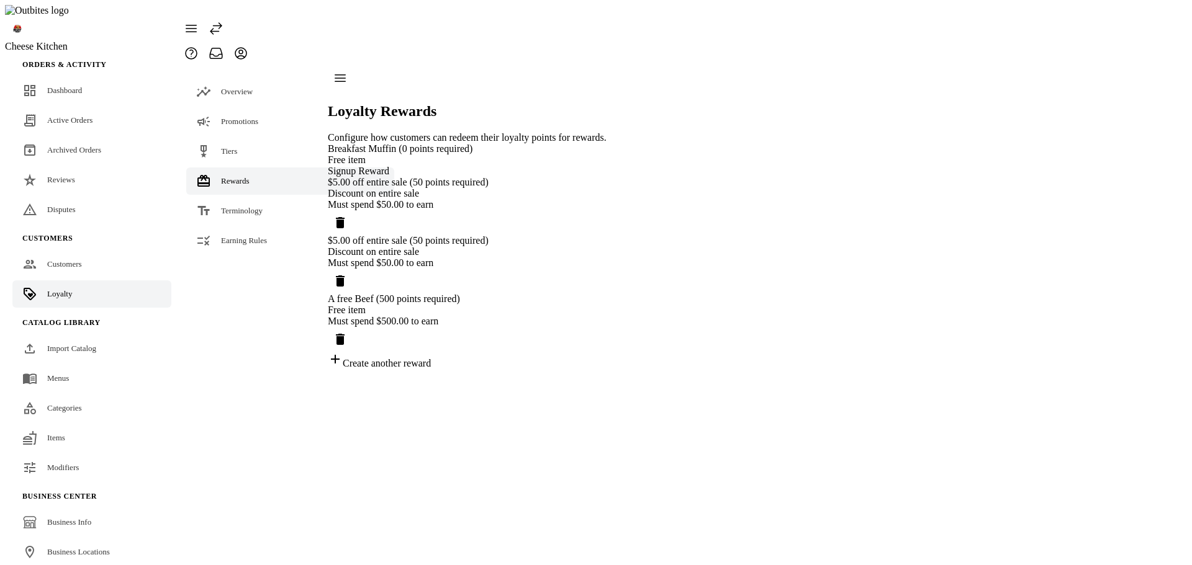
scroll to position [0, 0]
click at [517, 258] on div "Discount on entire sale" at bounding box center [467, 251] width 279 height 11
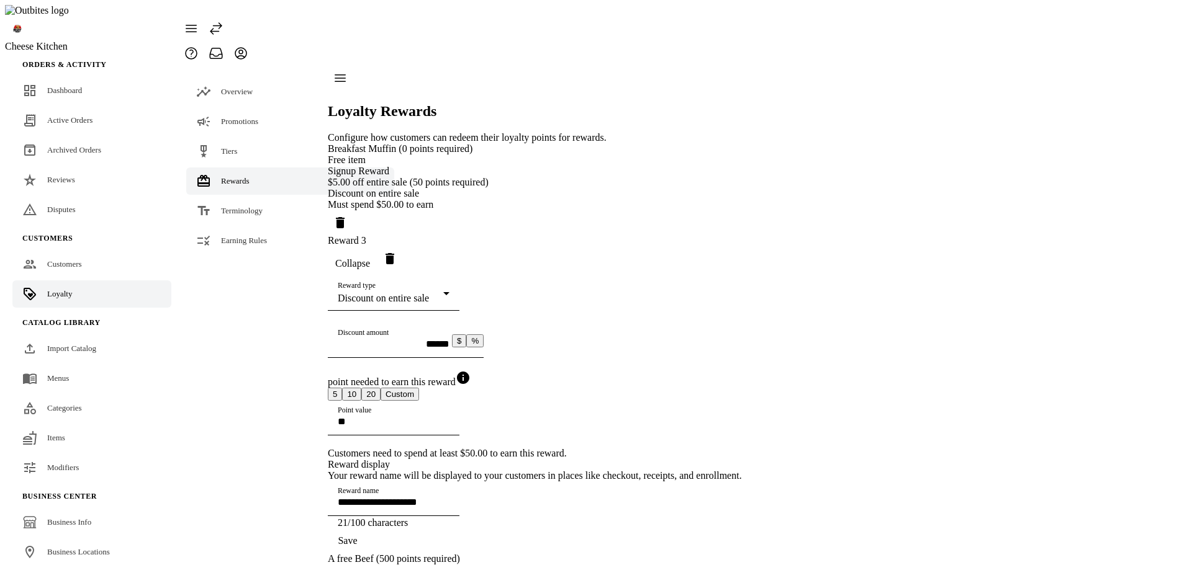
scroll to position [124, 0]
click at [431, 401] on div "Point value **" at bounding box center [394, 418] width 112 height 35
type input "***"
click at [367, 544] on span "button" at bounding box center [348, 541] width 40 height 30
click at [370, 258] on span "Collapse" at bounding box center [352, 263] width 35 height 11
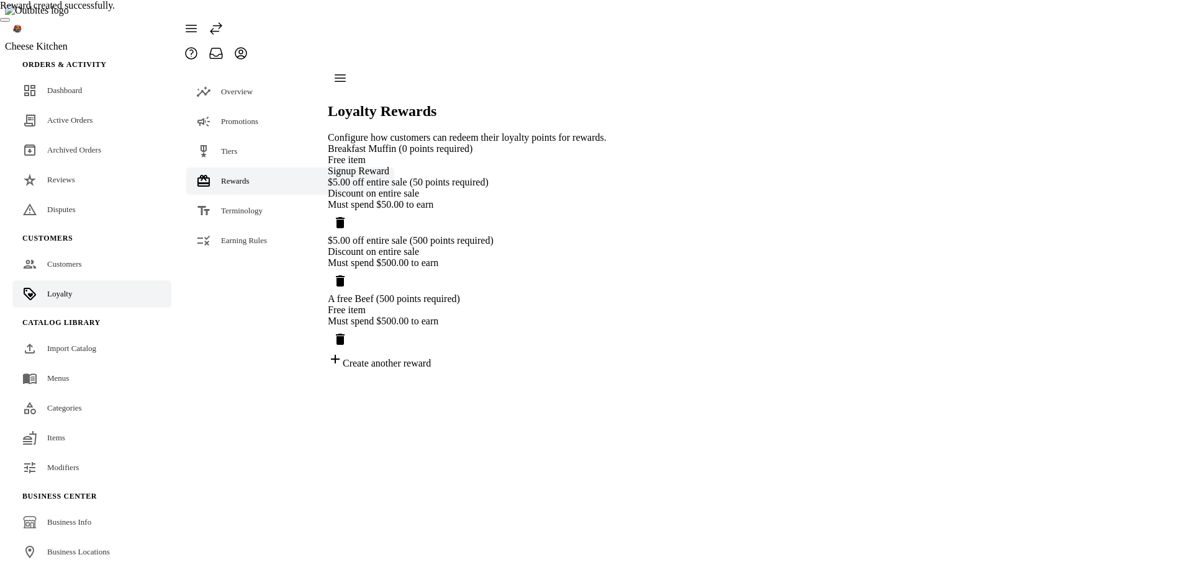
scroll to position [0, 0]
click at [555, 199] on div "Discount on entire sale" at bounding box center [467, 193] width 279 height 11
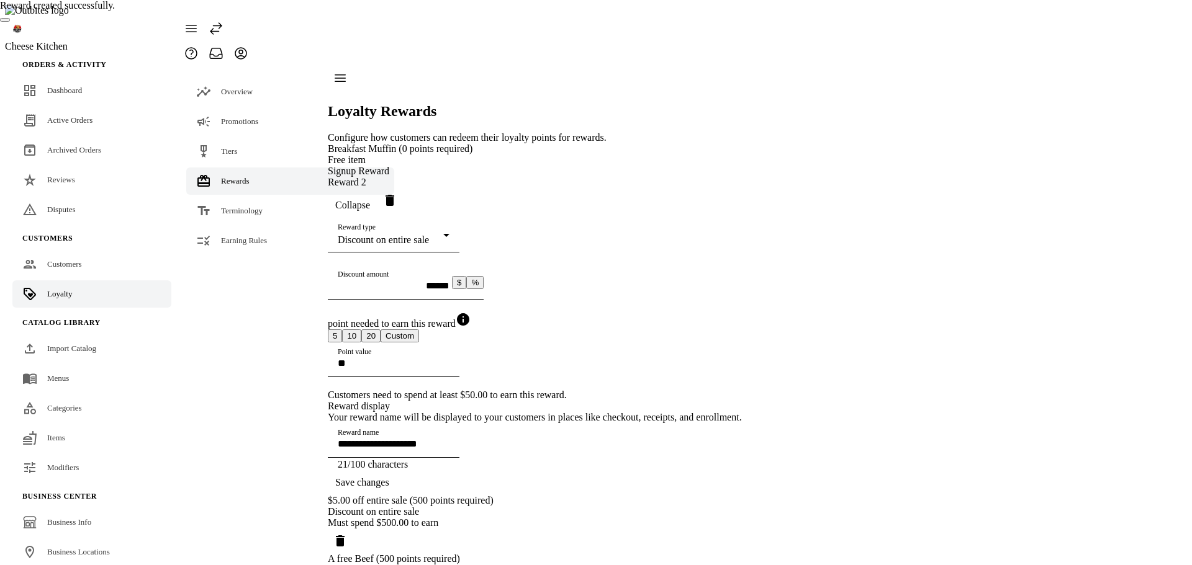
click at [742, 238] on div "**********" at bounding box center [535, 386] width 414 height 486
drag, startPoint x: 374, startPoint y: 414, endPoint x: 344, endPoint y: 413, distance: 29.8
click at [351, 377] on div "Point value **" at bounding box center [394, 360] width 112 height 35
type input "***"
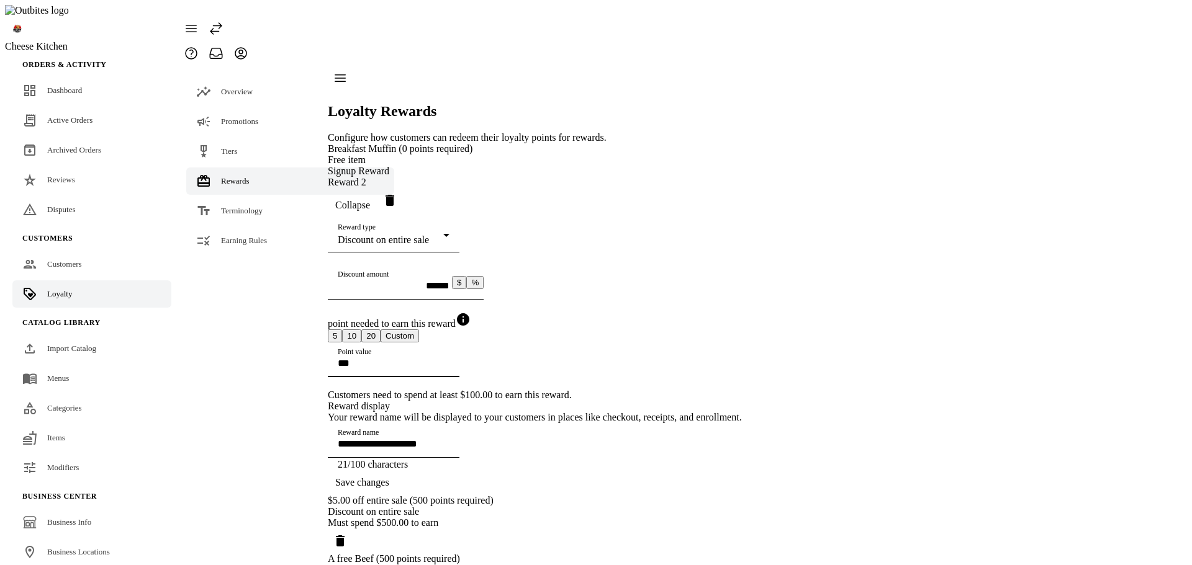
click at [389, 477] on span "Save changes" at bounding box center [362, 482] width 54 height 11
click at [482, 518] on div "Must spend $500.00 to earn" at bounding box center [535, 523] width 414 height 11
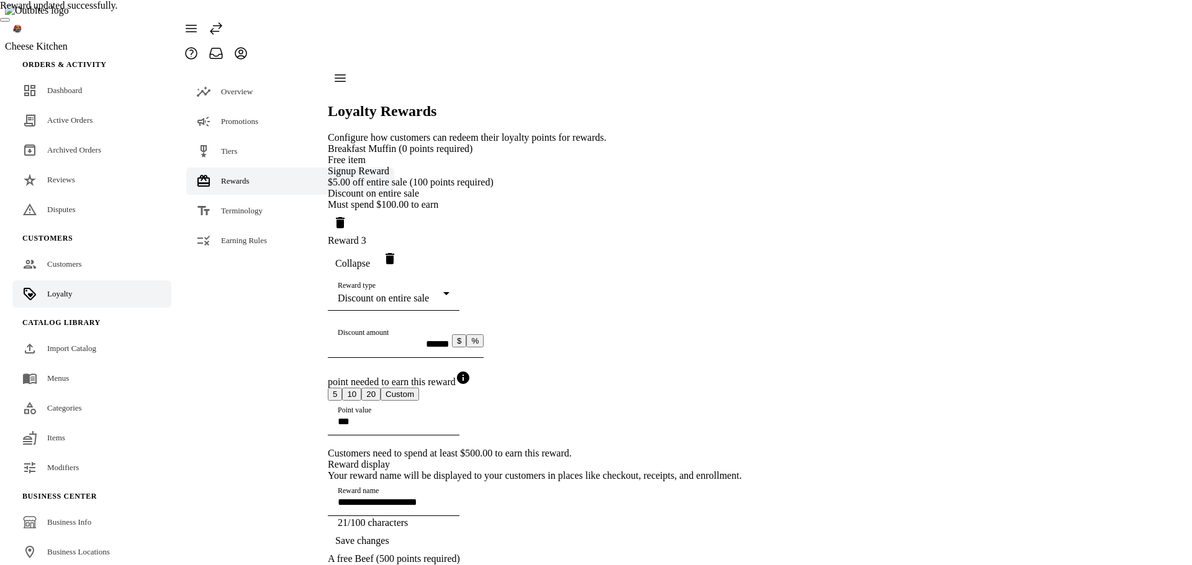
drag, startPoint x: 405, startPoint y: 256, endPoint x: 284, endPoint y: 251, distance: 121.1
click at [287, 253] on mat-drawer-container "**********" at bounding box center [460, 348] width 563 height 564
type input "***"
click at [389, 536] on span "Save changes" at bounding box center [362, 541] width 54 height 11
click at [469, 565] on div "Free item" at bounding box center [535, 570] width 414 height 11
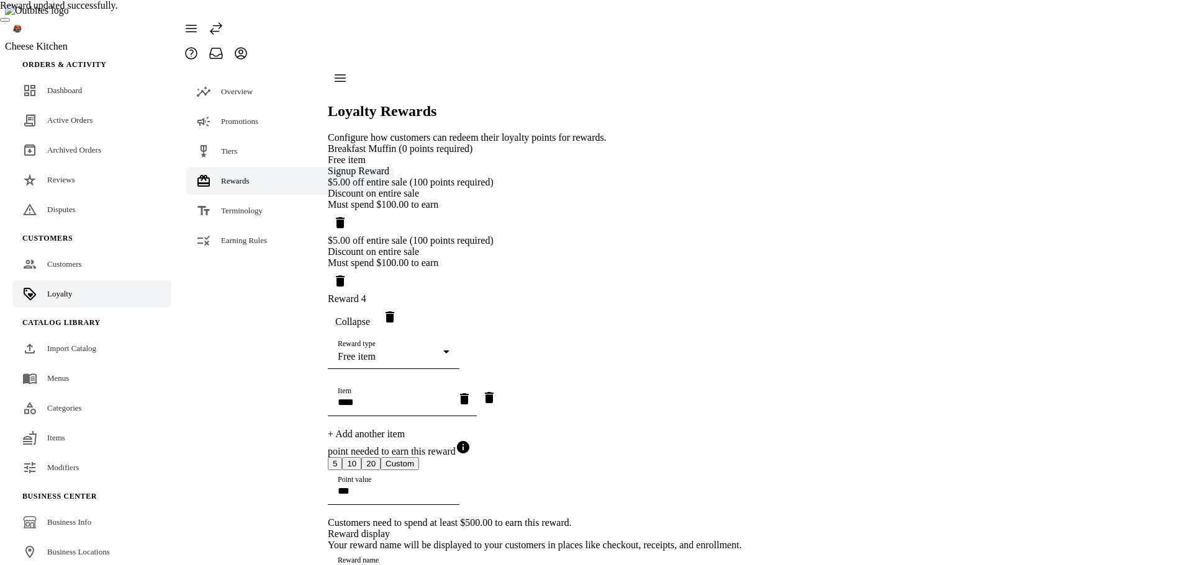
drag, startPoint x: 398, startPoint y: 339, endPoint x: 293, endPoint y: 338, distance: 105.5
click at [299, 339] on mat-drawer-container "**********" at bounding box center [460, 353] width 563 height 575
type input "***"
drag, startPoint x: 667, startPoint y: 523, endPoint x: 659, endPoint y: 510, distance: 16.2
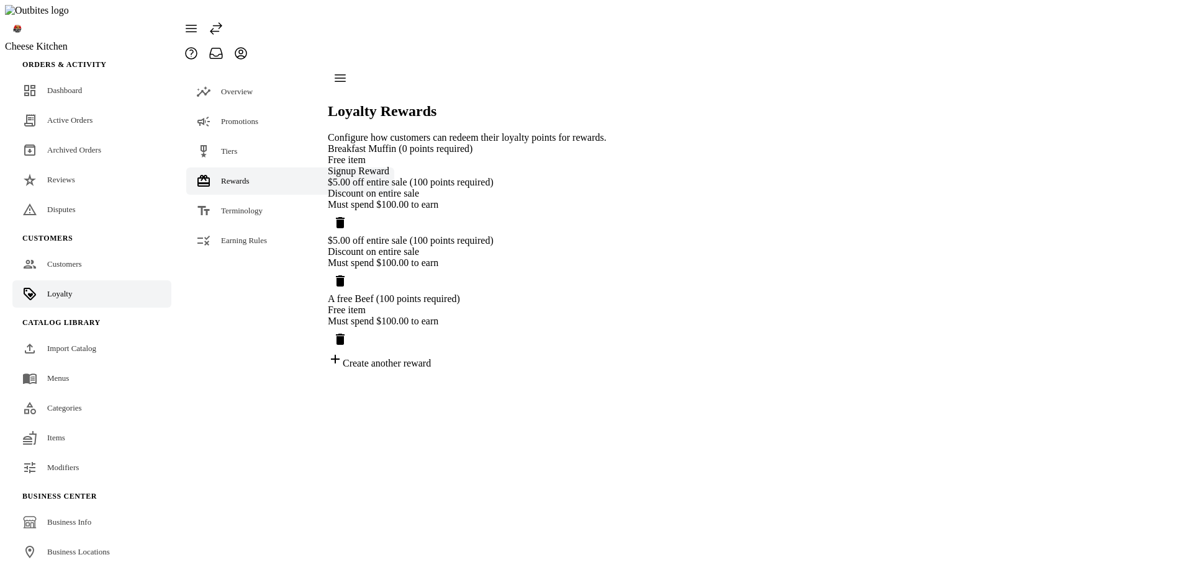
click at [377, 369] on div "Create another reward" at bounding box center [467, 360] width 279 height 17
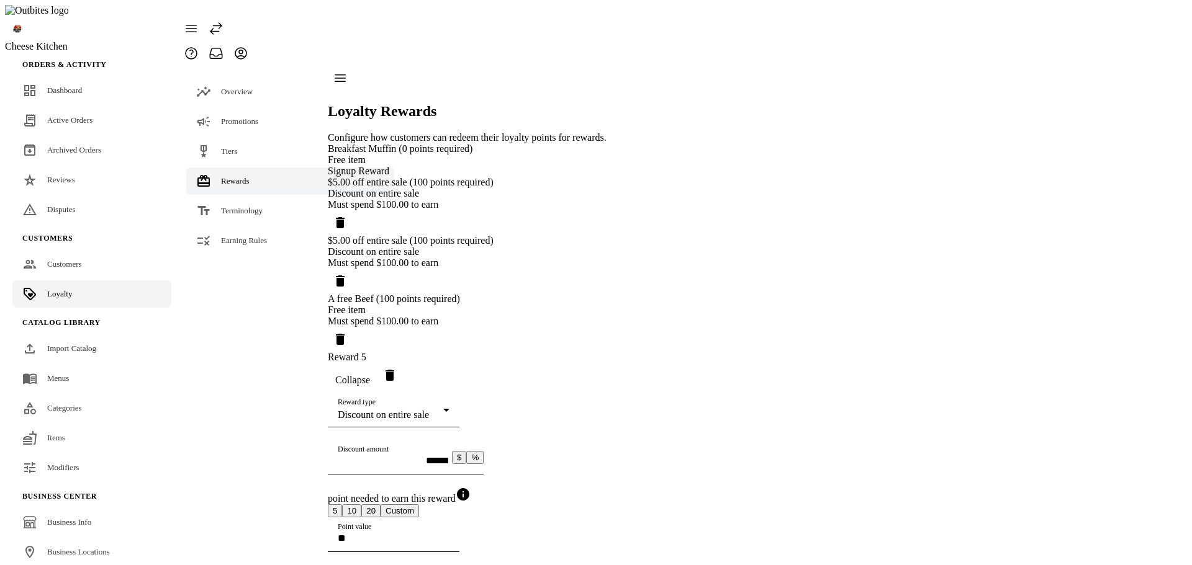
click at [610, 316] on div "Free item" at bounding box center [535, 310] width 414 height 11
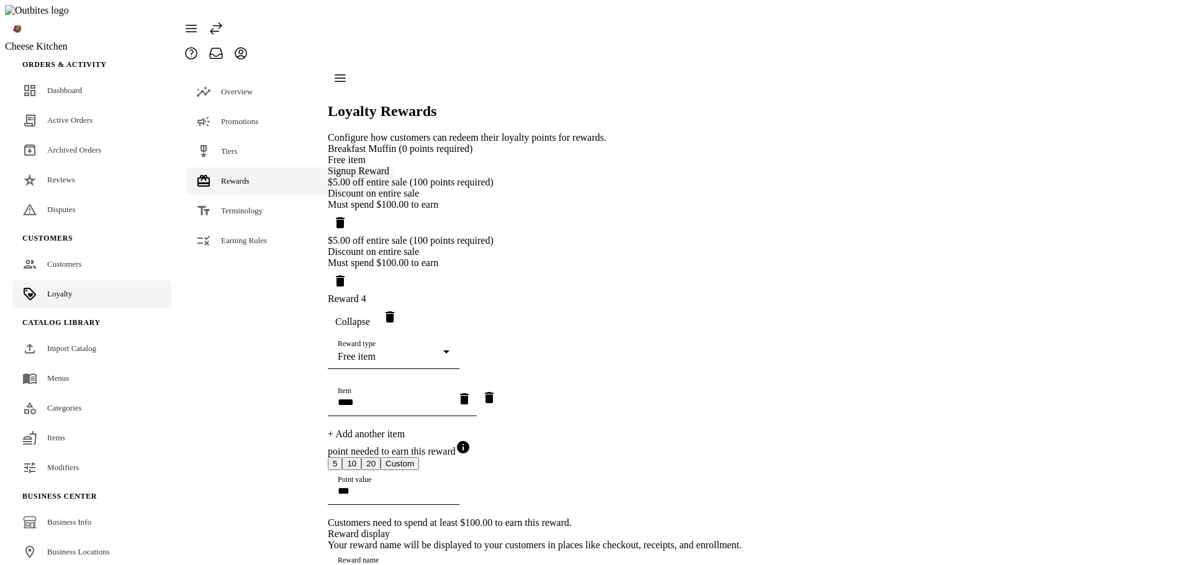
click at [397, 325] on icon "Delete reward" at bounding box center [389, 317] width 15 height 15
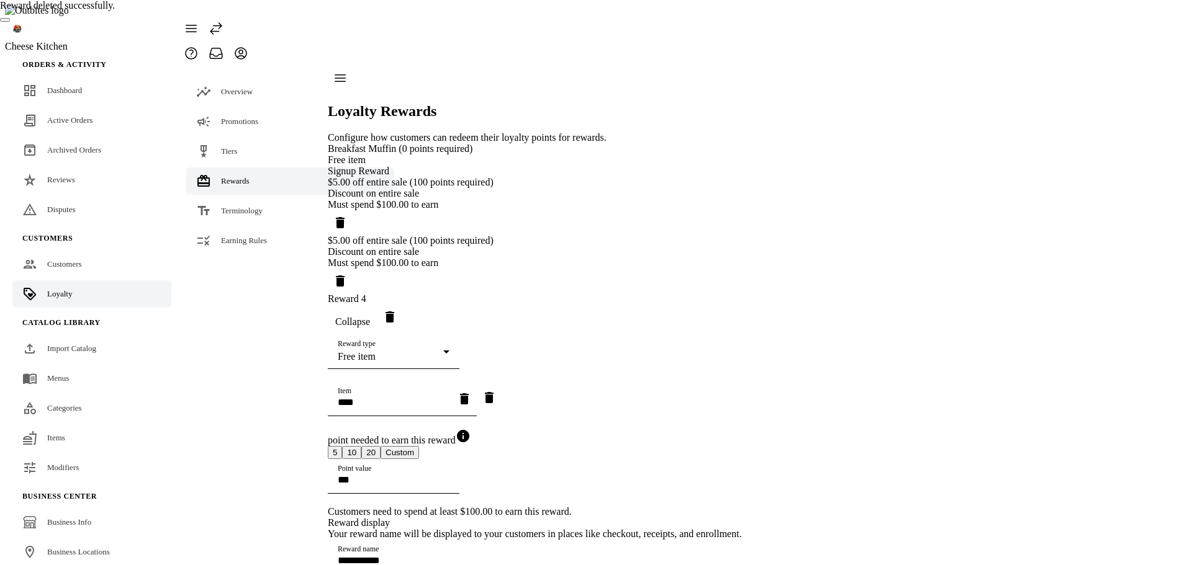
click at [397, 325] on icon "Delete reward" at bounding box center [389, 317] width 15 height 15
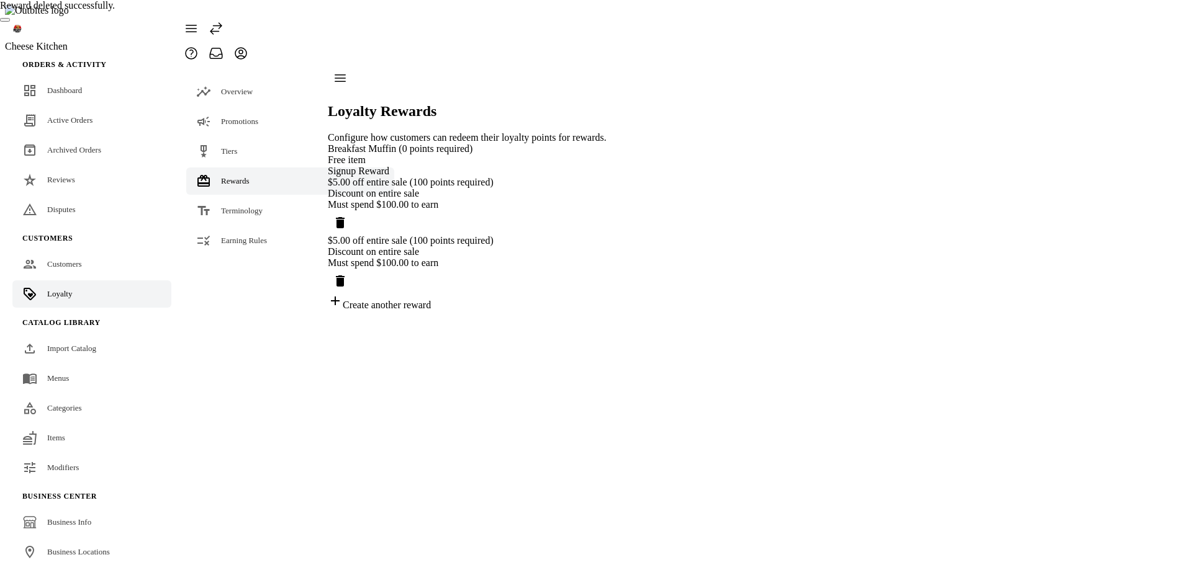
click at [355, 273] on span "Delete reward" at bounding box center [340, 281] width 30 height 30
click at [348, 215] on icon "Delete reward" at bounding box center [340, 222] width 15 height 15
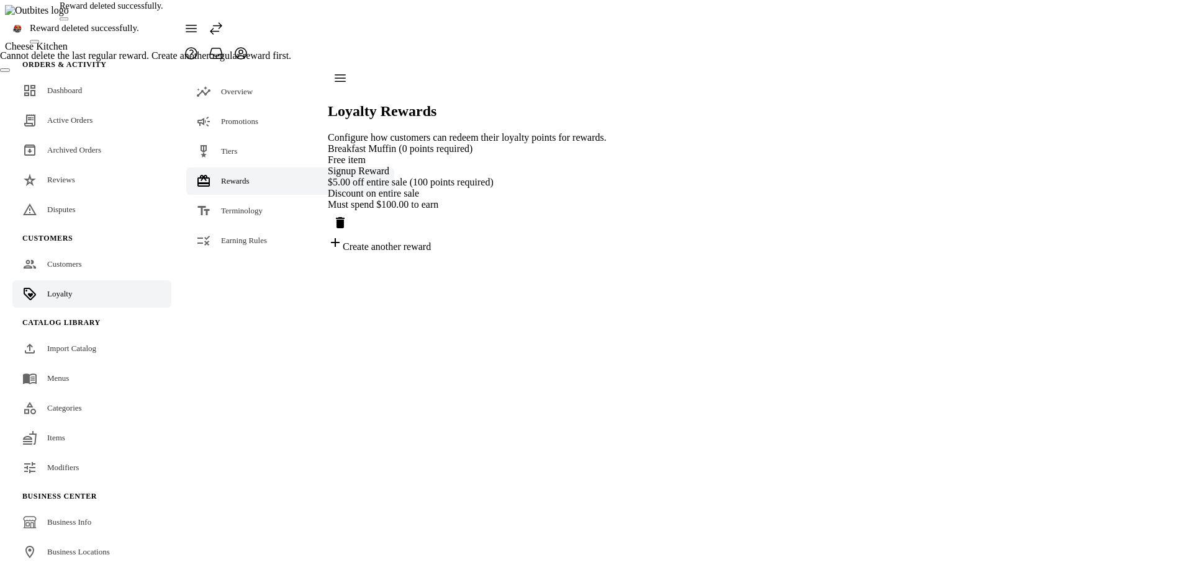
click at [344, 217] on icon "Delete reward" at bounding box center [340, 222] width 9 height 11
click at [542, 199] on div "Discount on entire sale" at bounding box center [467, 193] width 279 height 11
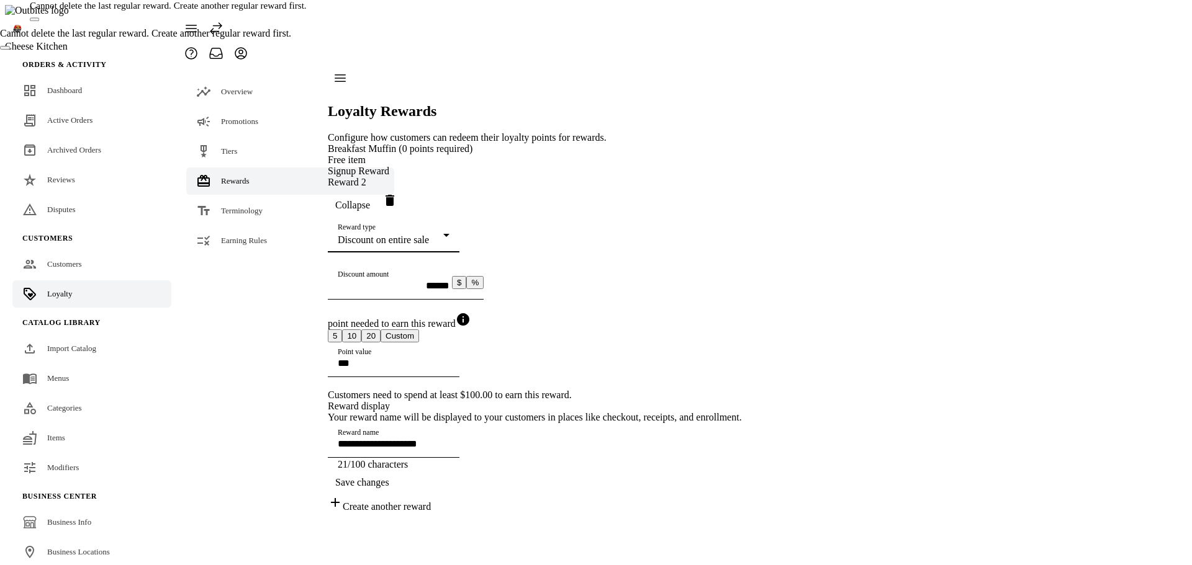
click at [443, 236] on div "Discount on entire sale" at bounding box center [391, 240] width 106 height 11
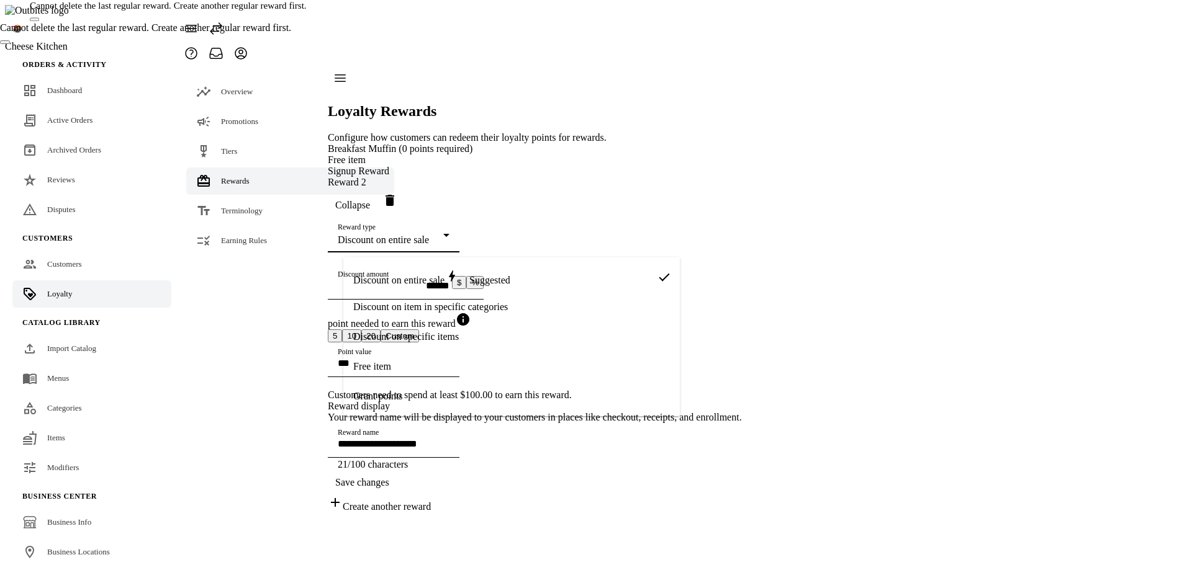
click at [379, 369] on span "Free item" at bounding box center [372, 366] width 38 height 11
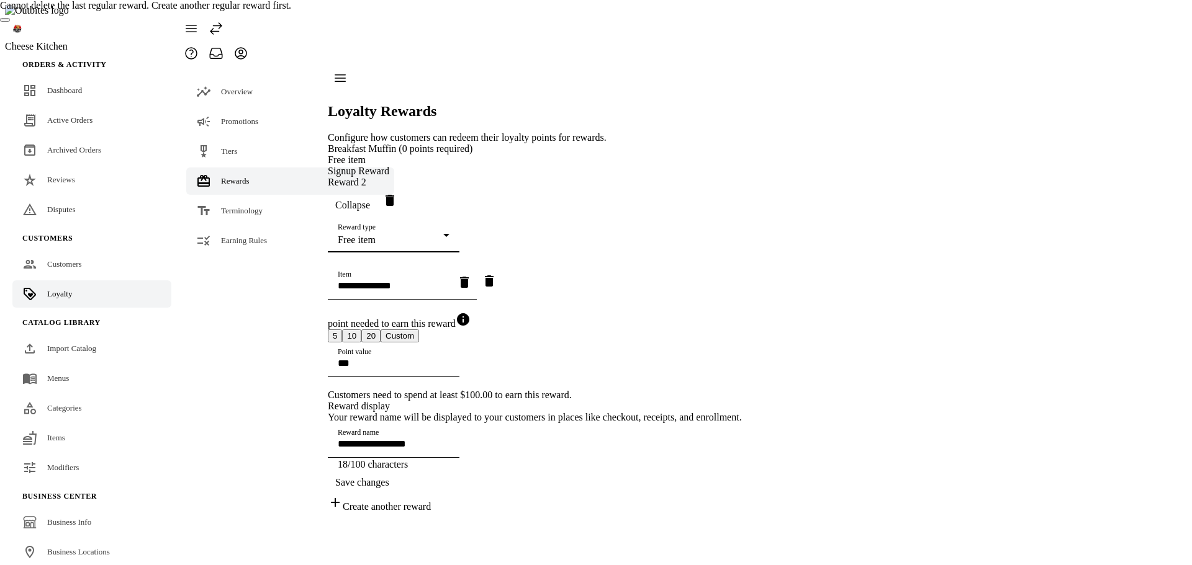
click at [416, 300] on div "Item" at bounding box center [394, 282] width 112 height 35
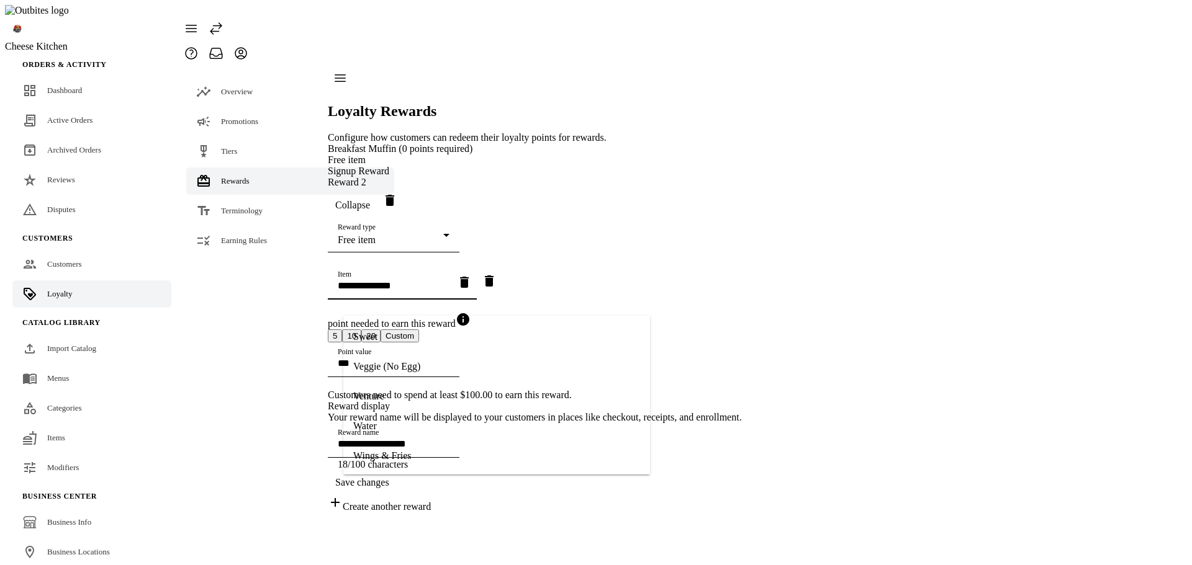
scroll to position [268, 0]
click at [406, 456] on span "Wings & Fries" at bounding box center [382, 454] width 58 height 11
type input "**********"
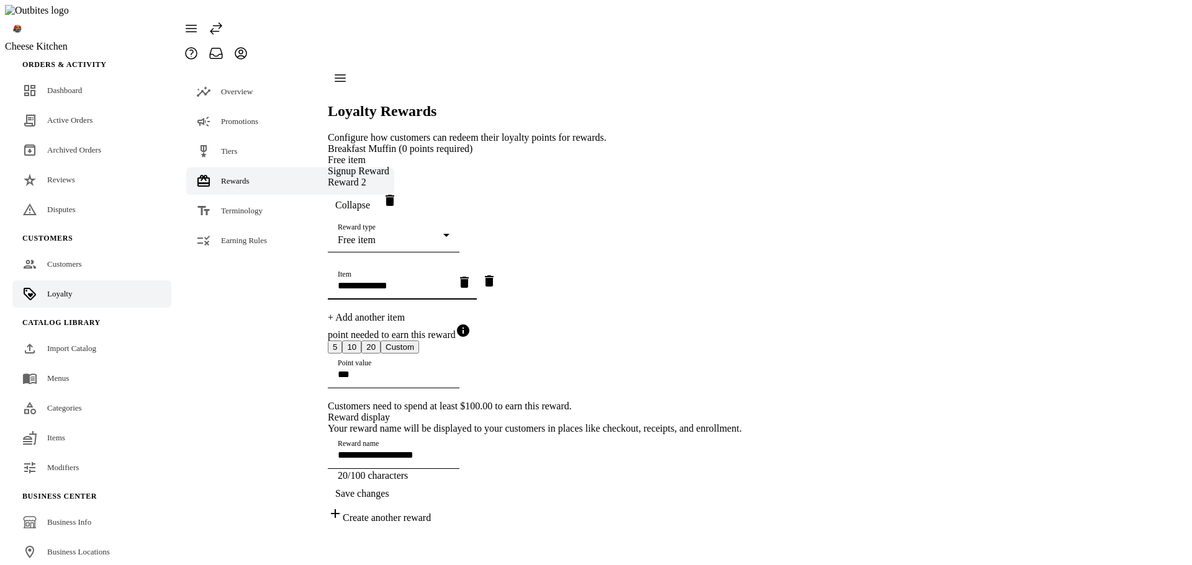
scroll to position [62, 0]
drag, startPoint x: 380, startPoint y: 367, endPoint x: 286, endPoint y: 367, distance: 93.7
click at [286, 367] on mat-drawer-container "**********" at bounding box center [460, 295] width 563 height 458
type input "*"
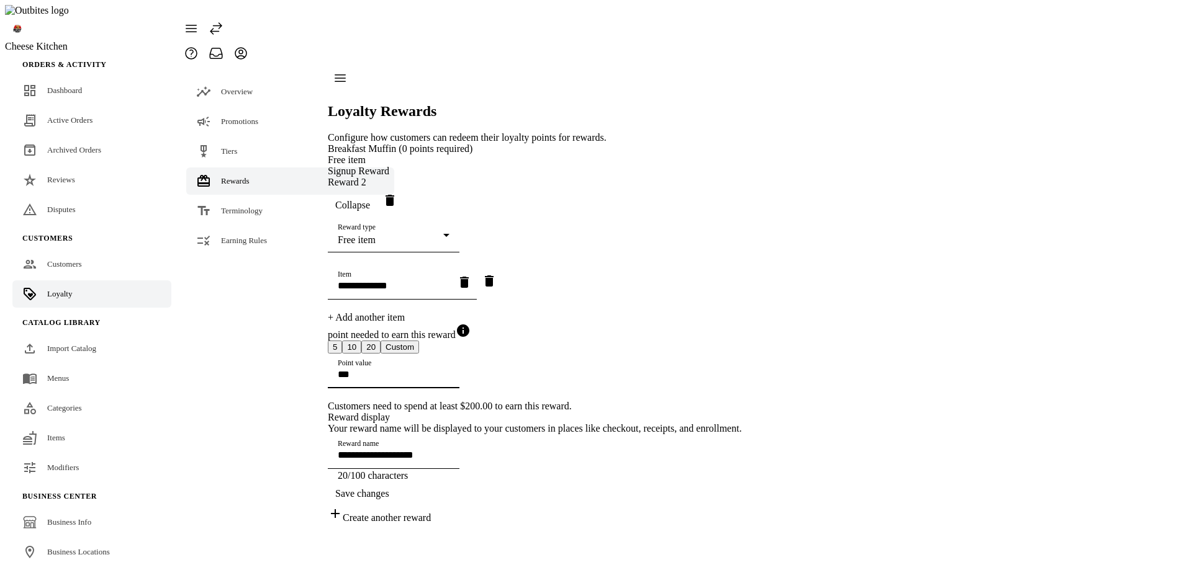
type input "***"
click at [389, 497] on span "Save changes" at bounding box center [362, 493] width 54 height 11
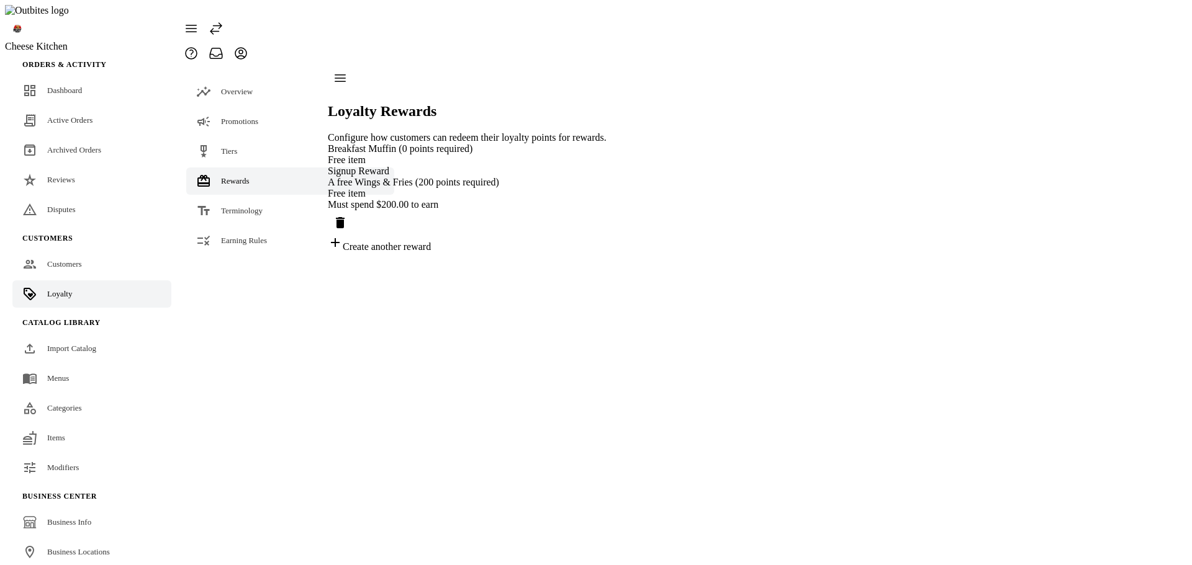
drag, startPoint x: 364, startPoint y: 452, endPoint x: 314, endPoint y: 449, distance: 49.8
drag, startPoint x: 542, startPoint y: 284, endPoint x: 513, endPoint y: 217, distance: 73.1
click at [542, 253] on div "Loyalty Rewards Configure how customers can redeem their loyalty points for rew…" at bounding box center [467, 159] width 279 height 187
click at [513, 210] on div "Must spend $200.00 to earn" at bounding box center [467, 204] width 279 height 11
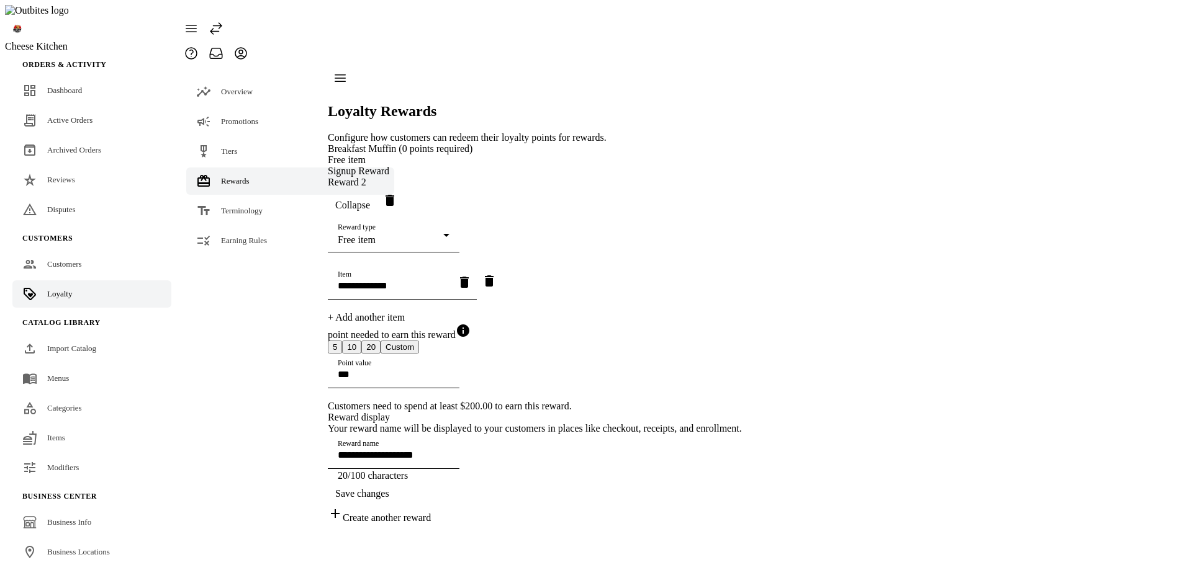
scroll to position [99, 0]
drag, startPoint x: 364, startPoint y: 454, endPoint x: 308, endPoint y: 451, distance: 55.9
click at [310, 452] on mat-drawer-container "**********" at bounding box center [460, 295] width 563 height 458
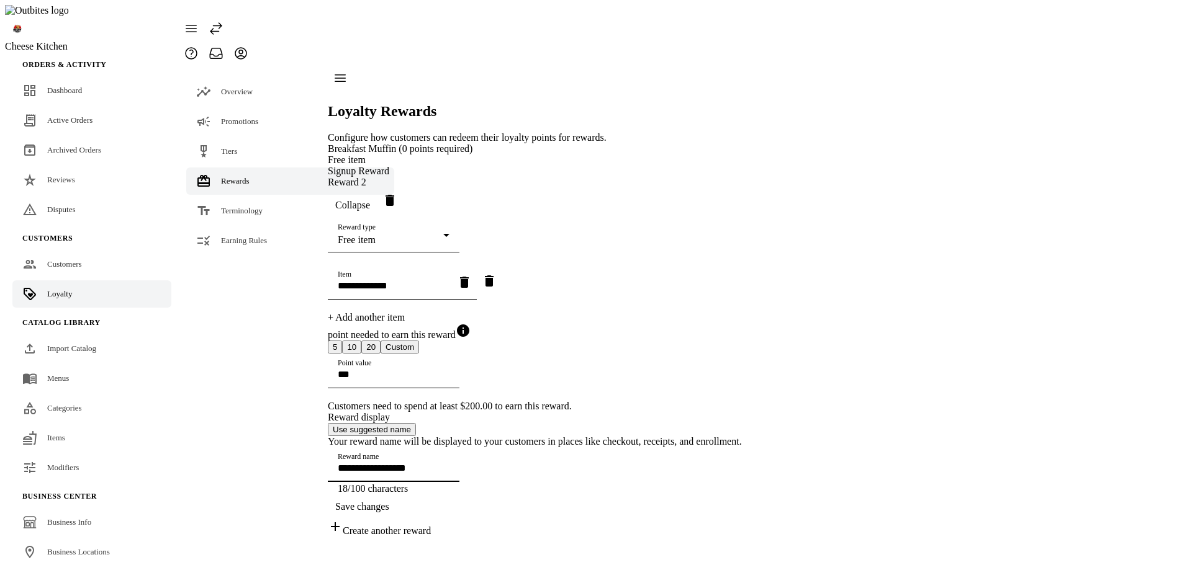
type input "**********"
click at [389, 503] on span "Save changes" at bounding box center [362, 507] width 54 height 11
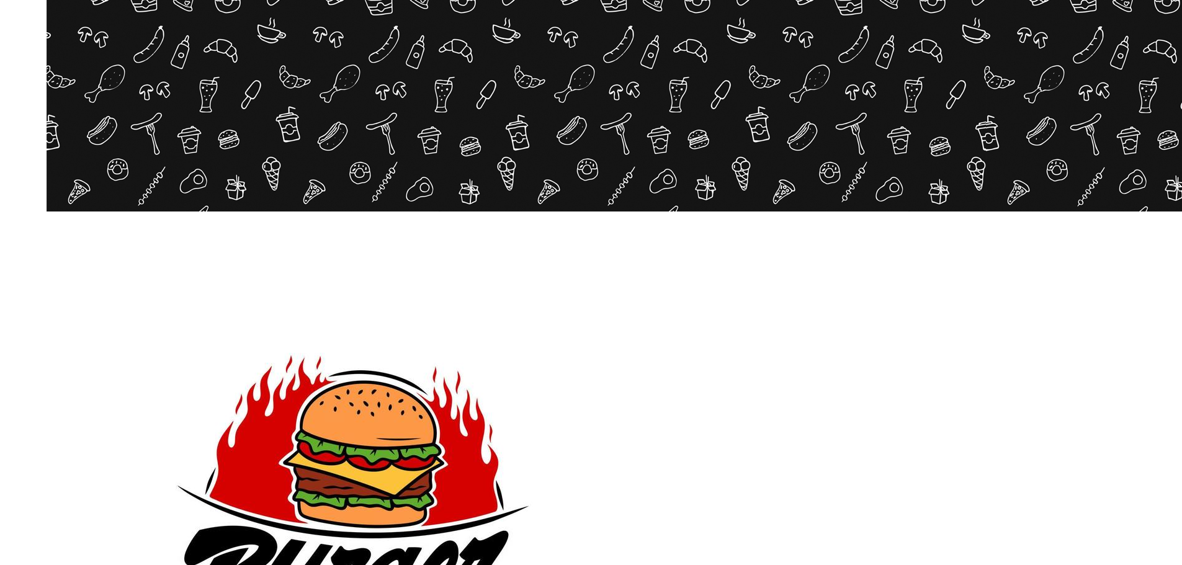
scroll to position [248, 0]
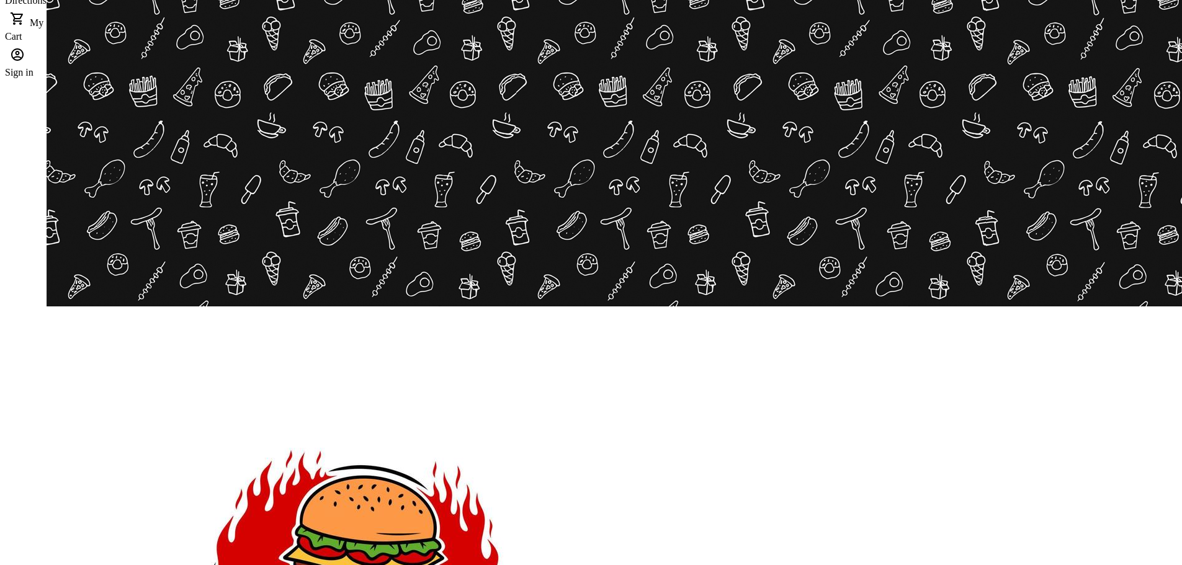
scroll to position [124, 0]
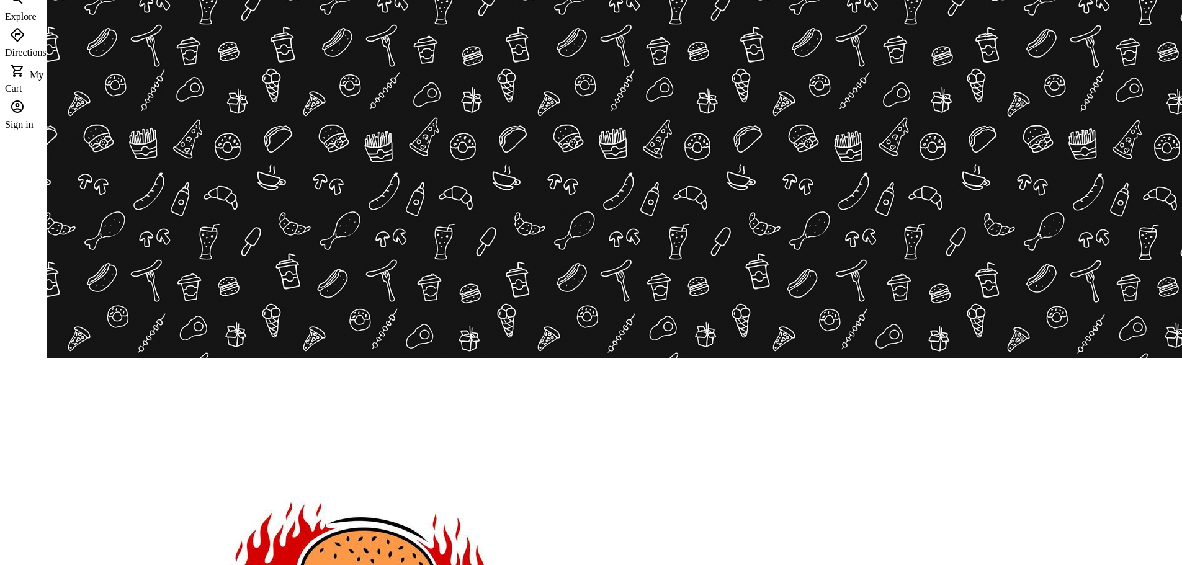
scroll to position [186, 0]
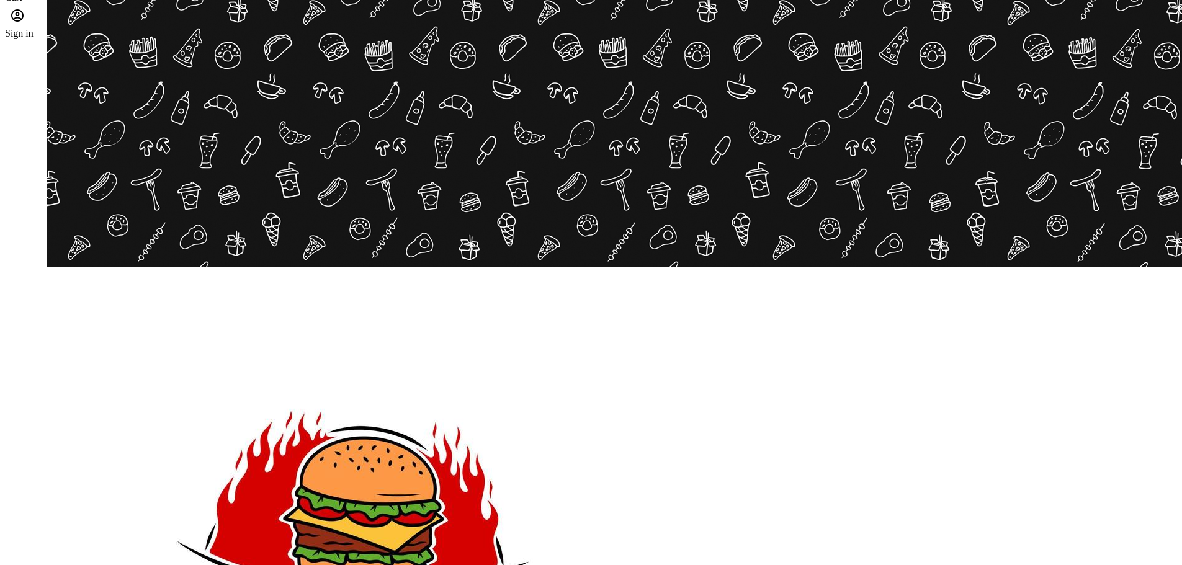
scroll to position [124, 0]
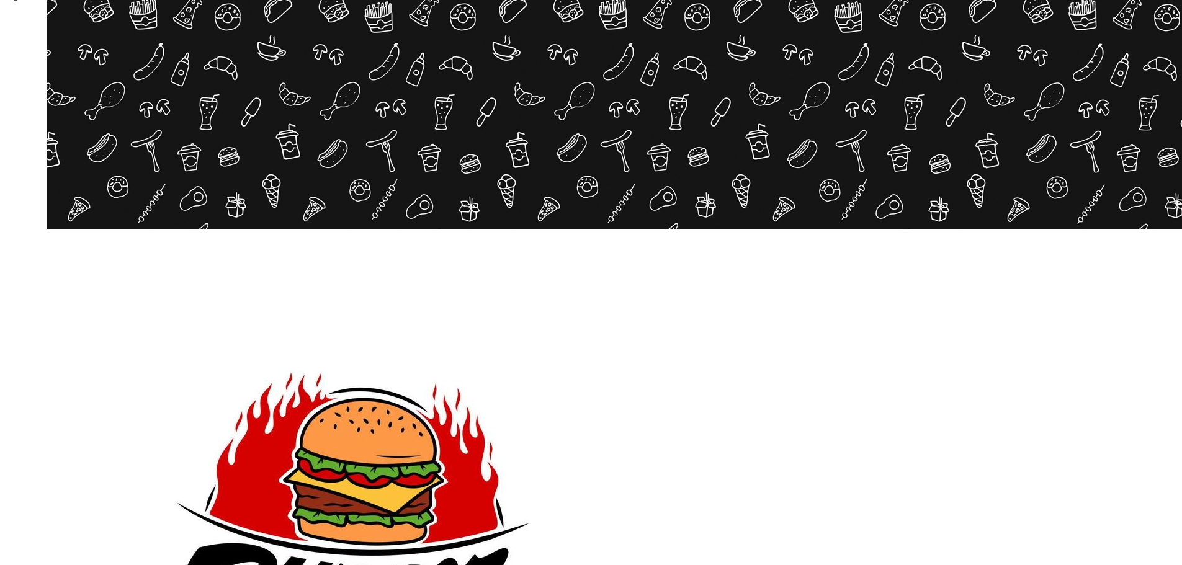
scroll to position [62, 0]
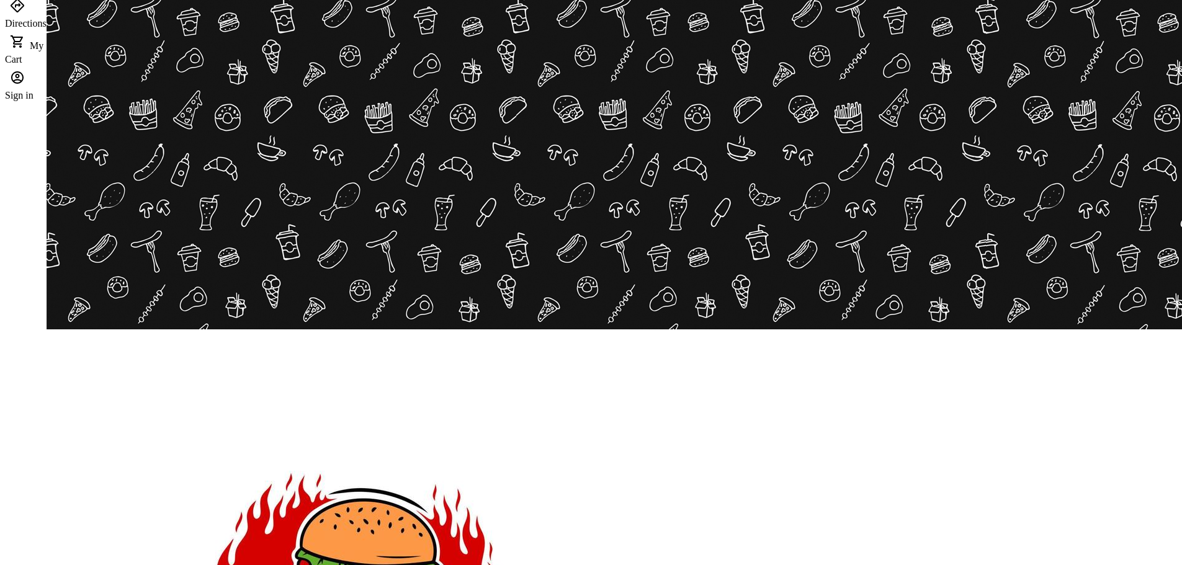
scroll to position [62, 0]
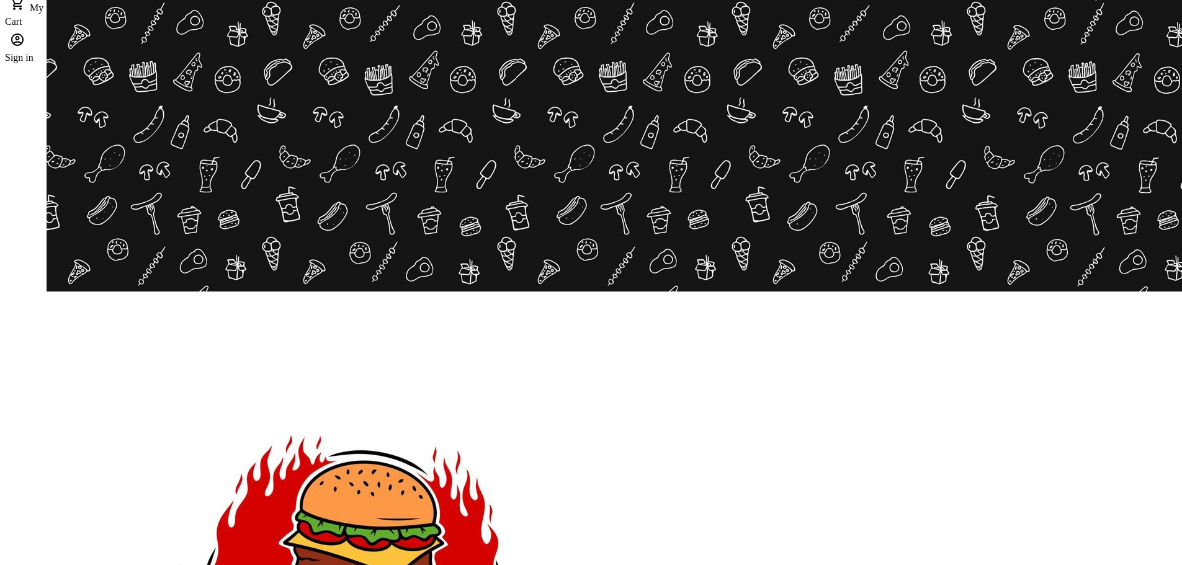
scroll to position [124, 0]
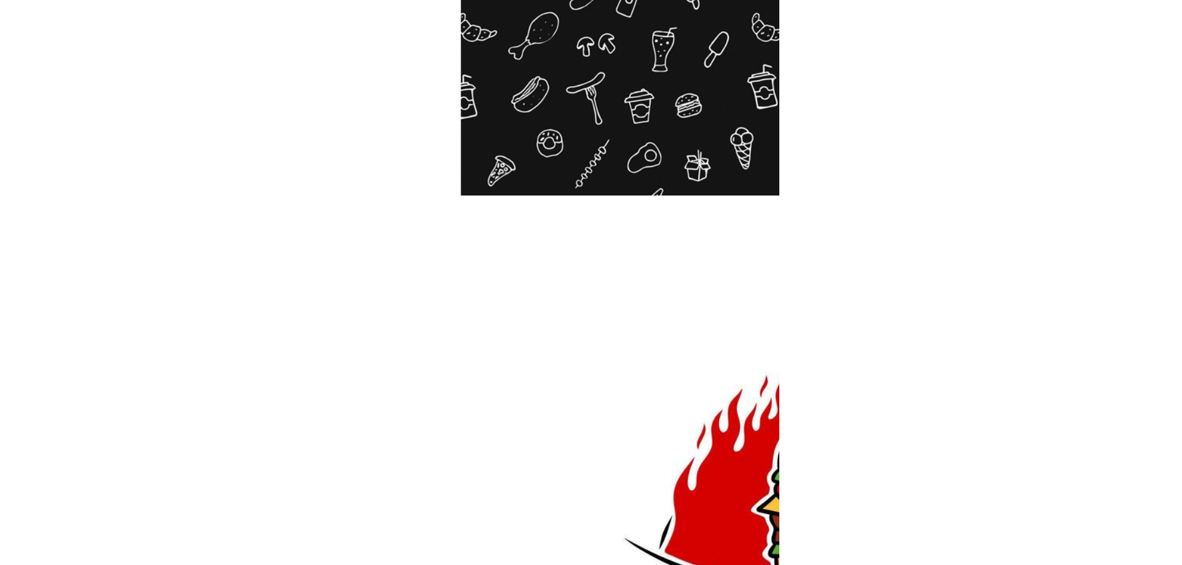
scroll to position [248, 0]
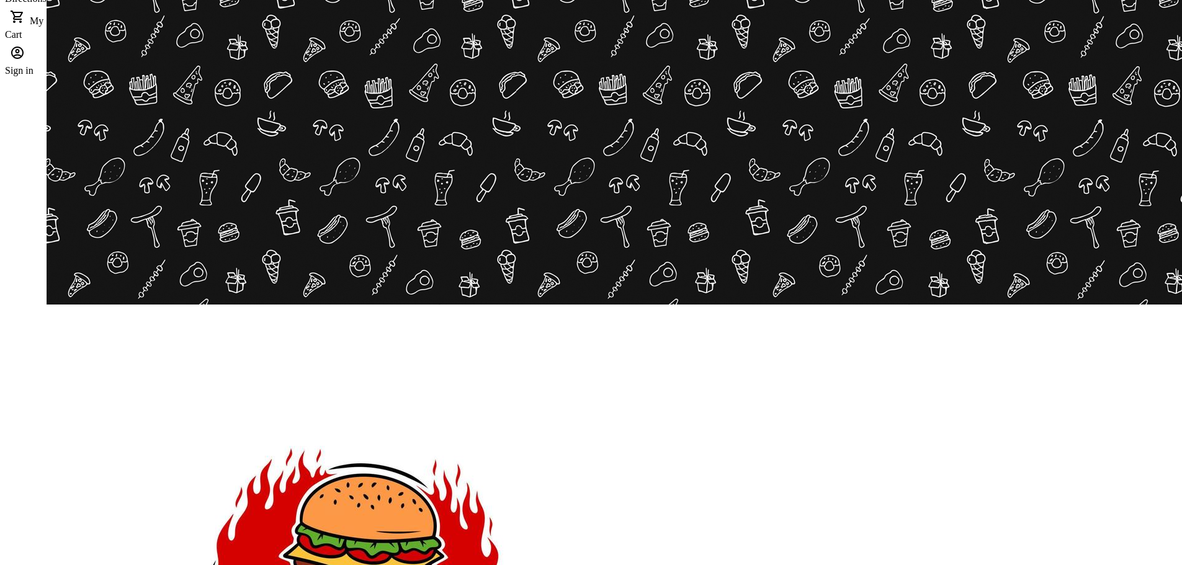
scroll to position [124, 0]
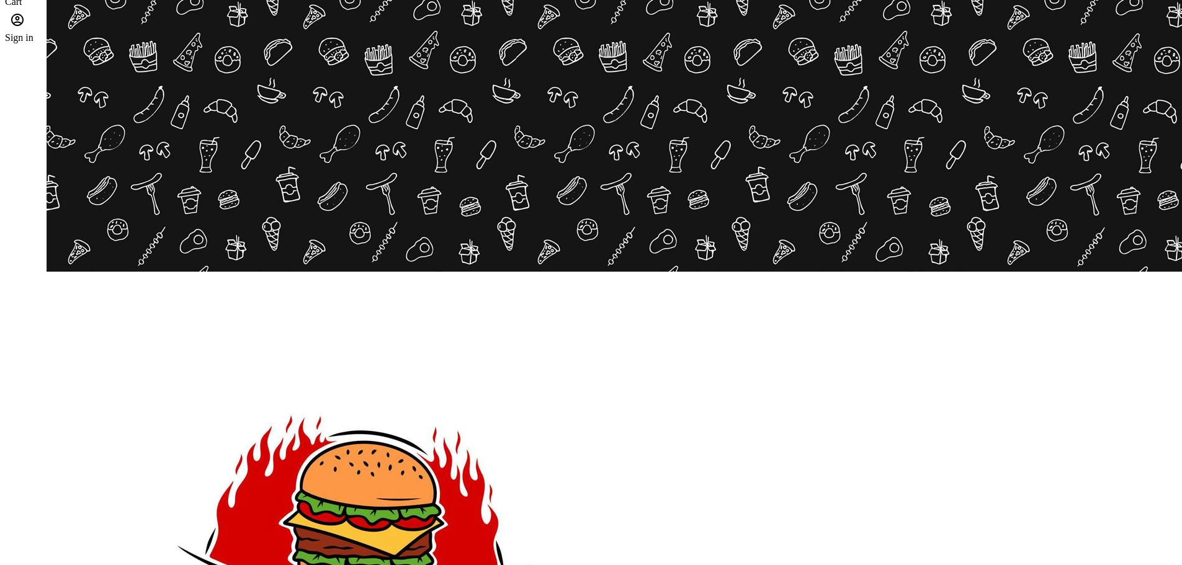
scroll to position [124, 0]
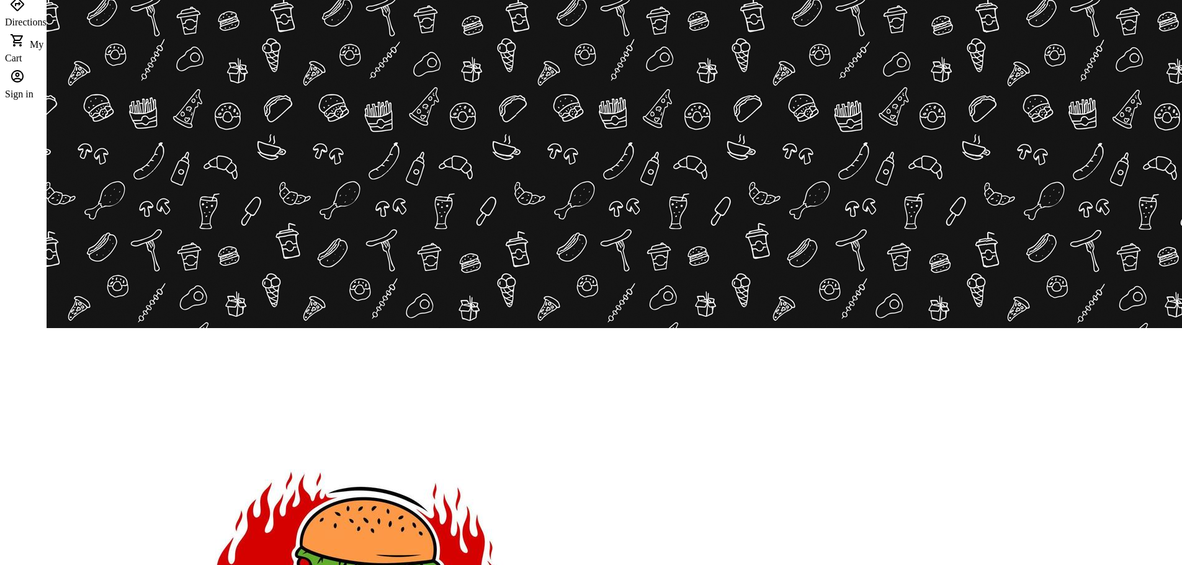
scroll to position [62, 0]
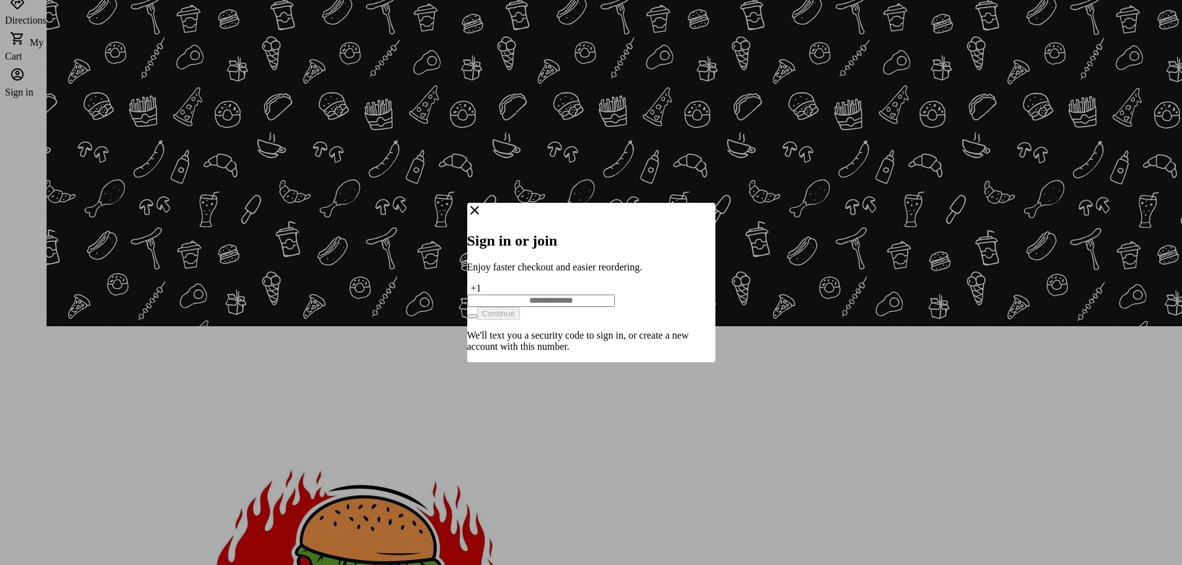
scroll to position [0, 0]
type input "**********"
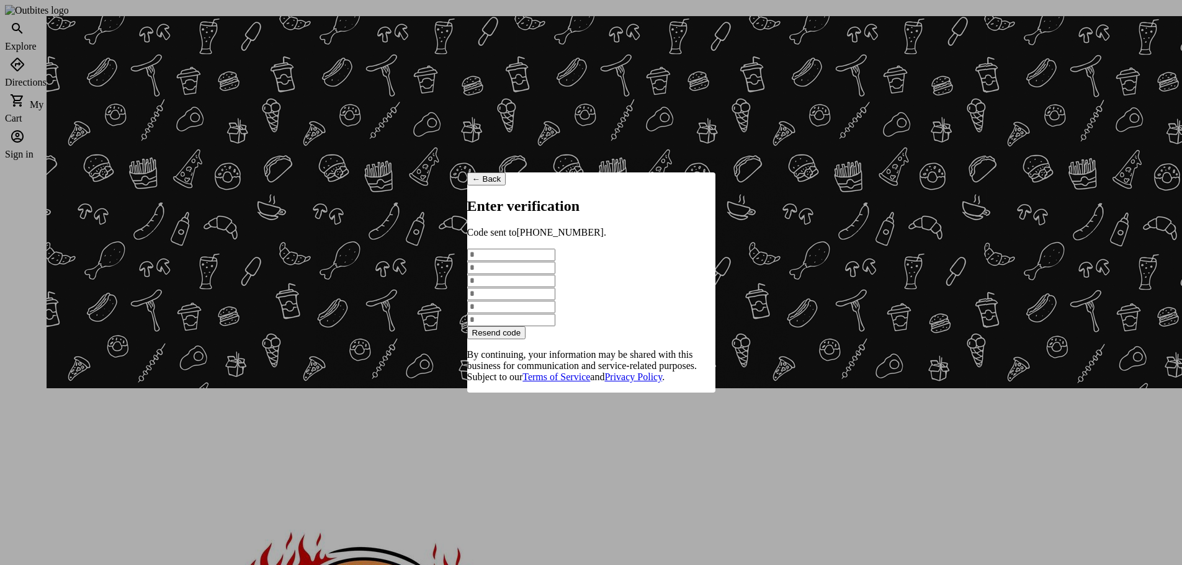
scroll to position [62, 0]
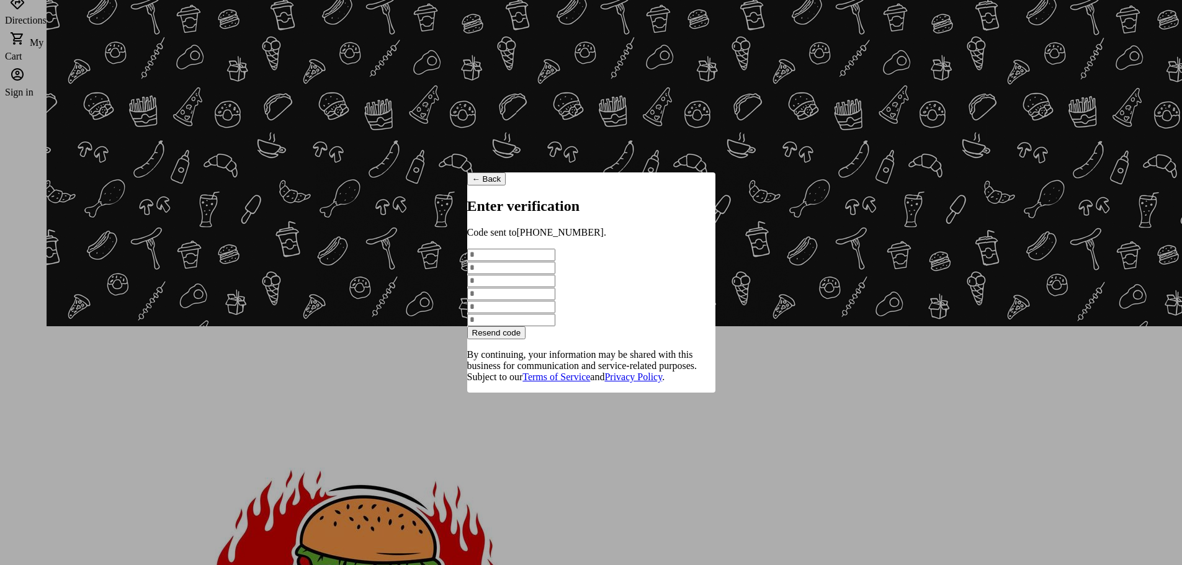
type input "*"
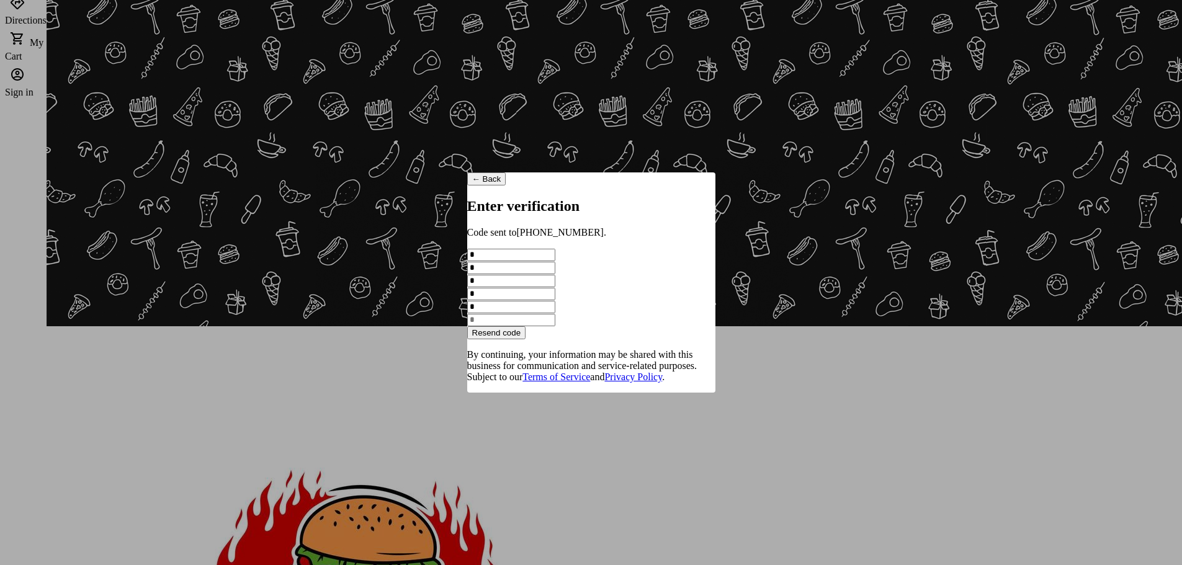
type input "*"
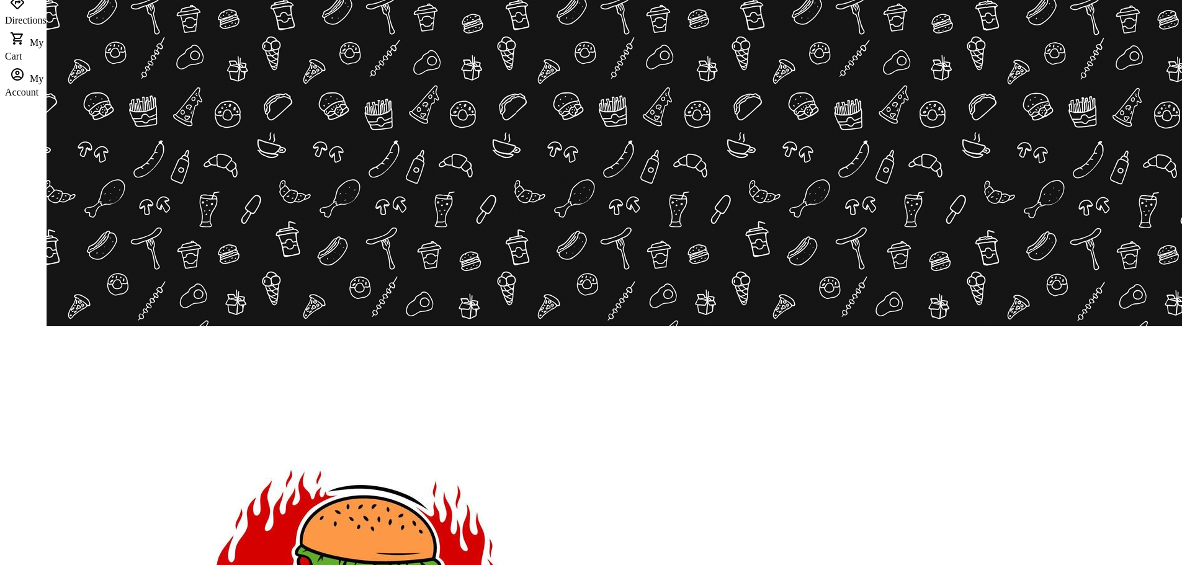
drag, startPoint x: 403, startPoint y: 351, endPoint x: 580, endPoint y: 365, distance: 177.4
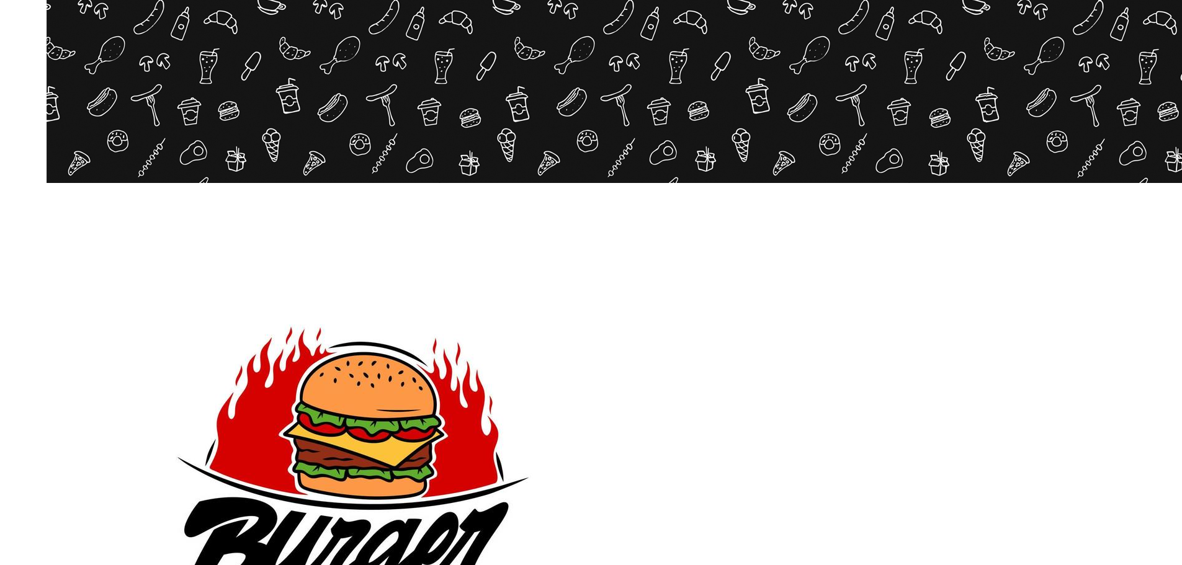
scroll to position [248, 0]
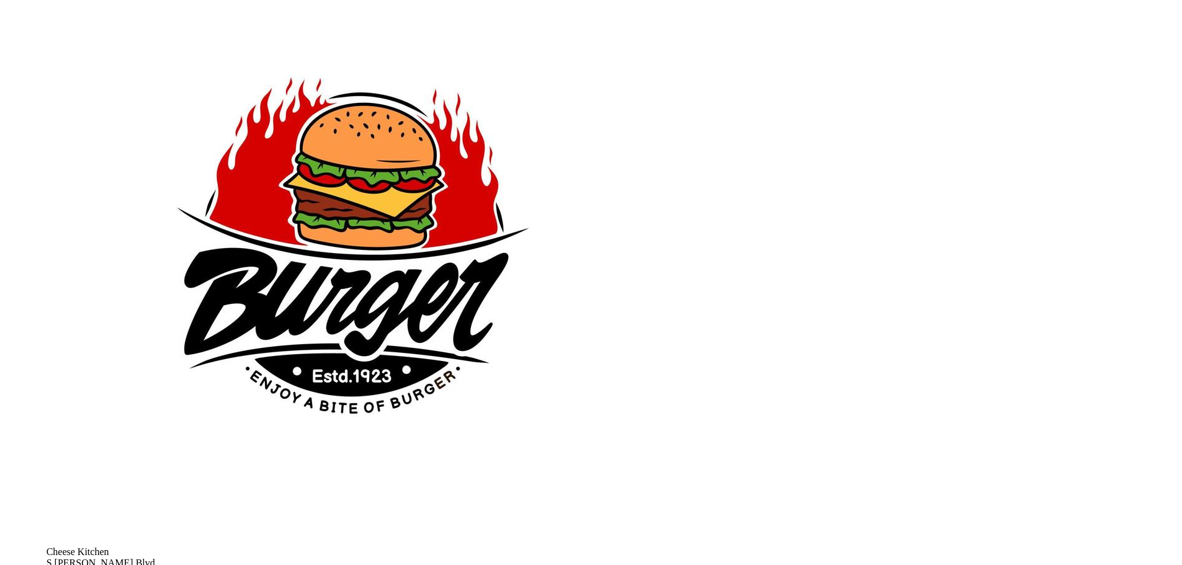
scroll to position [450, 0]
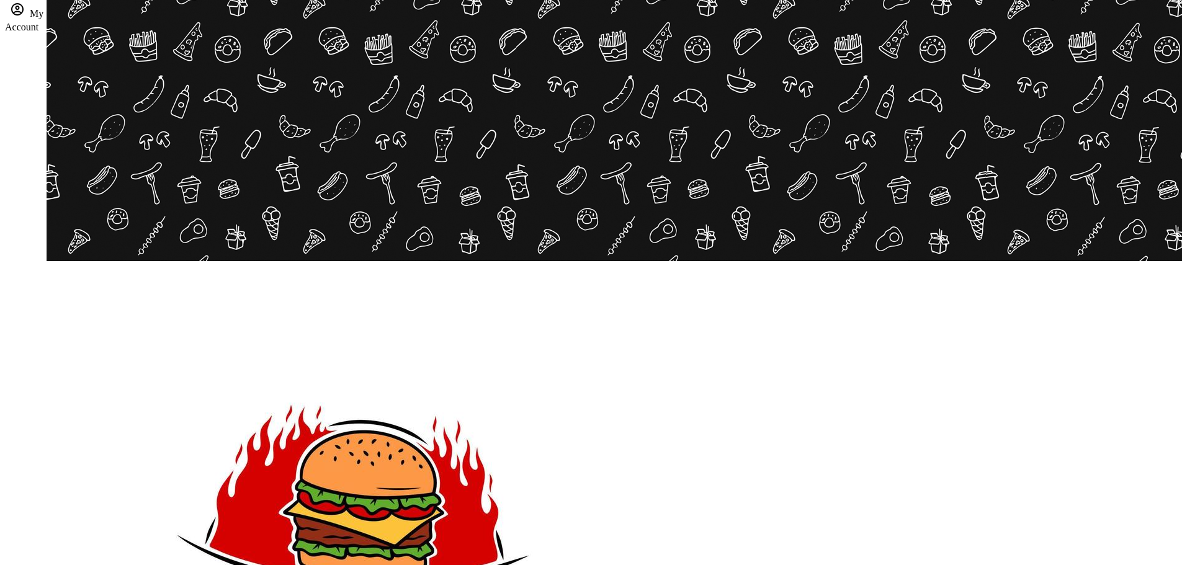
scroll to position [124, 0]
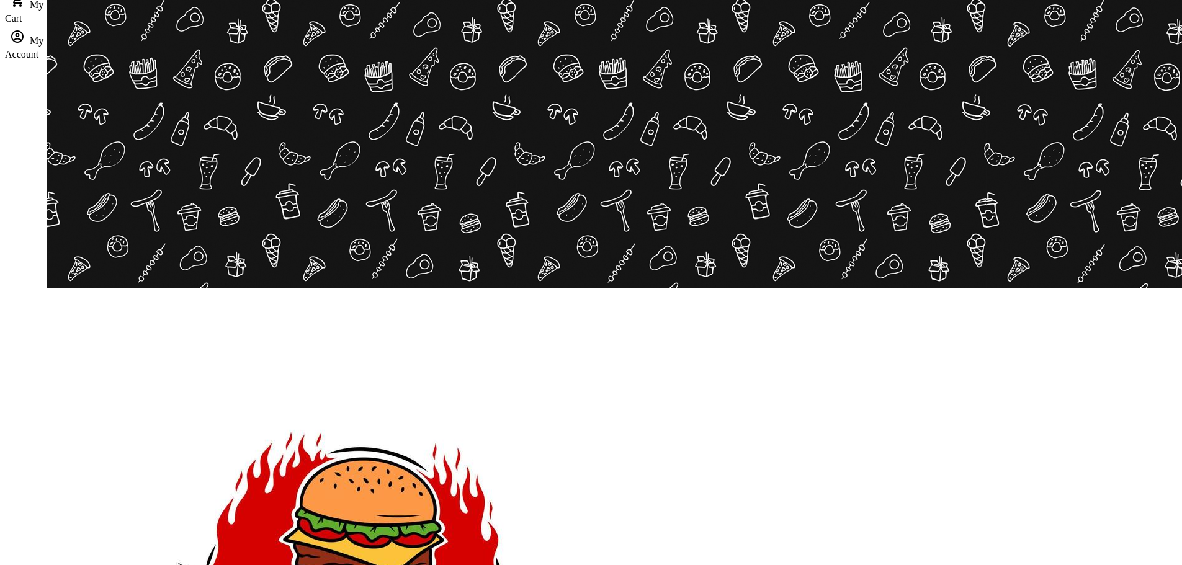
scroll to position [124, 0]
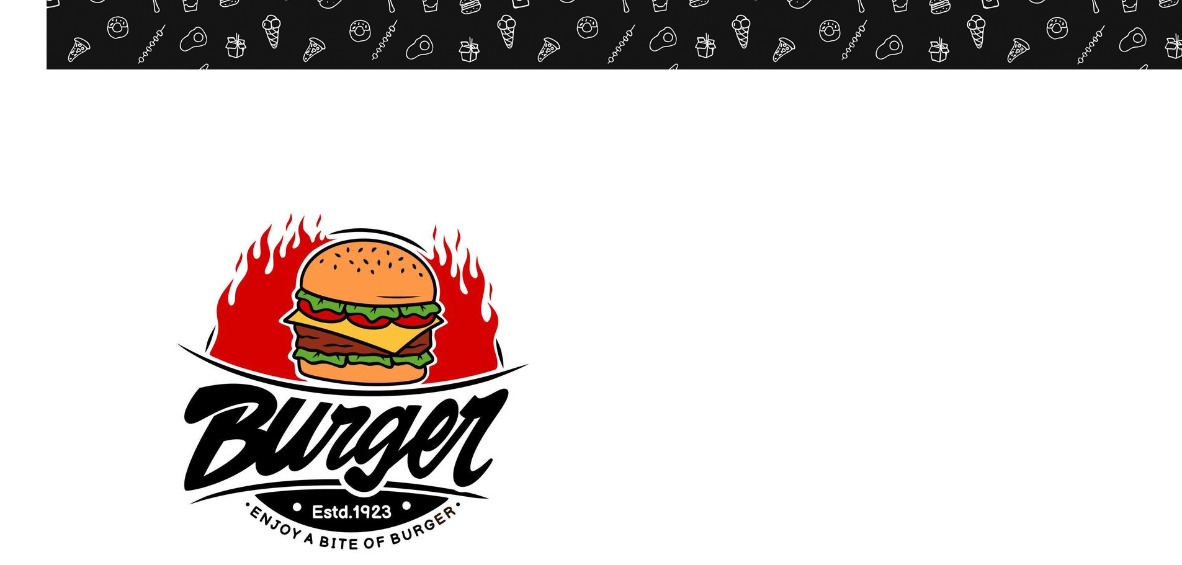
scroll to position [243, 0]
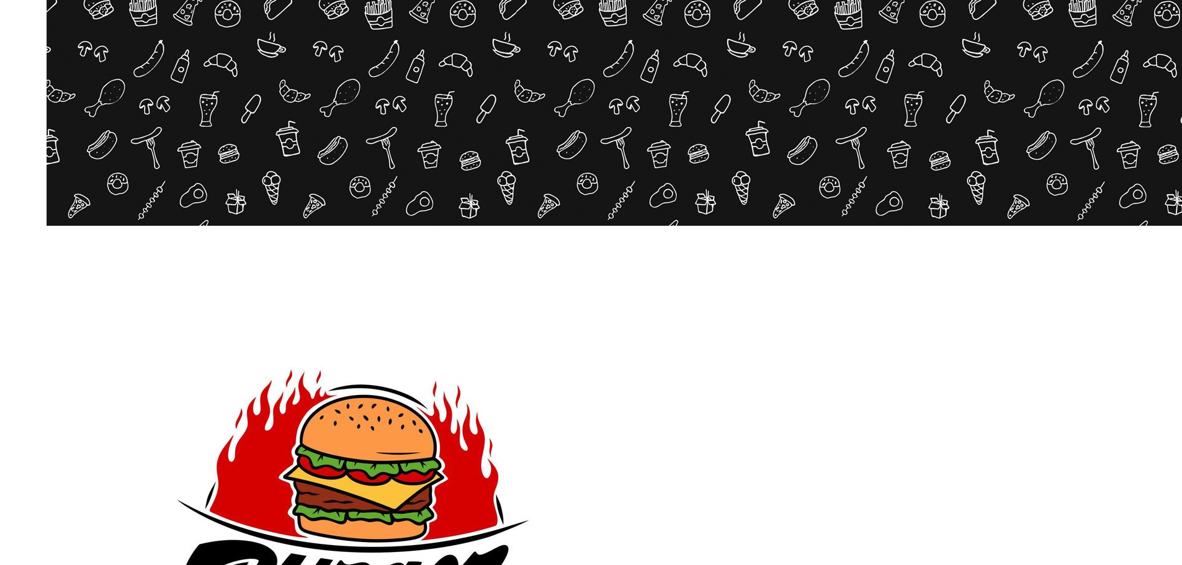
scroll to position [124, 0]
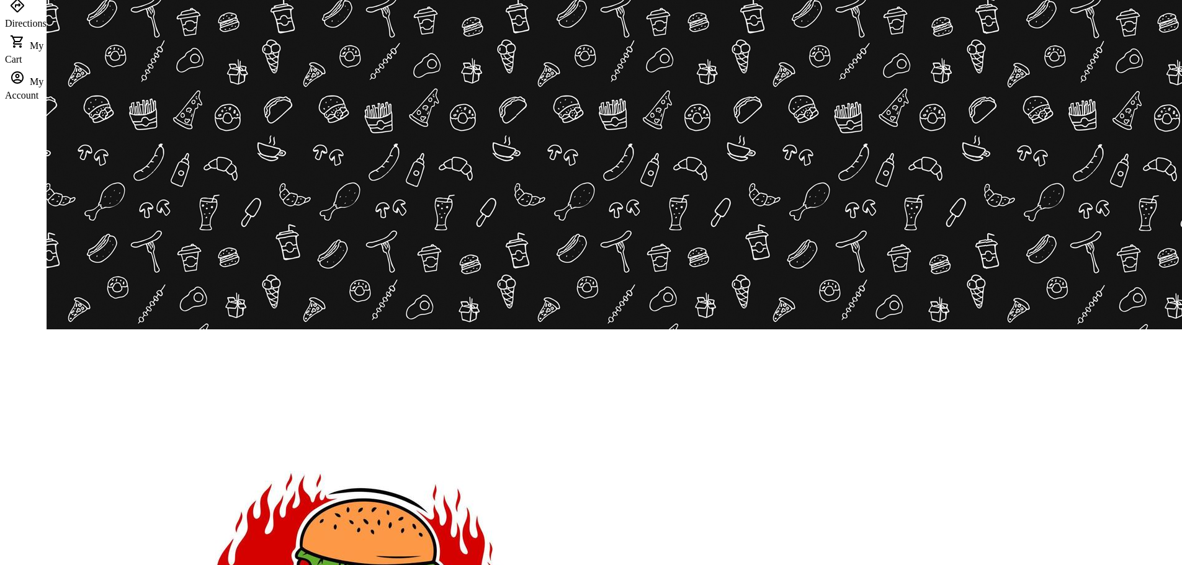
scroll to position [62, 0]
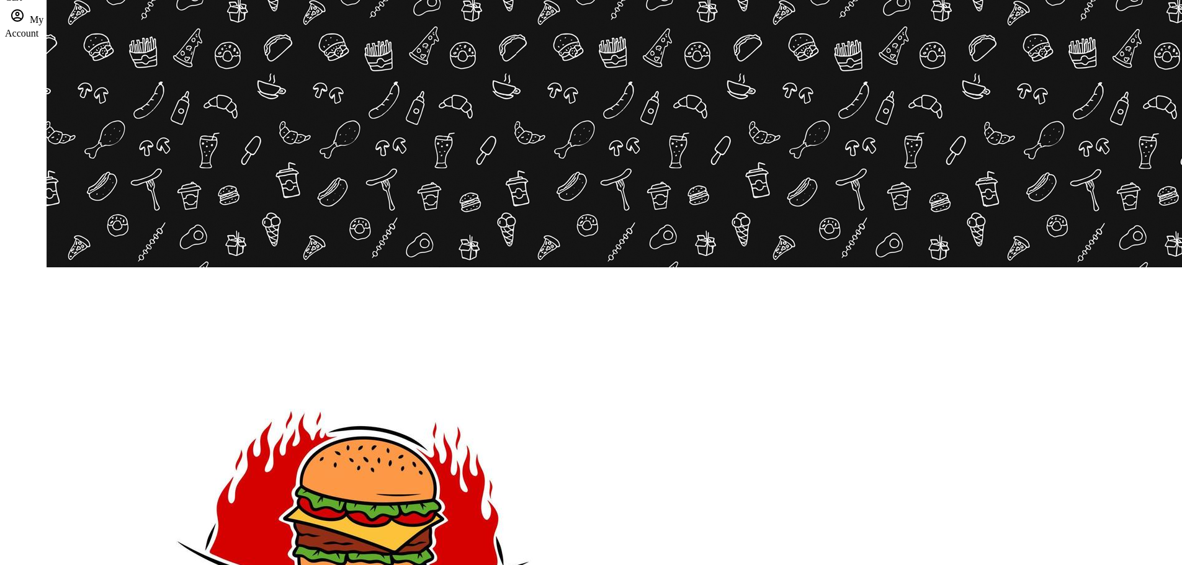
scroll to position [124, 0]
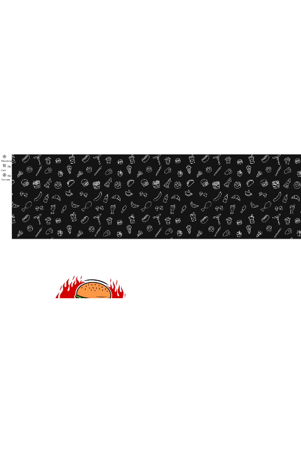
scroll to position [62, 0]
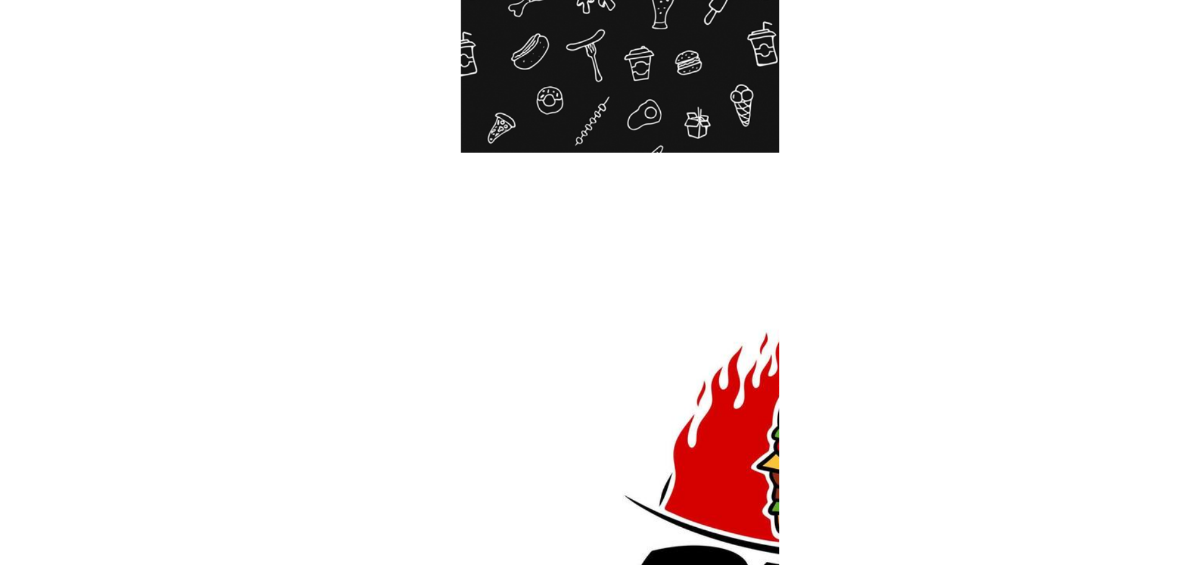
scroll to position [310, 0]
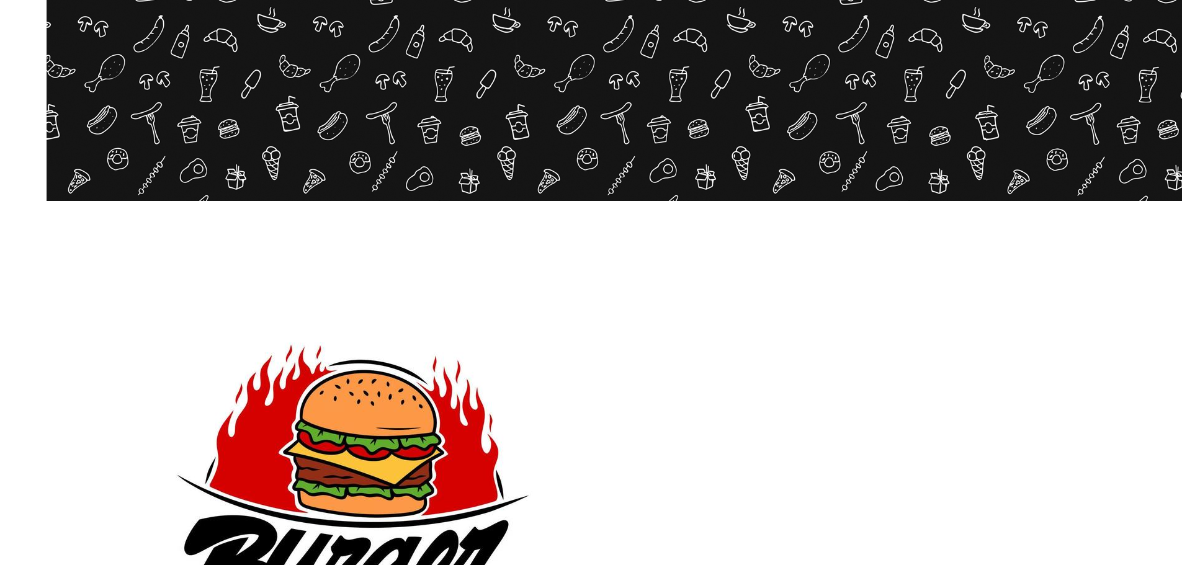
scroll to position [186, 0]
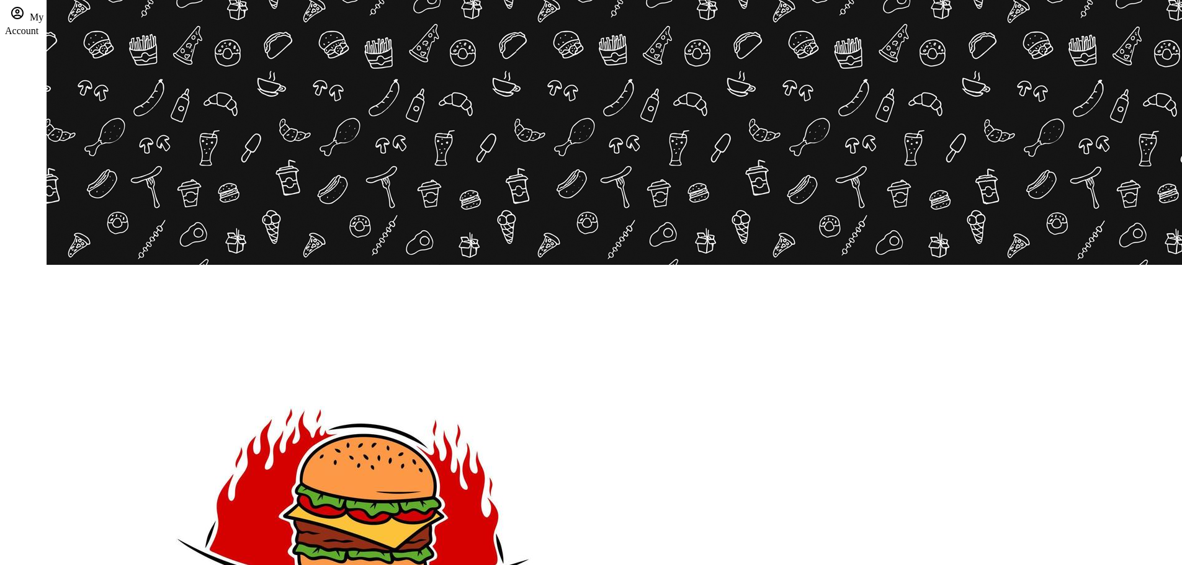
scroll to position [124, 0]
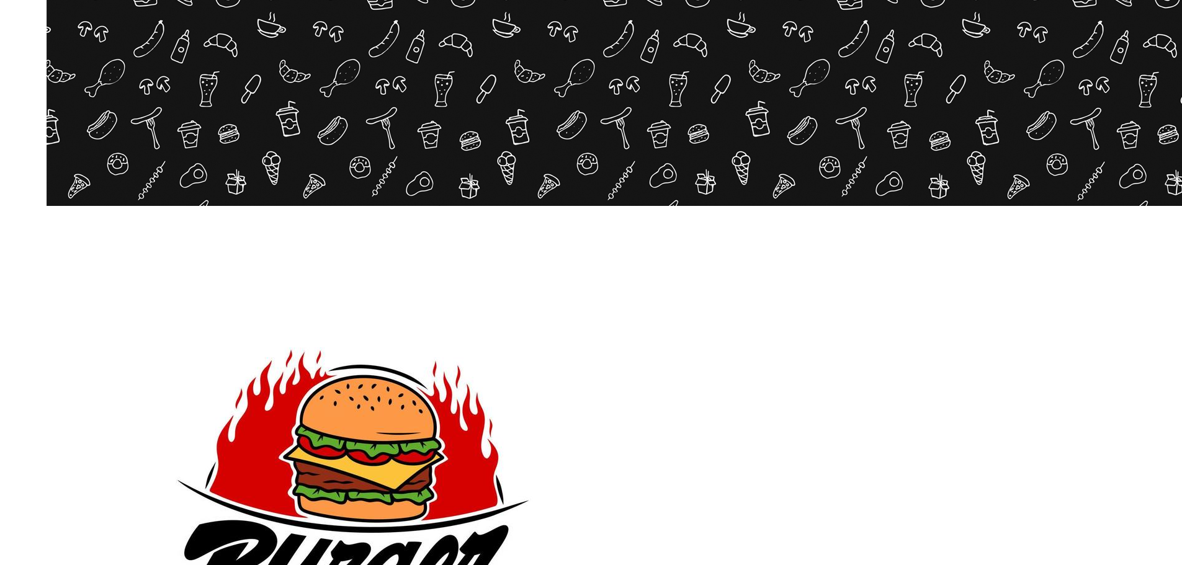
scroll to position [186, 0]
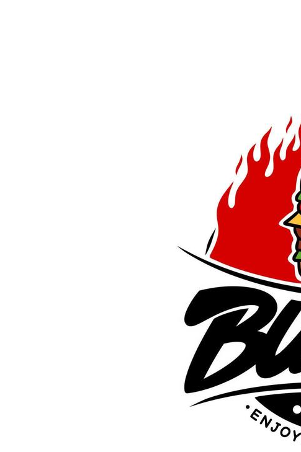
scroll to position [412, 0]
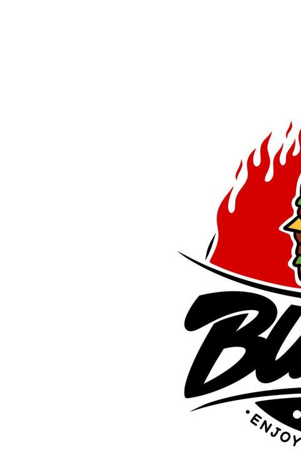
drag, startPoint x: 138, startPoint y: 117, endPoint x: -45, endPoint y: 119, distance: 183.1
drag, startPoint x: 48, startPoint y: 118, endPoint x: 153, endPoint y: 110, distance: 105.2
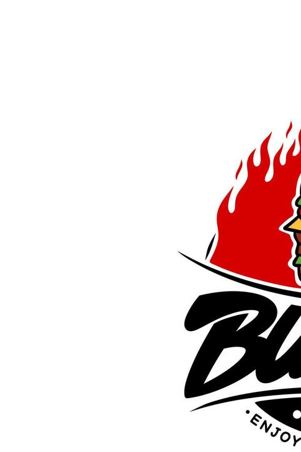
drag, startPoint x: 284, startPoint y: 117, endPoint x: -9, endPoint y: 113, distance: 293.0
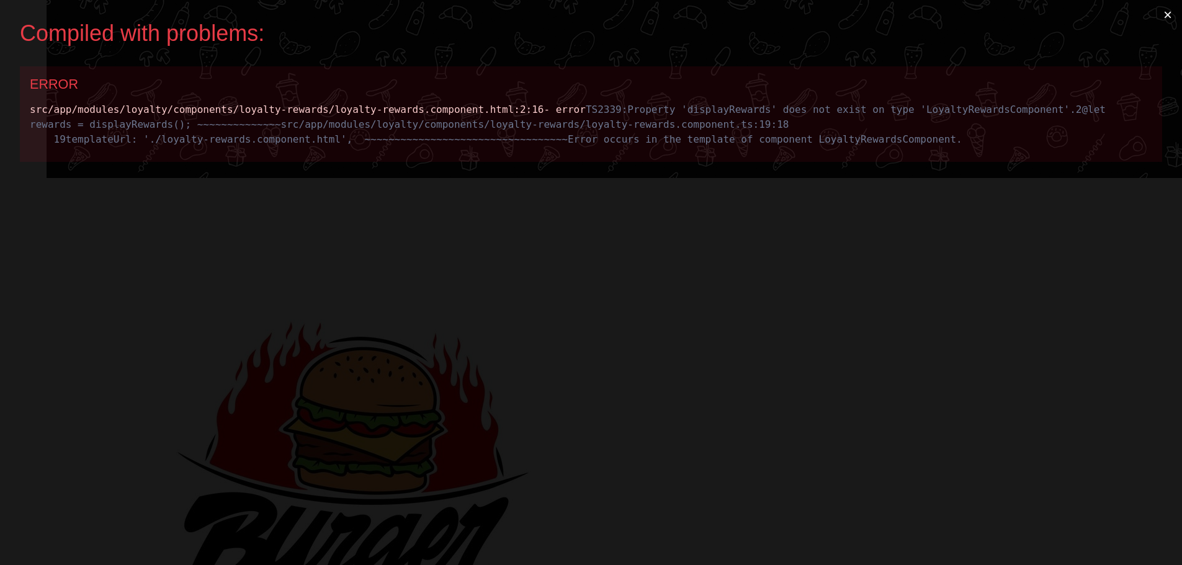
scroll to position [163, 0]
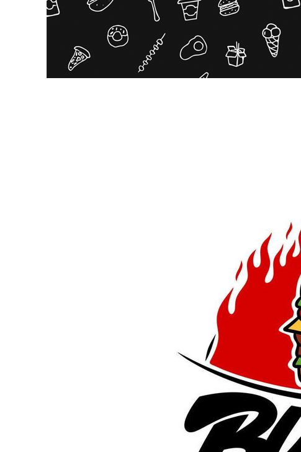
scroll to position [0, 106]
drag, startPoint x: 246, startPoint y: 218, endPoint x: 139, endPoint y: 220, distance: 106.8
drag, startPoint x: 186, startPoint y: 222, endPoint x: 120, endPoint y: 223, distance: 65.8
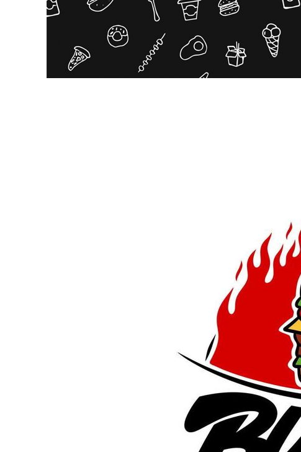
scroll to position [0, 17]
drag, startPoint x: 119, startPoint y: 220, endPoint x: 217, endPoint y: 210, distance: 99.3
drag, startPoint x: 221, startPoint y: 210, endPoint x: 182, endPoint y: 220, distance: 40.5
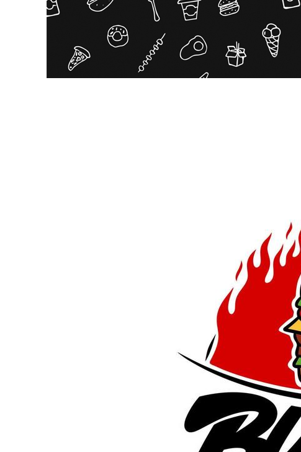
drag, startPoint x: 194, startPoint y: 220, endPoint x: 173, endPoint y: 215, distance: 20.9
drag, startPoint x: 185, startPoint y: 218, endPoint x: 153, endPoint y: 220, distance: 32.4
drag, startPoint x: 160, startPoint y: 222, endPoint x: 146, endPoint y: 223, distance: 13.1
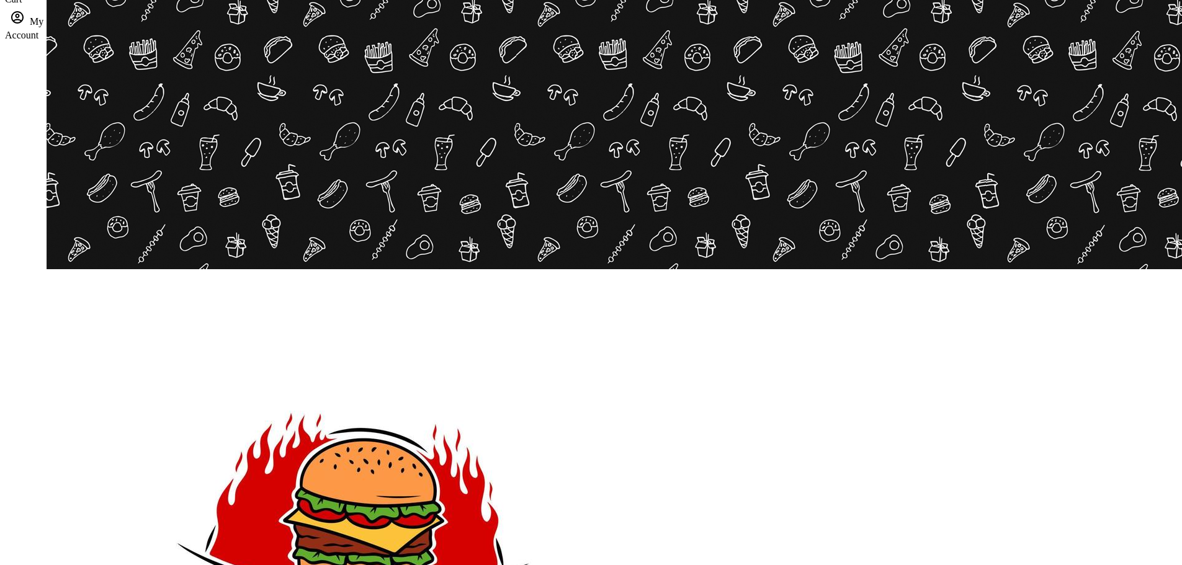
scroll to position [124, 0]
